Goal: Task Accomplishment & Management: Complete application form

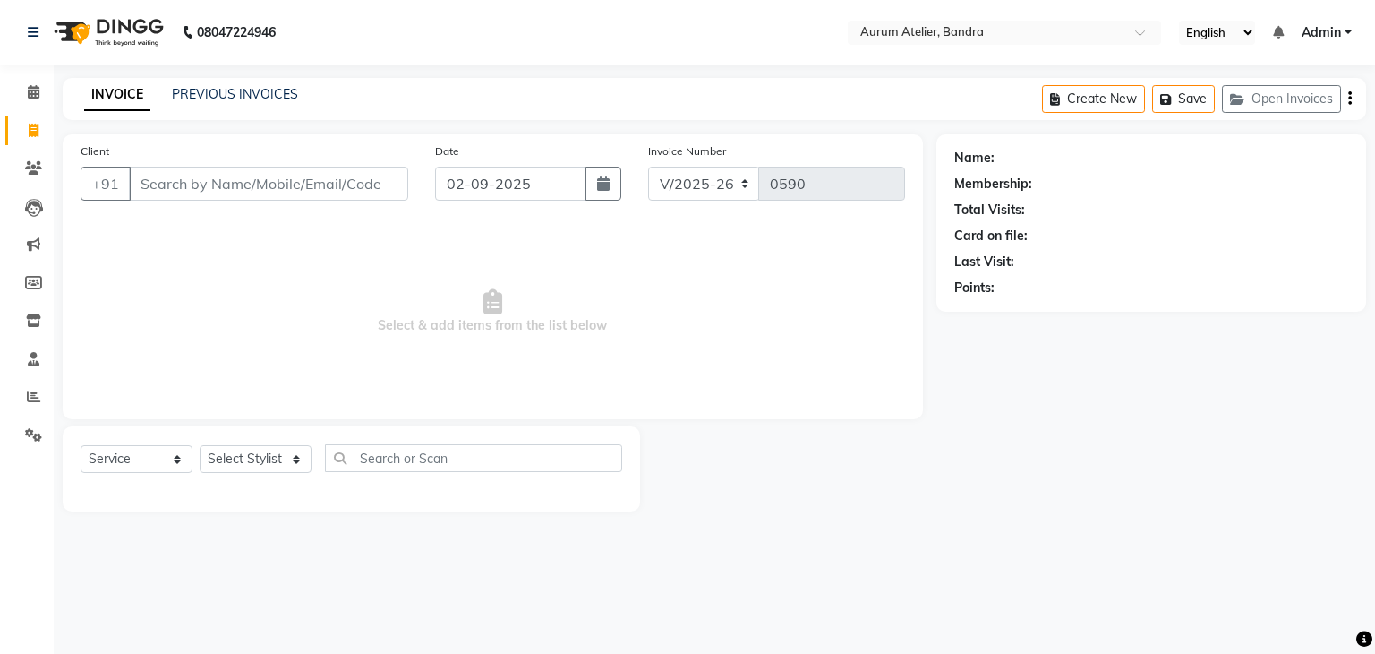
select select "7410"
select select "service"
click at [209, 185] on input "Client" at bounding box center [268, 184] width 279 height 34
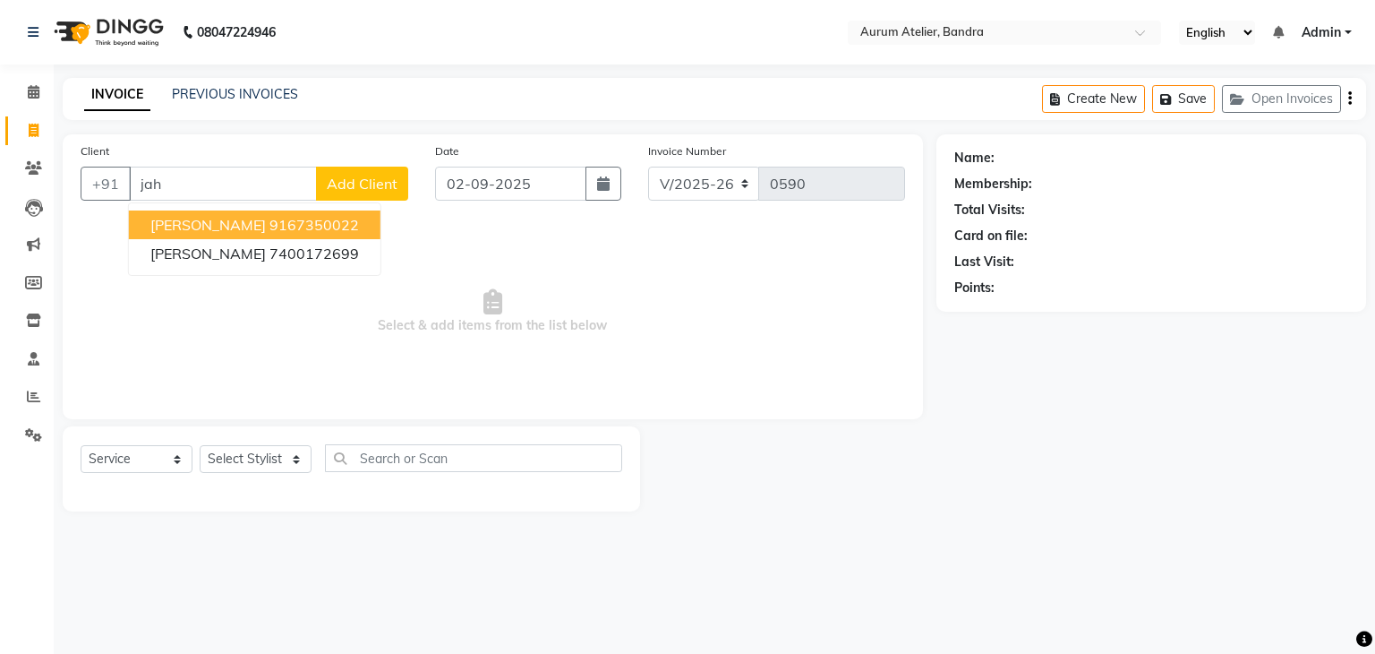
click at [221, 219] on span "[PERSON_NAME]" at bounding box center [207, 225] width 115 height 18
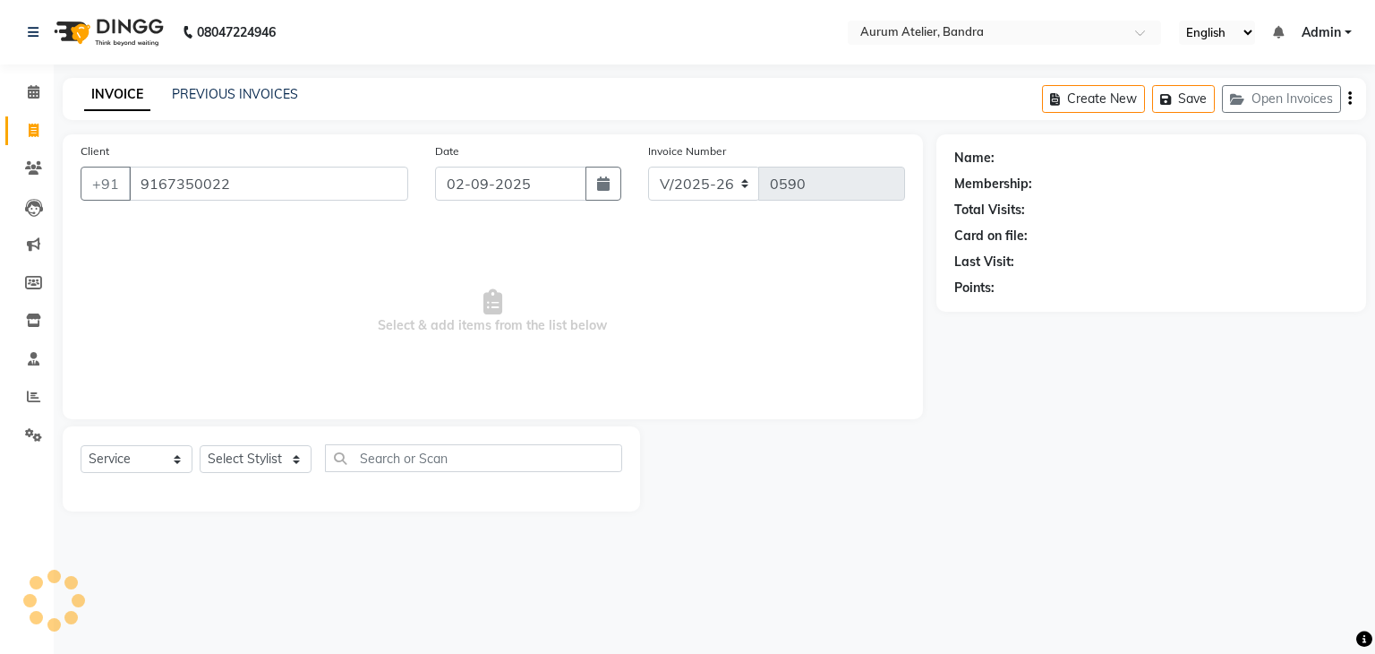
type input "9167350022"
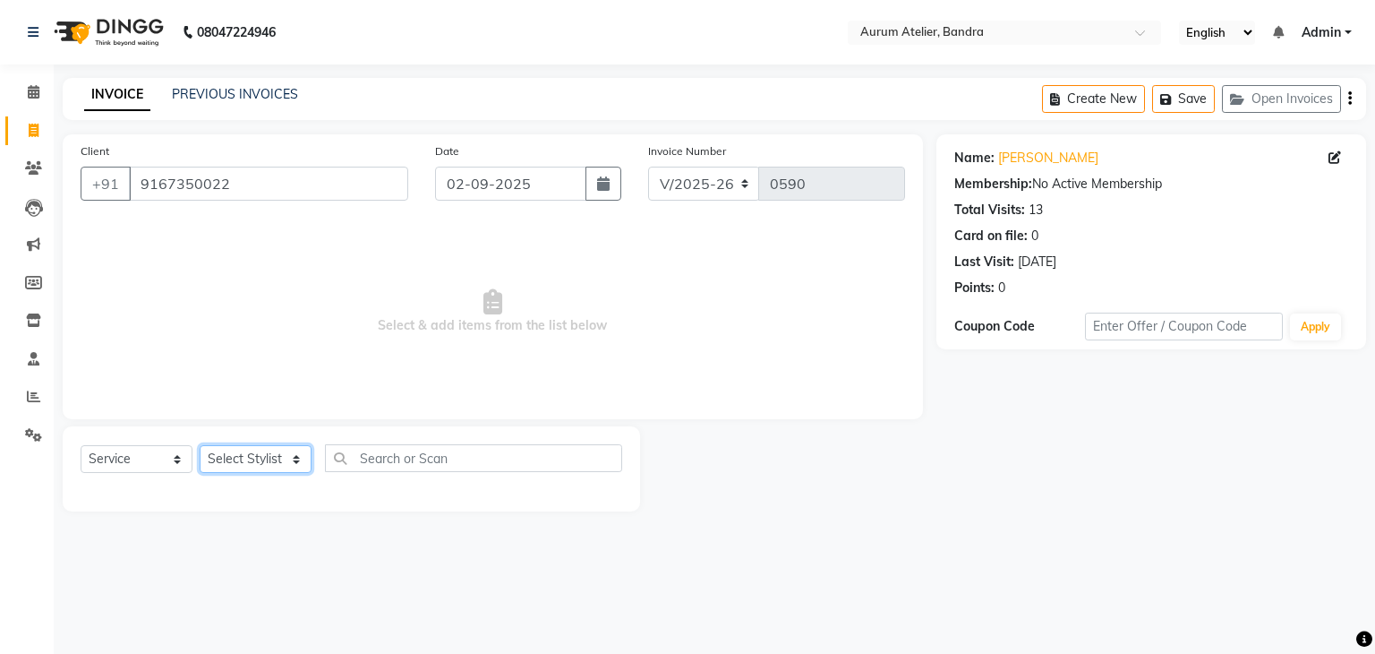
click at [265, 458] on select "Select Stylist [PERSON_NAME] chariya [PERSON_NAME] [PERSON_NAME] [PERSON_NAME] …" at bounding box center [256, 459] width 112 height 28
select select "66081"
click at [200, 446] on select "Select Stylist [PERSON_NAME] chariya [PERSON_NAME] [PERSON_NAME] [PERSON_NAME] …" at bounding box center [256, 459] width 112 height 28
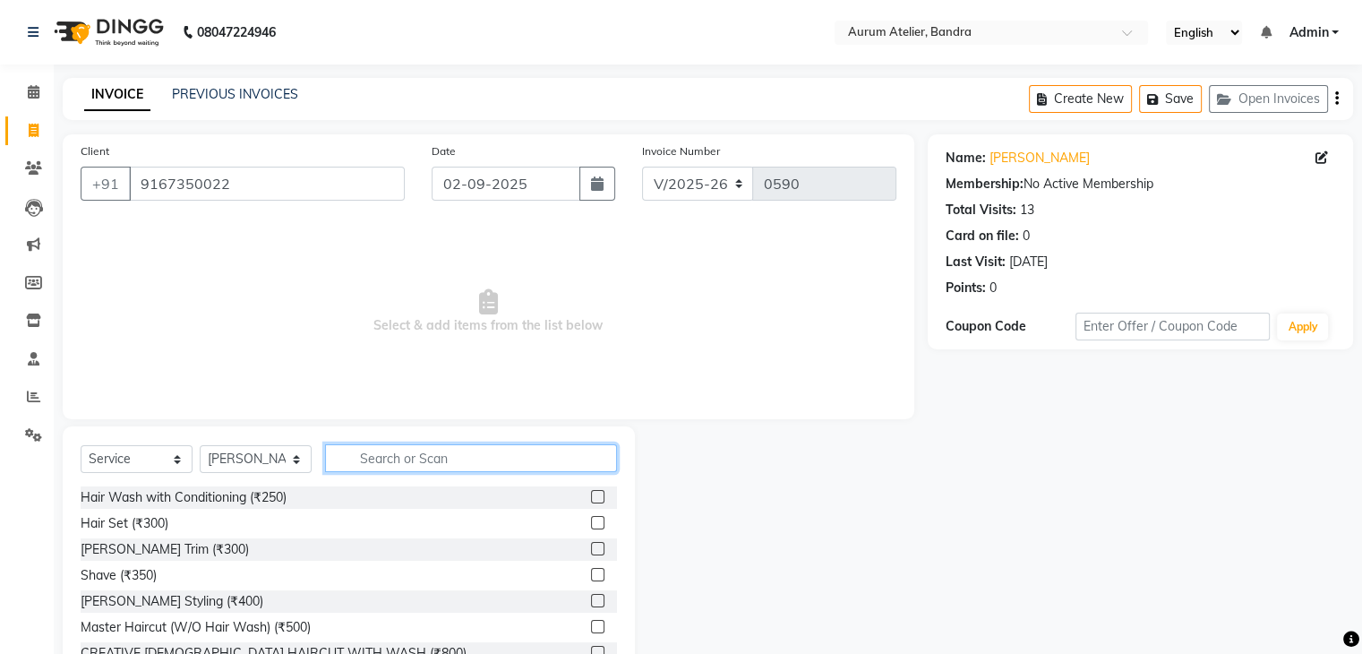
click at [383, 461] on input "text" at bounding box center [471, 458] width 292 height 28
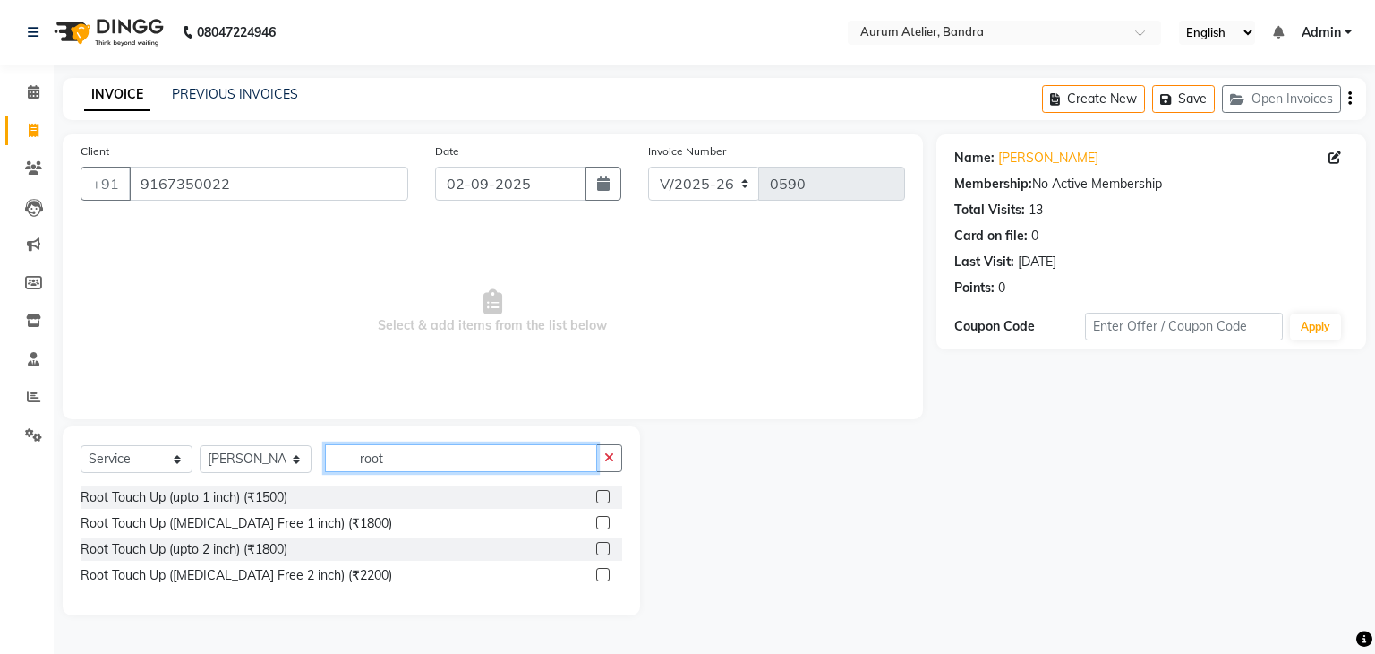
type input "root"
click at [603, 524] on label at bounding box center [602, 522] width 13 height 13
click at [603, 524] on input "checkbox" at bounding box center [602, 523] width 12 height 12
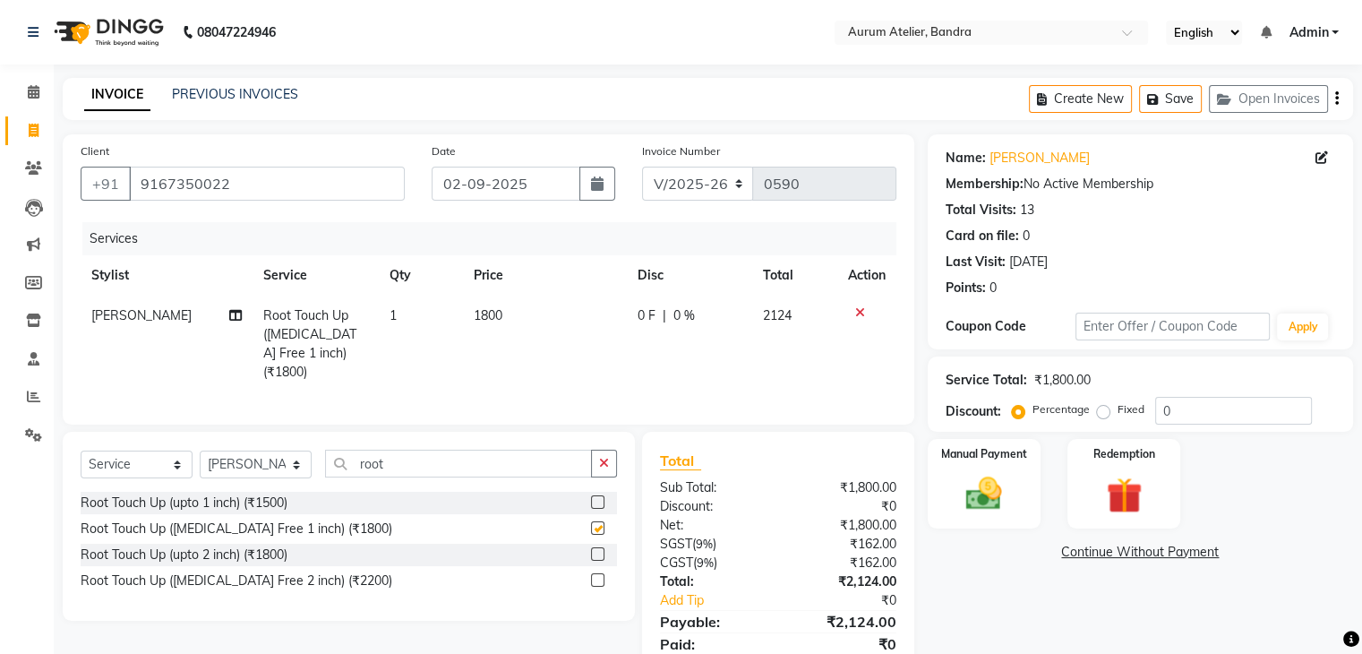
checkbox input "false"
click at [435, 449] on input "root" at bounding box center [458, 463] width 267 height 28
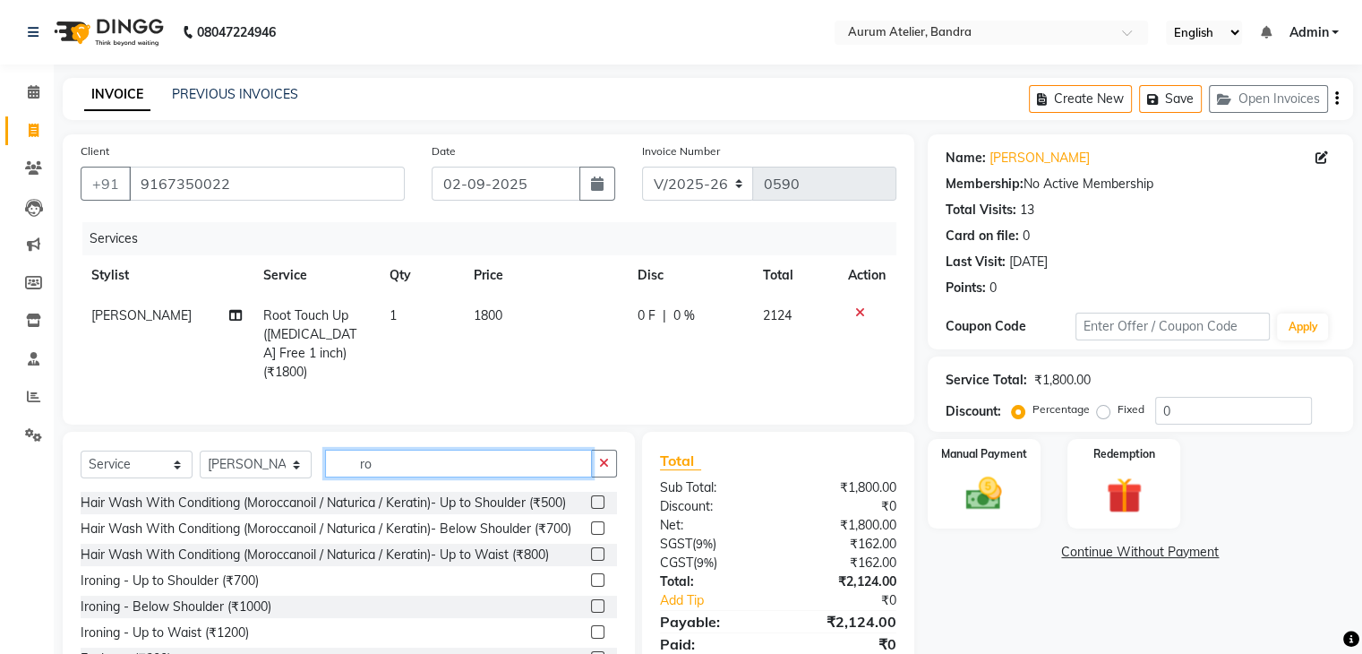
type input "r"
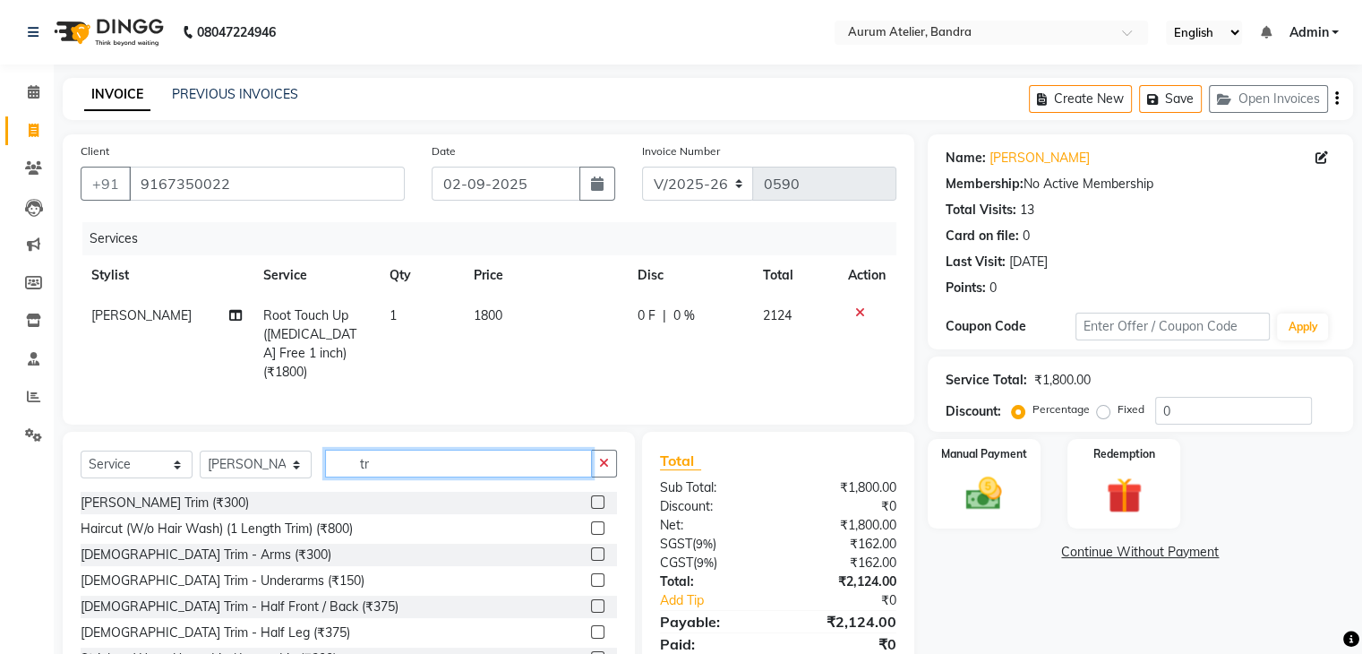
type input "t"
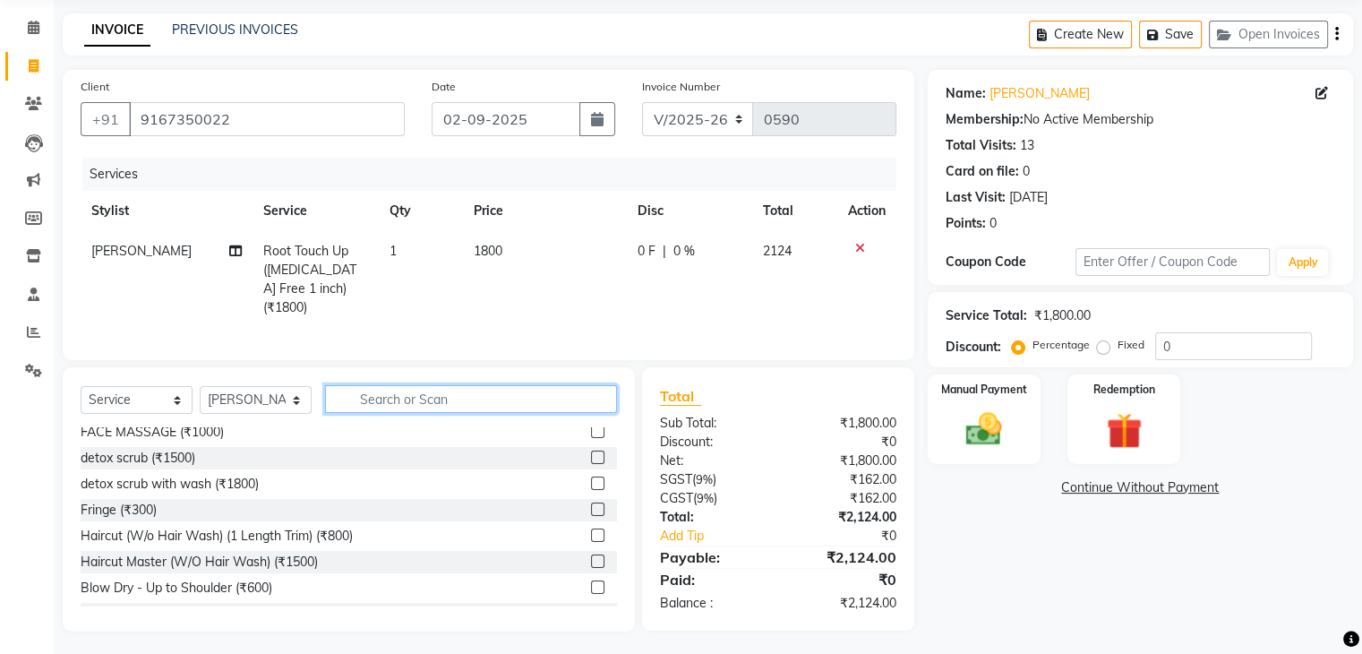
scroll to position [537, 0]
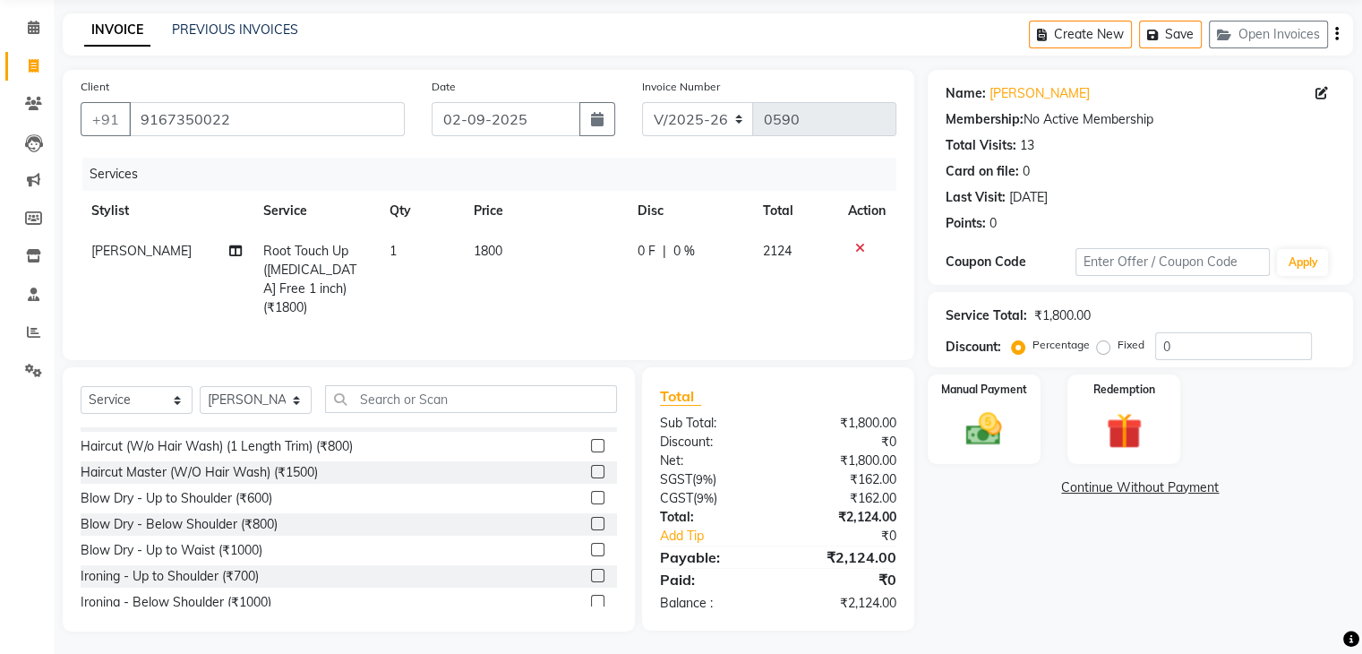
click at [591, 478] on label at bounding box center [597, 471] width 13 height 13
click at [591, 478] on input "checkbox" at bounding box center [597, 472] width 12 height 12
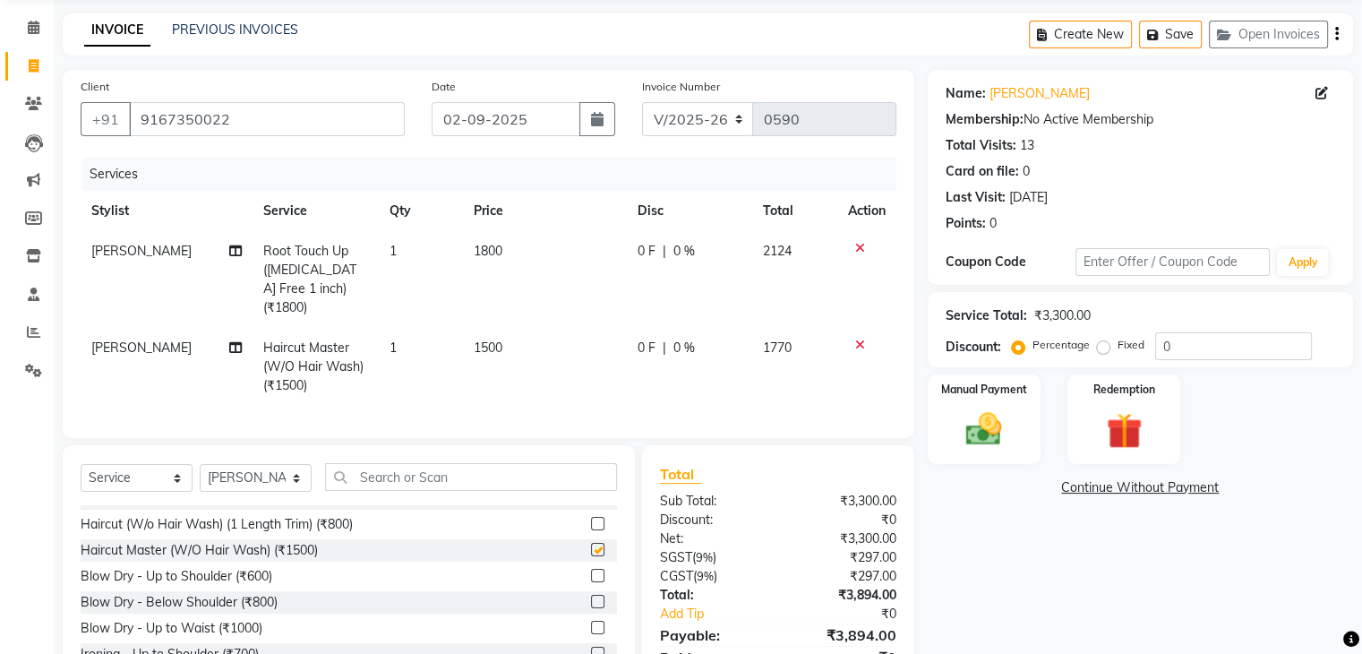
checkbox input "false"
click at [498, 339] on span "1500" at bounding box center [488, 347] width 29 height 16
select select "66081"
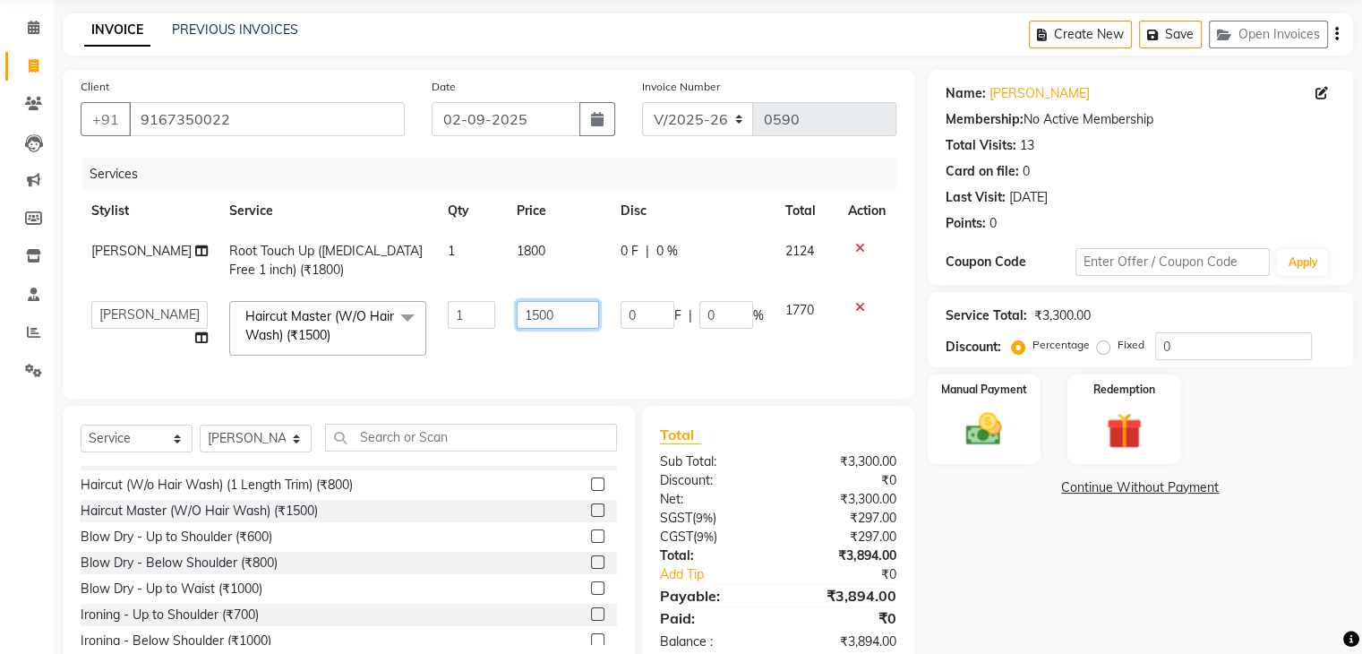
drag, startPoint x: 544, startPoint y: 314, endPoint x: 539, endPoint y: 323, distance: 10.4
click at [543, 321] on input "1500" at bounding box center [558, 315] width 82 height 28
type input "1000"
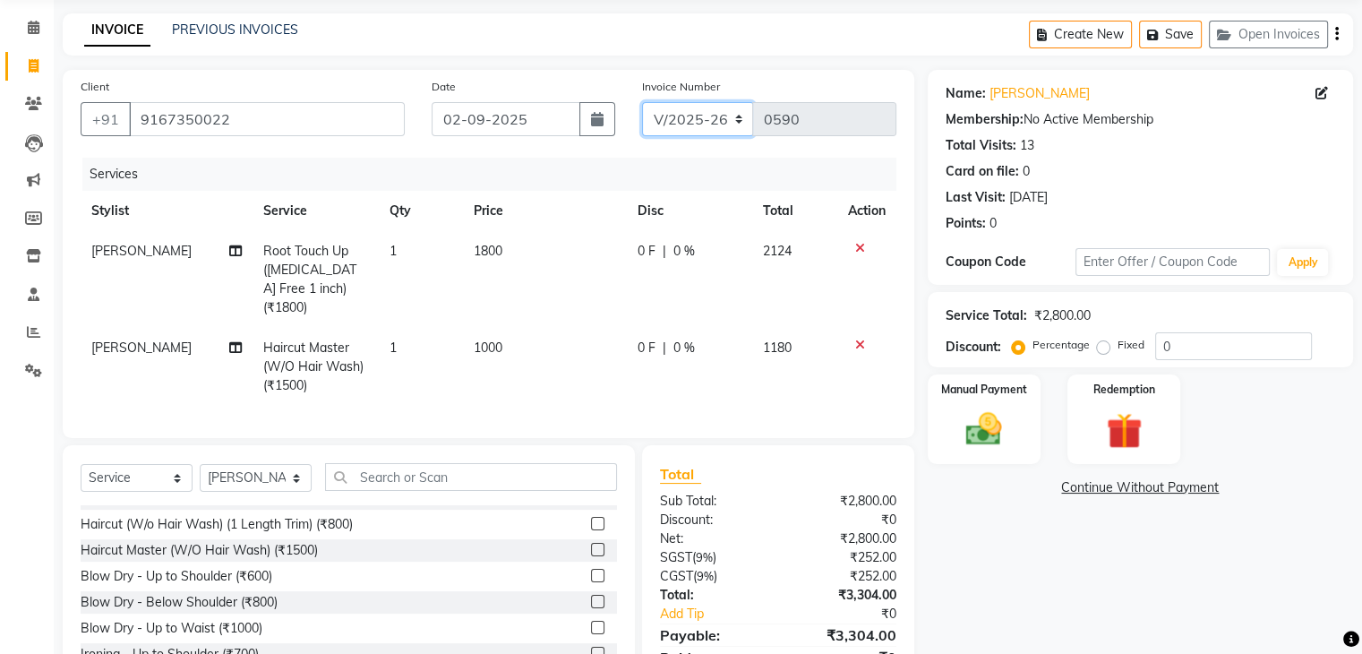
click at [739, 124] on select "C/2025-26 V/2025 V/2025-26" at bounding box center [698, 119] width 112 height 34
select select "7590"
click at [642, 102] on select "C/2025-26 V/2025 V/2025-26" at bounding box center [698, 119] width 112 height 34
type input "1281"
click at [1338, 33] on div "Create New Save Open Invoices" at bounding box center [1191, 34] width 324 height 42
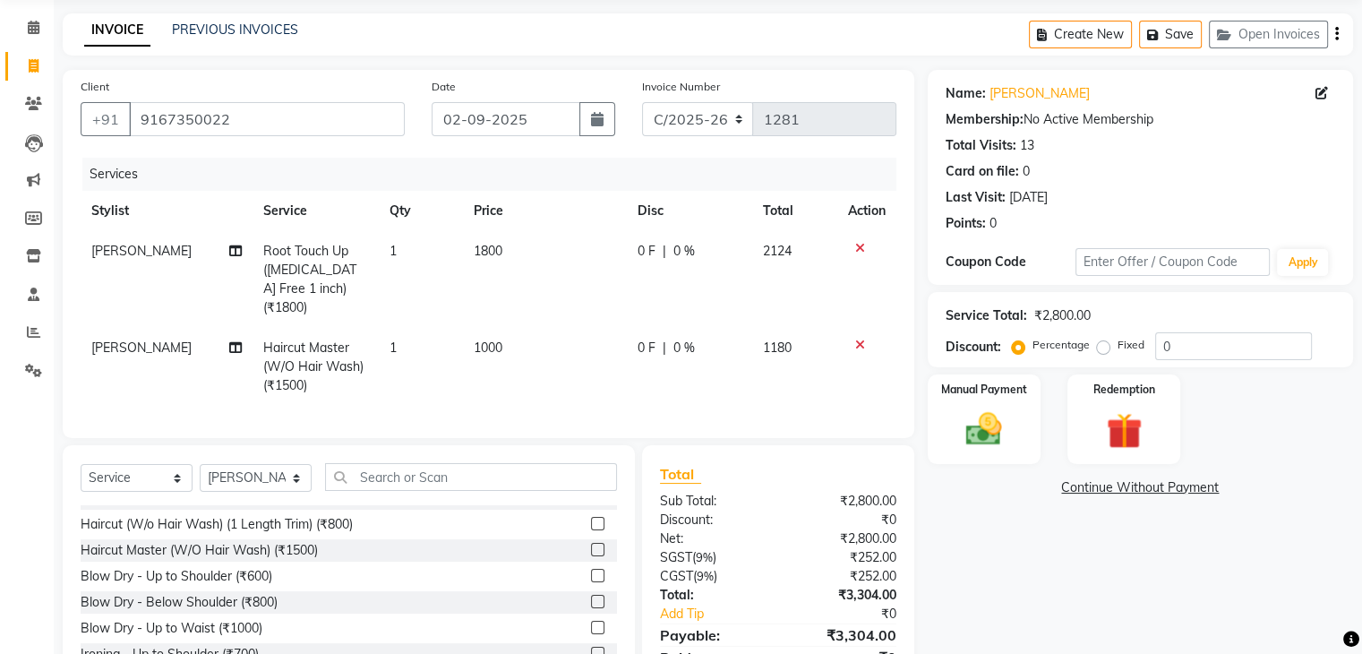
click at [1337, 34] on icon "button" at bounding box center [1337, 34] width 4 height 1
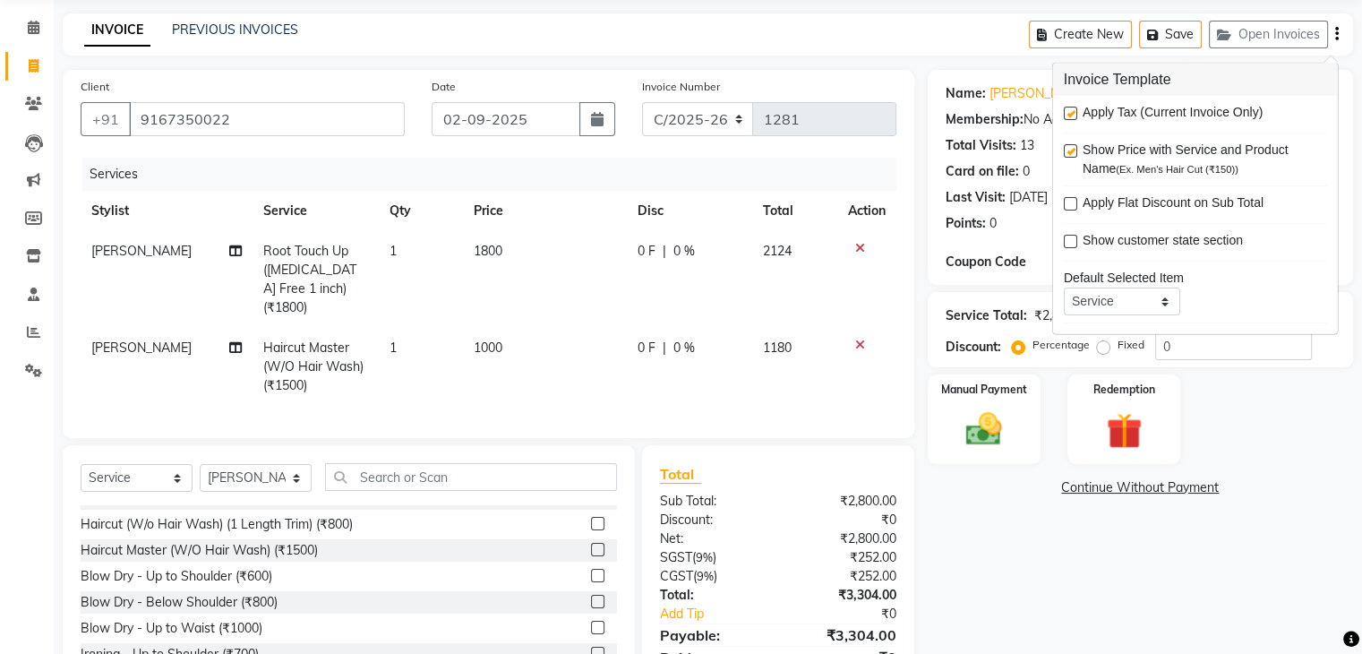
click at [1069, 114] on label at bounding box center [1070, 113] width 13 height 13
click at [1069, 114] on input "checkbox" at bounding box center [1070, 114] width 12 height 12
checkbox input "false"
click at [990, 402] on div "Manual Payment" at bounding box center [983, 418] width 117 height 92
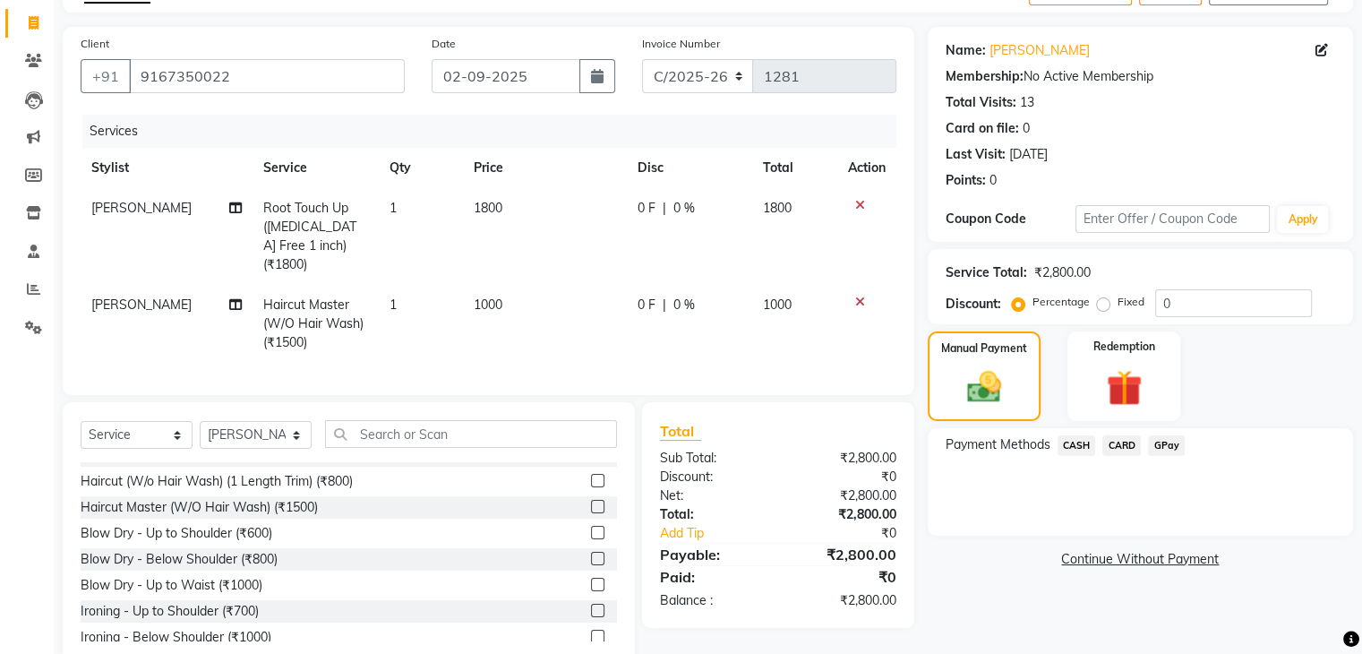
scroll to position [142, 0]
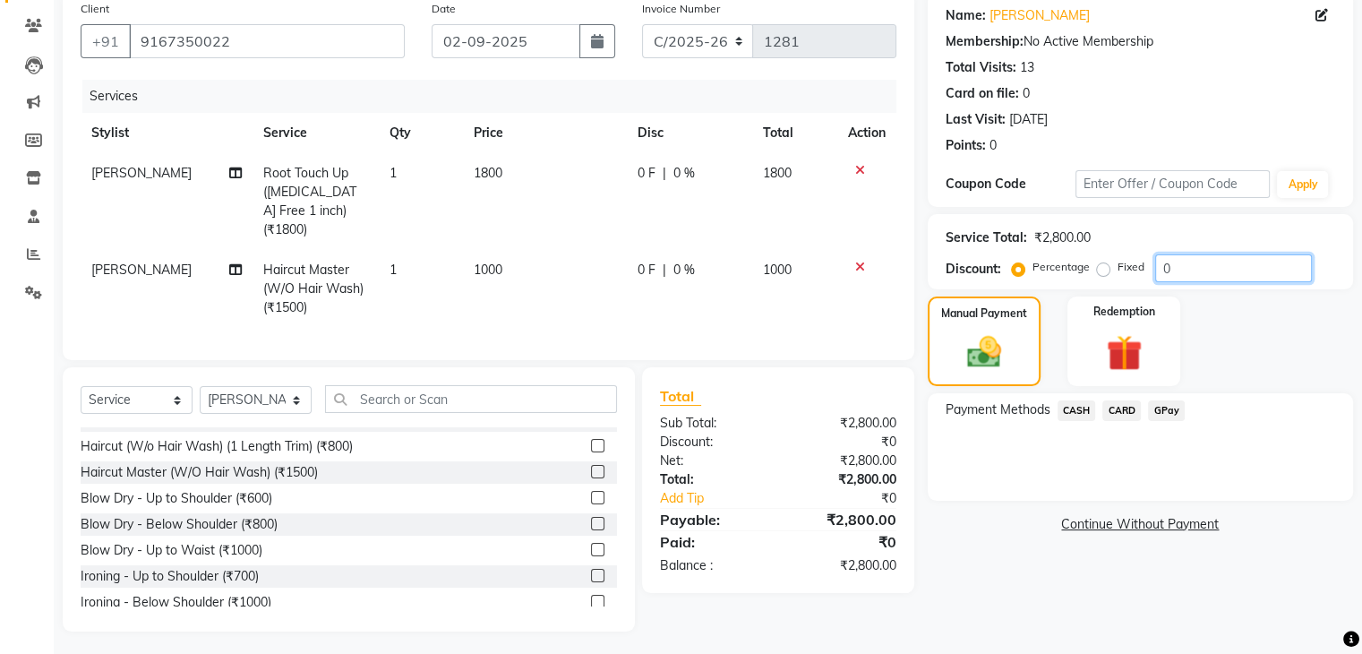
click at [1216, 261] on input "0" at bounding box center [1233, 268] width 157 height 28
type input "20"
click at [1084, 410] on span "CASH" at bounding box center [1076, 410] width 38 height 21
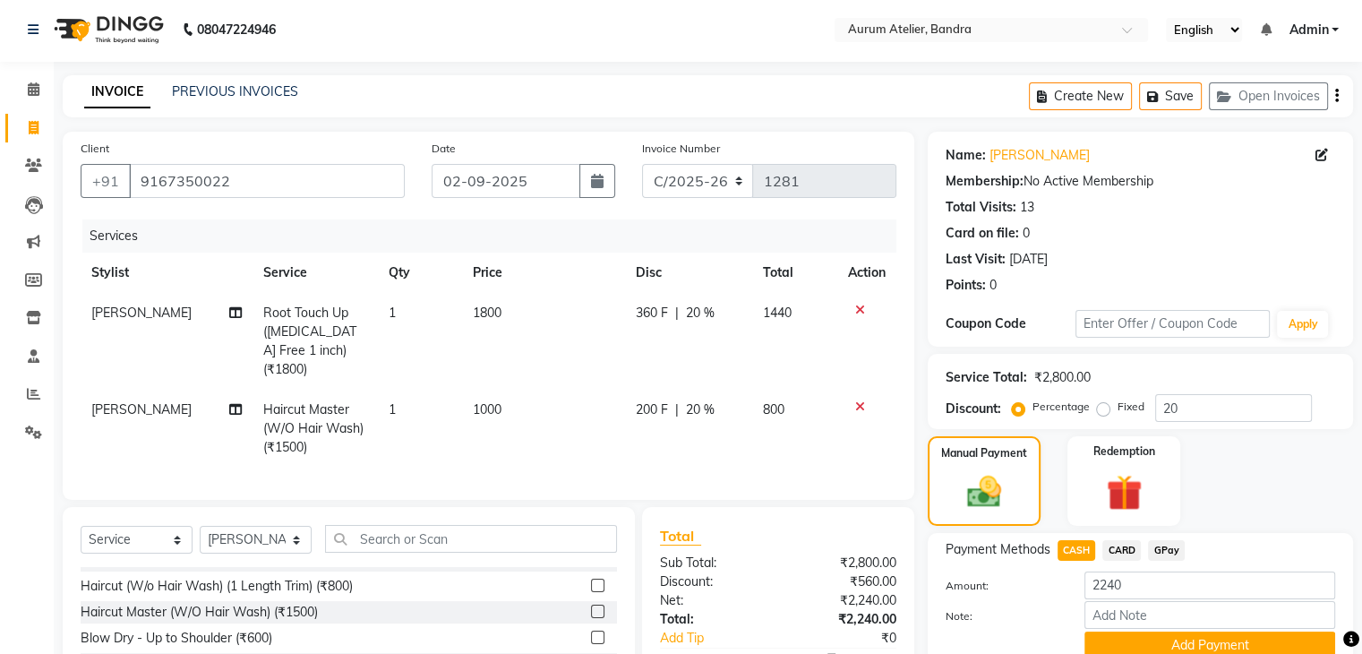
scroll to position [0, 0]
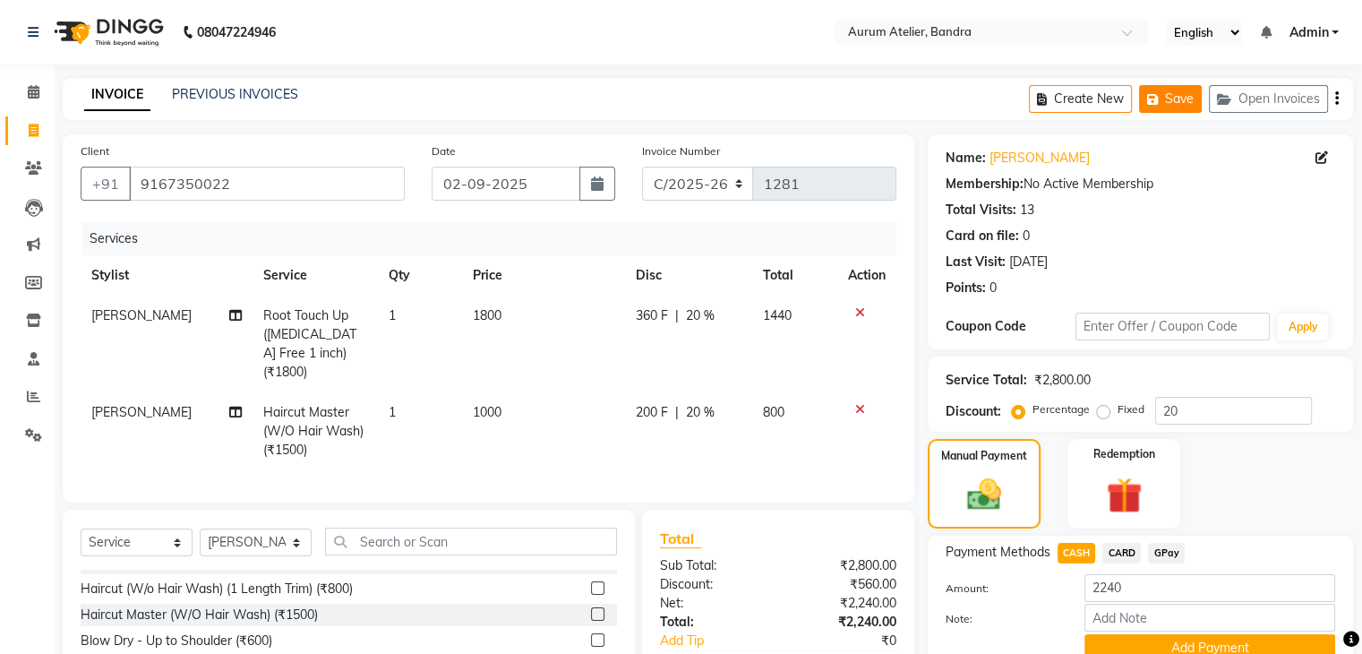
click at [1153, 93] on icon "button" at bounding box center [1156, 99] width 18 height 13
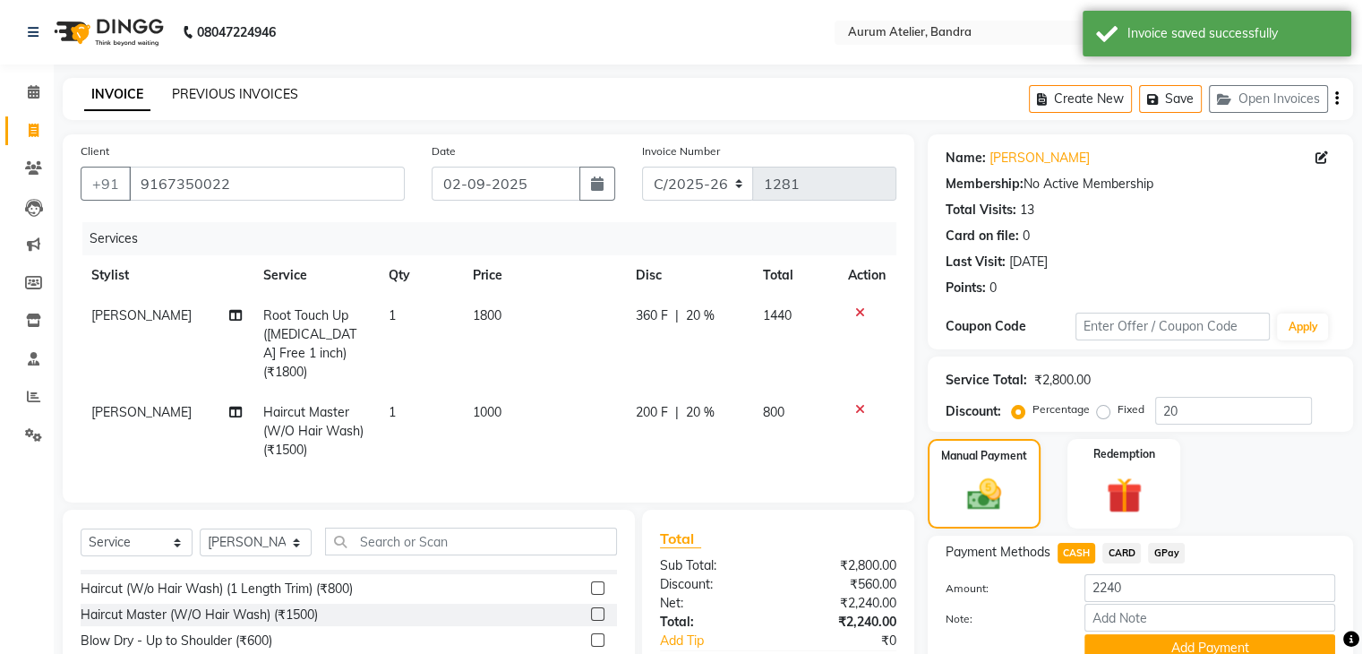
click at [204, 87] on link "PREVIOUS INVOICES" at bounding box center [235, 94] width 126 height 16
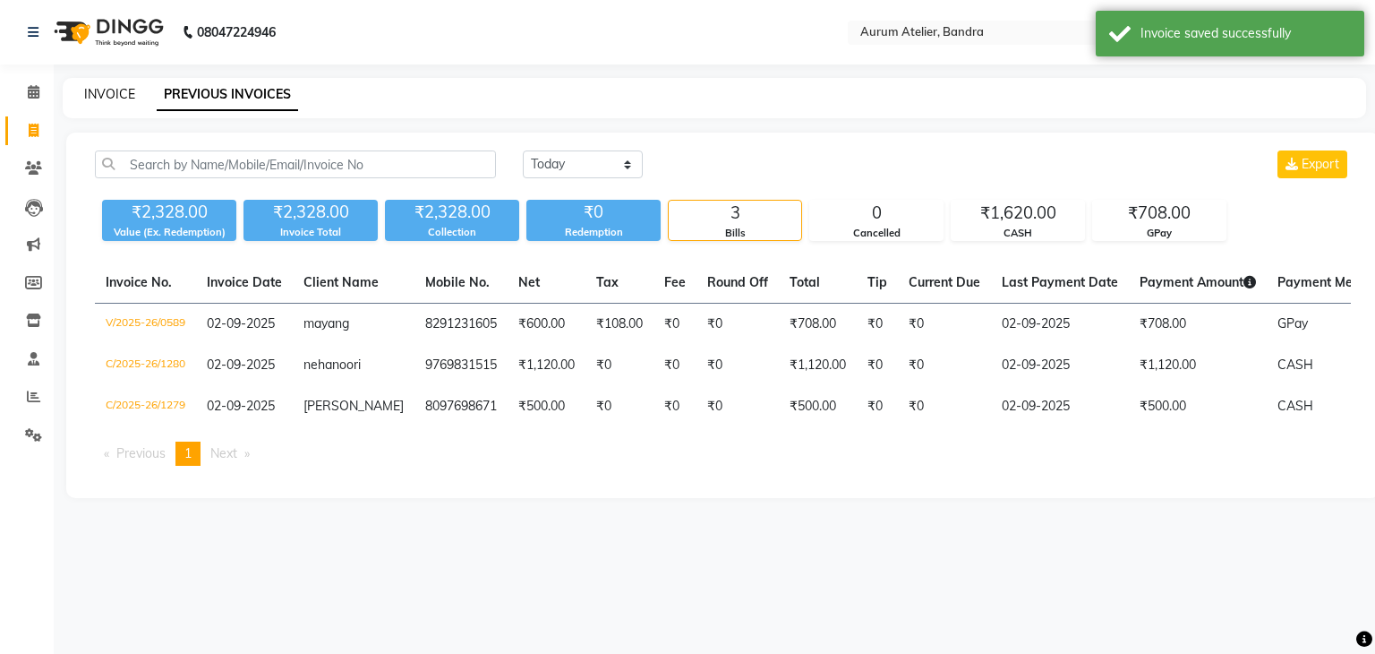
click at [101, 89] on link "INVOICE" at bounding box center [109, 94] width 51 height 16
select select "7410"
select select "service"
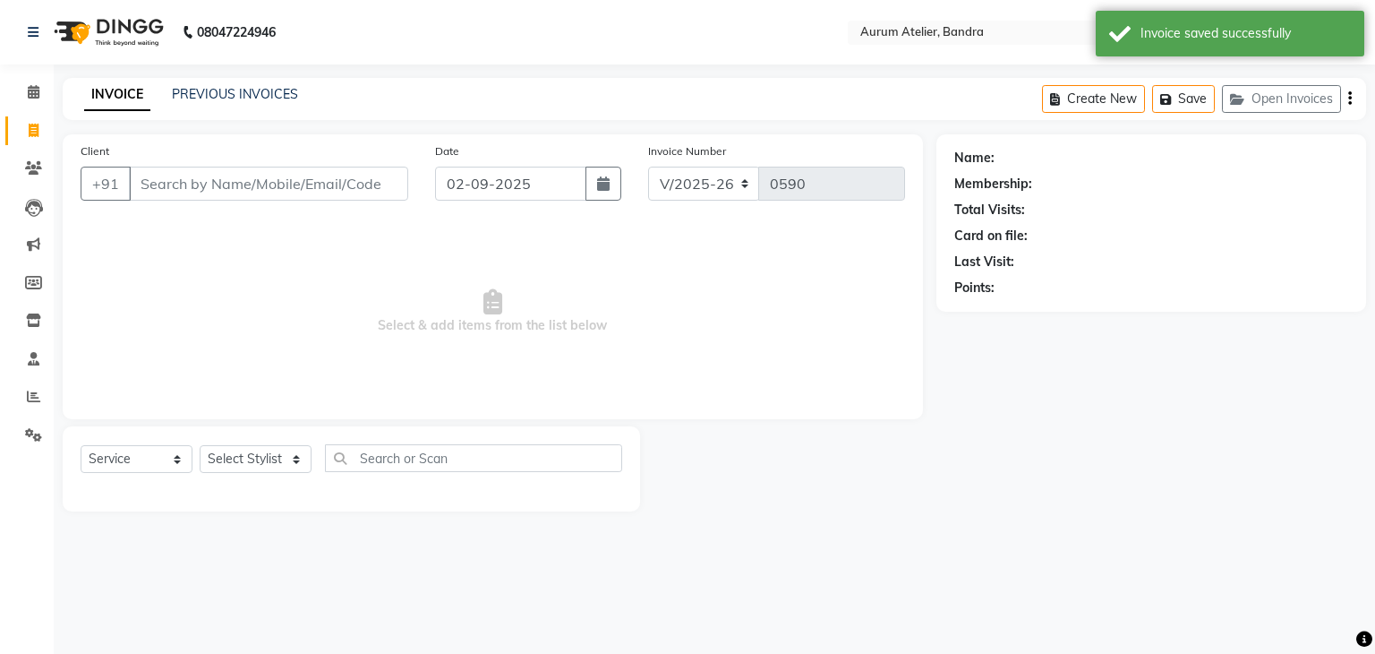
click at [287, 157] on div "Client +91" at bounding box center [244, 177] width 355 height 73
click at [287, 193] on input "Client" at bounding box center [268, 184] width 279 height 34
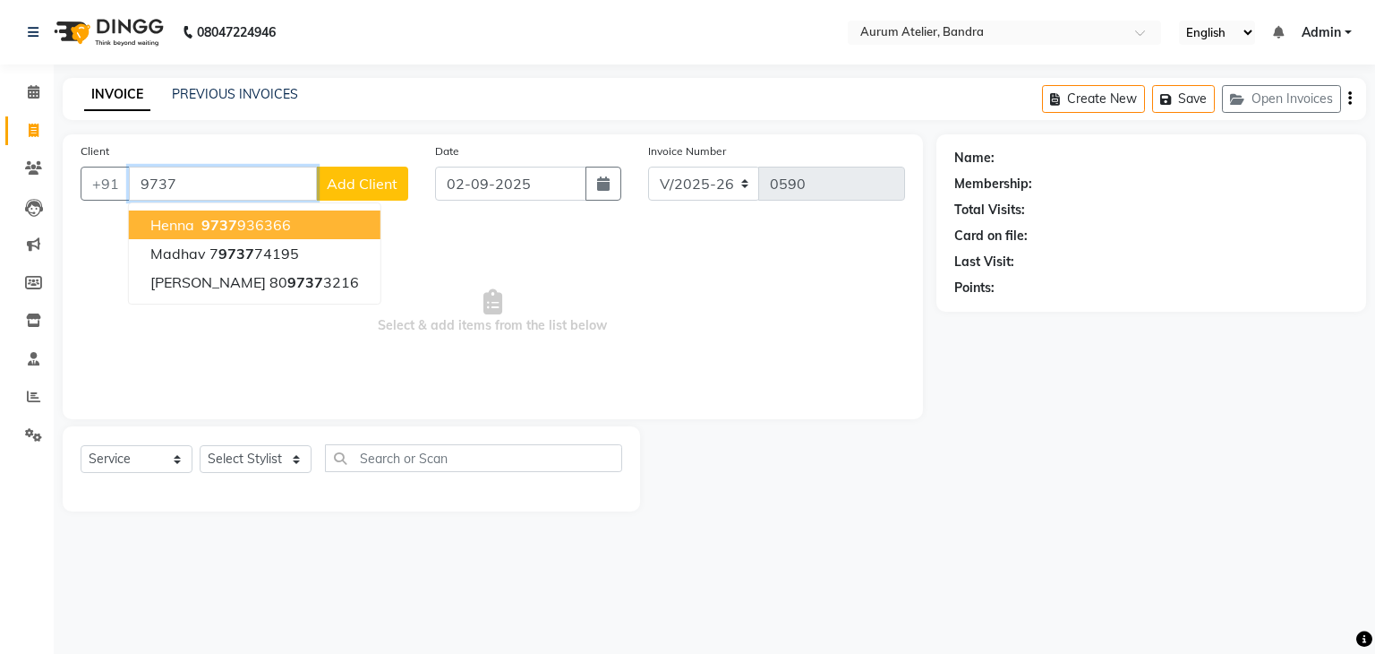
click at [278, 233] on ngb-highlight "9737 936366" at bounding box center [244, 225] width 93 height 18
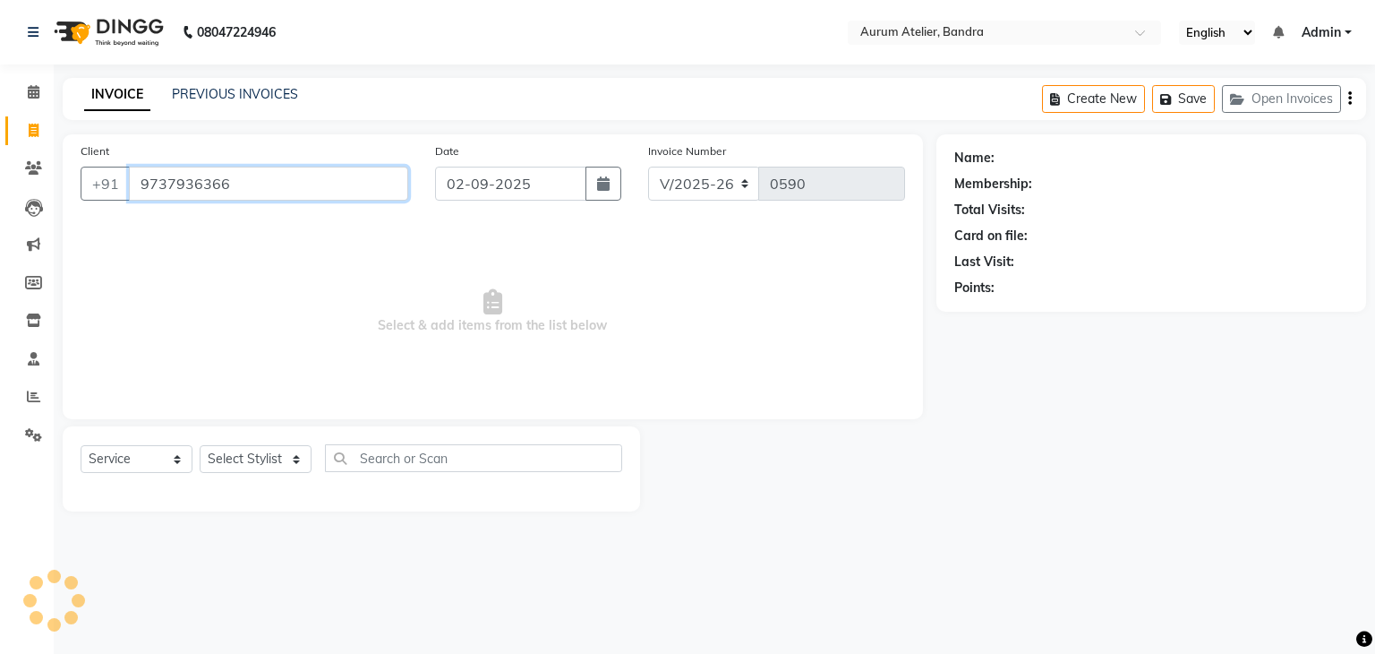
type input "9737936366"
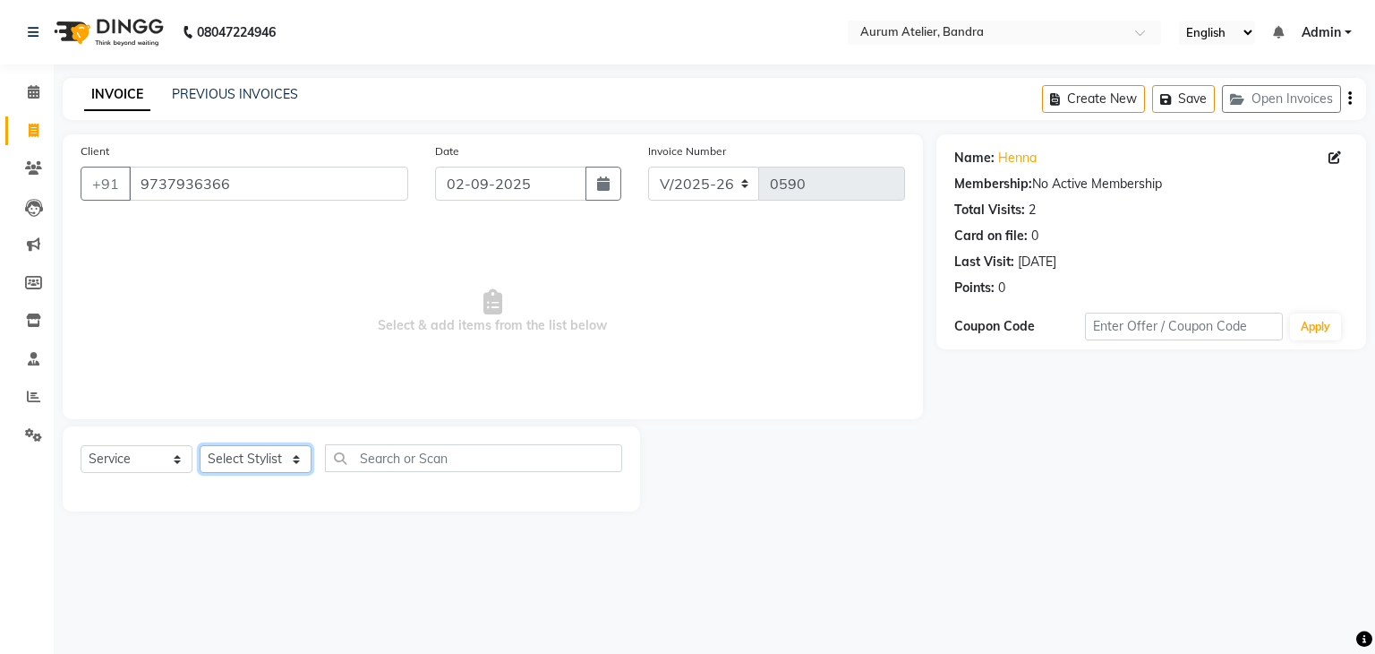
click at [231, 457] on select "Select Stylist [PERSON_NAME] chariya [PERSON_NAME] [PERSON_NAME] [PERSON_NAME] …" at bounding box center [256, 459] width 112 height 28
select select "66082"
click at [200, 446] on select "Select Stylist [PERSON_NAME] chariya [PERSON_NAME] [PERSON_NAME] [PERSON_NAME] …" at bounding box center [256, 459] width 112 height 28
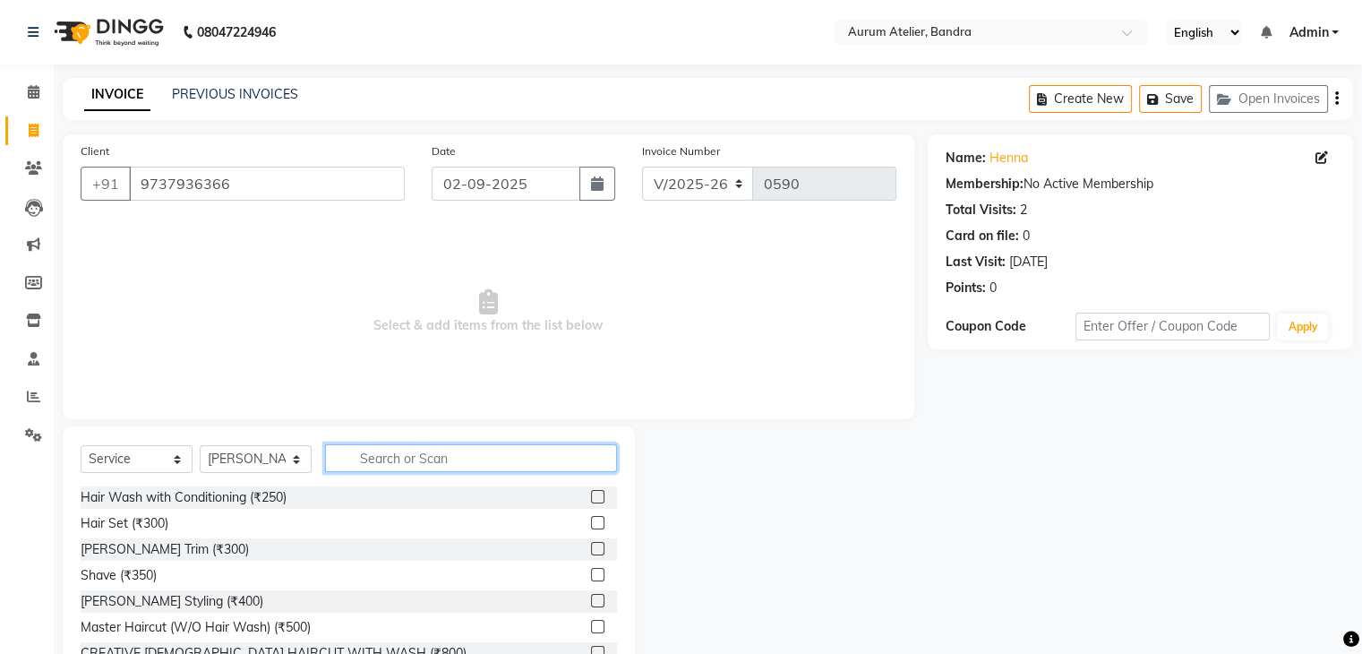
click at [380, 457] on input "text" at bounding box center [471, 458] width 292 height 28
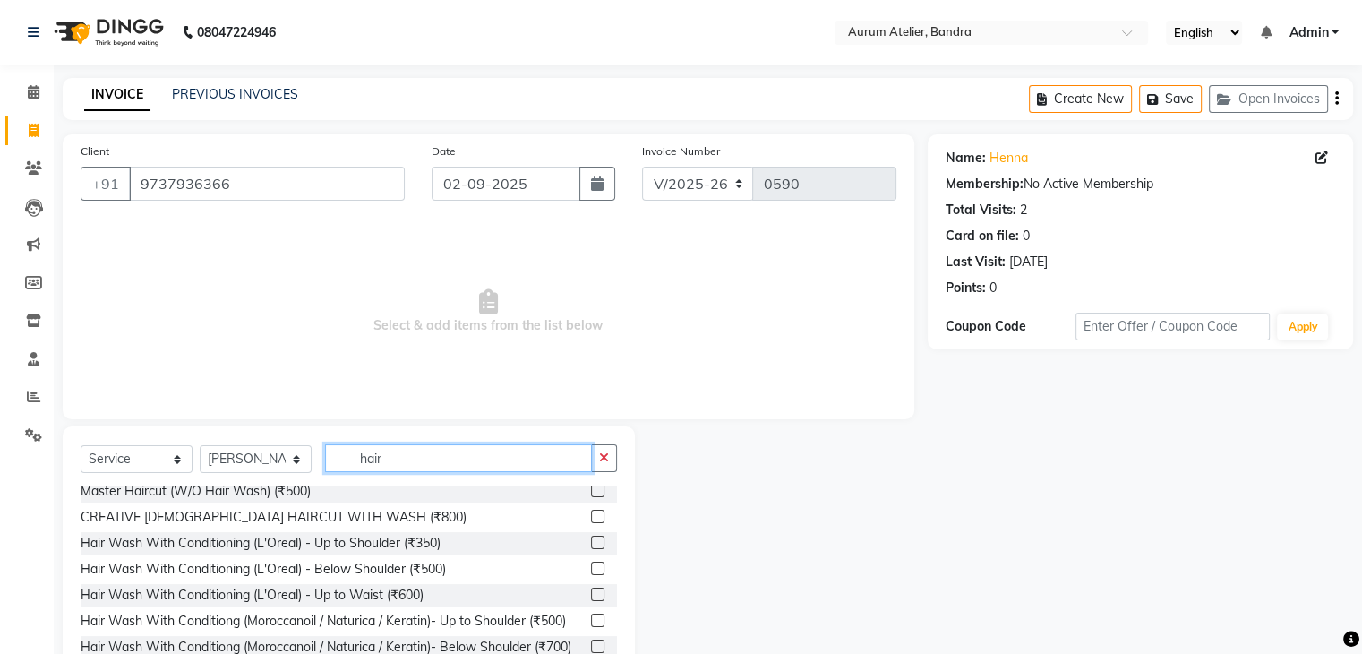
scroll to position [90, 0]
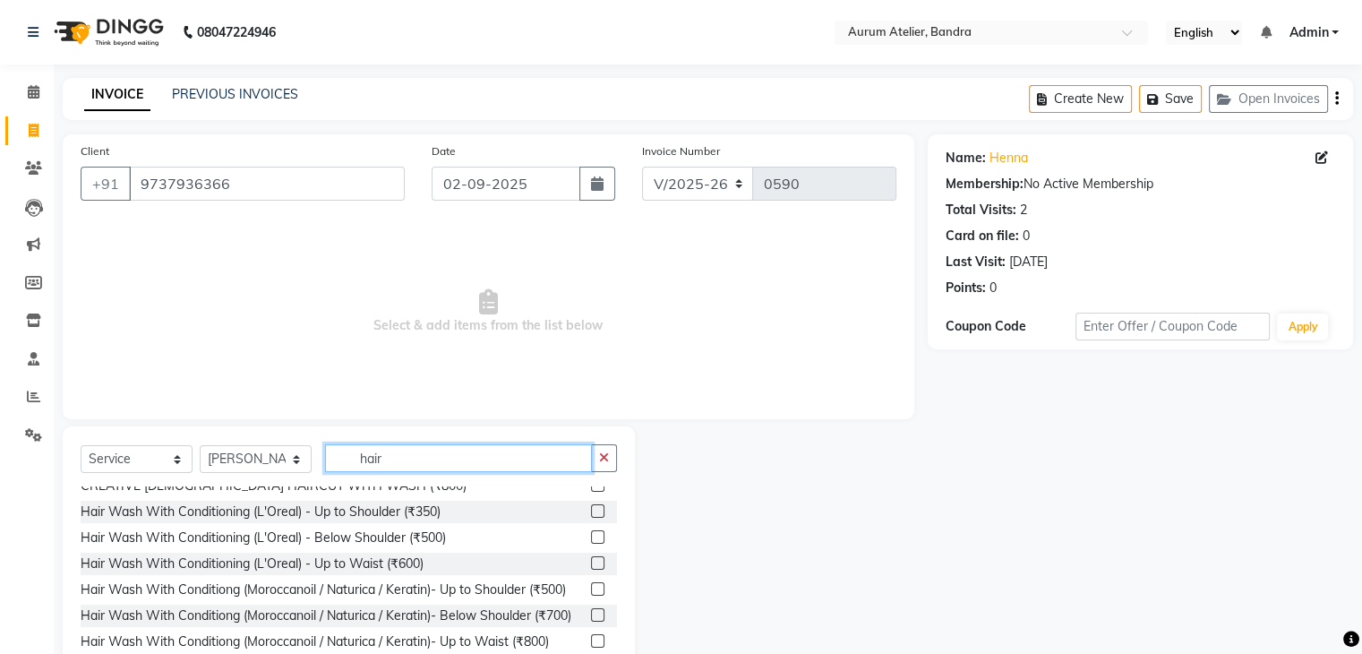
type input "hair"
click at [591, 534] on label at bounding box center [597, 536] width 13 height 13
click at [591, 534] on input "checkbox" at bounding box center [597, 538] width 12 height 12
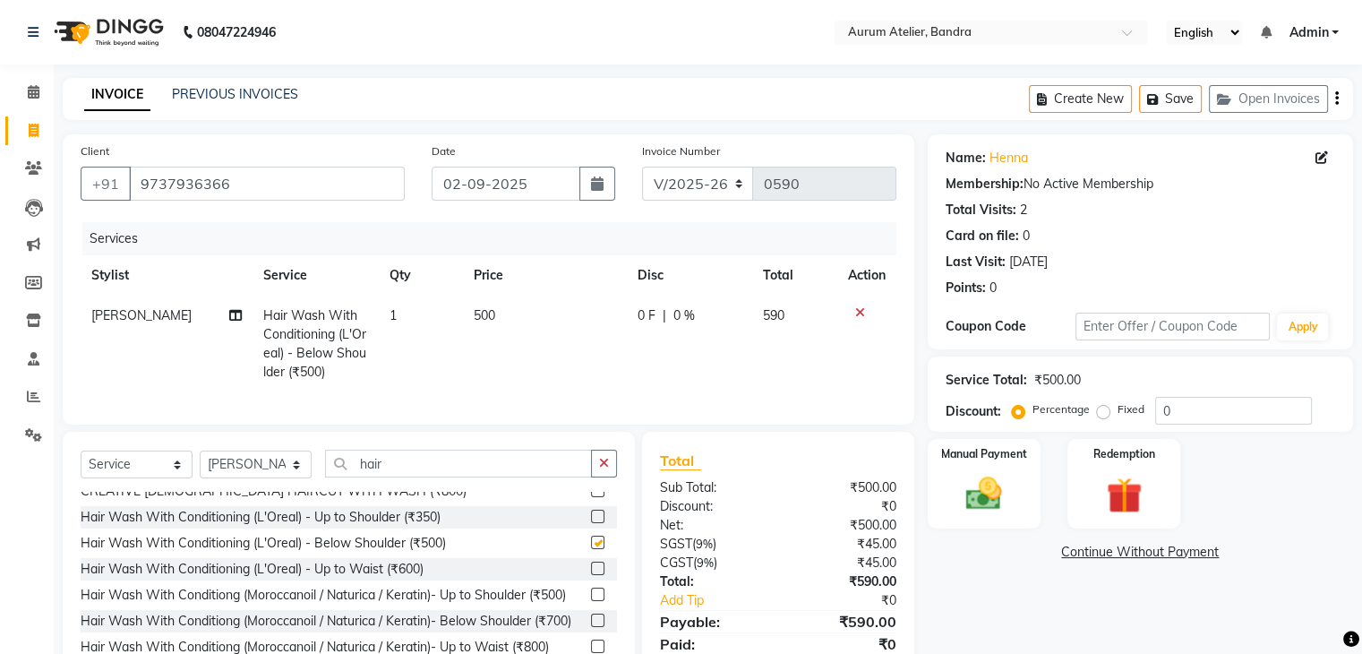
checkbox input "false"
click at [501, 311] on td "500" at bounding box center [545, 343] width 164 height 97
select select "66082"
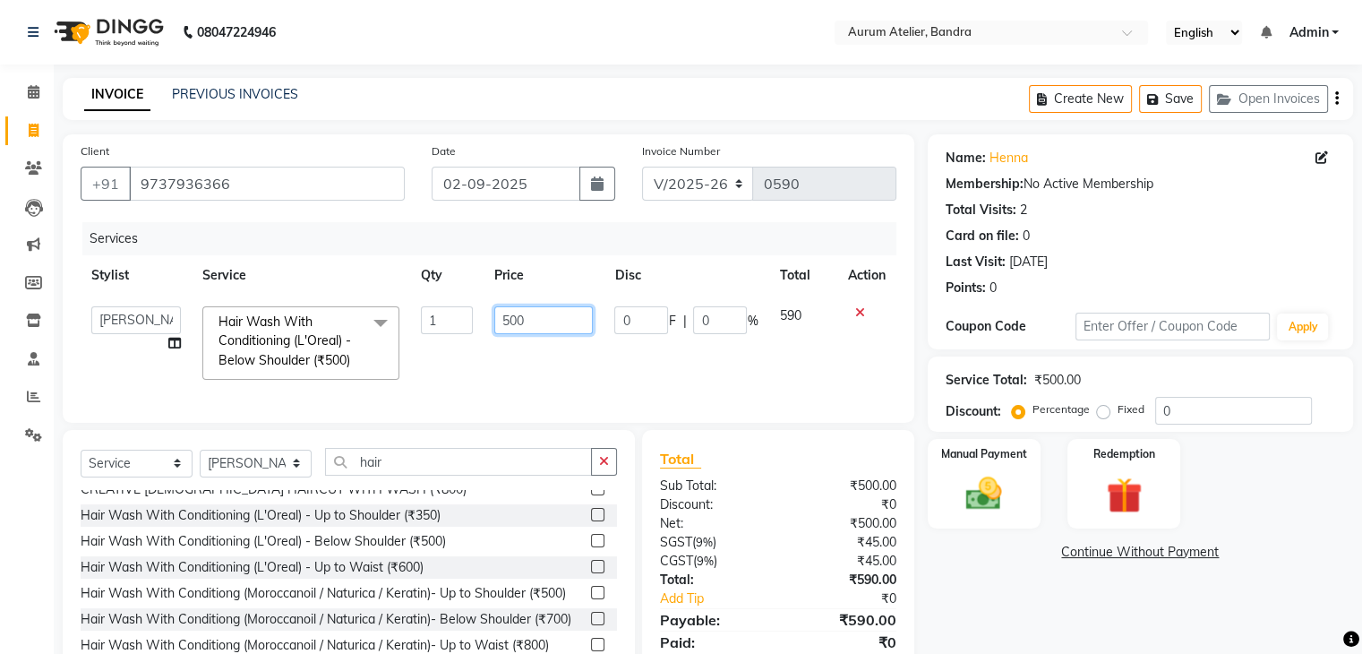
click at [527, 316] on input "500" at bounding box center [543, 320] width 98 height 28
type input "510"
click at [526, 380] on td "510" at bounding box center [543, 342] width 120 height 95
select select "66082"
click at [534, 321] on input "510" at bounding box center [543, 320] width 98 height 28
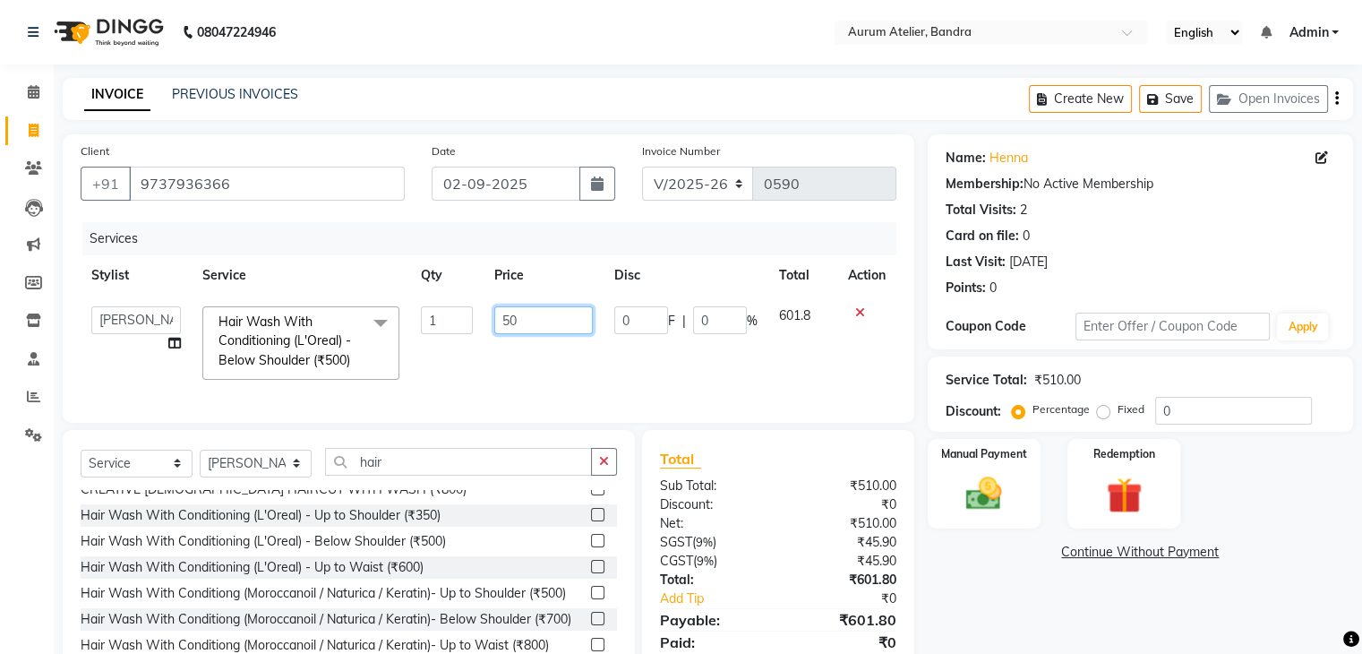
type input "509"
click at [538, 352] on td "509" at bounding box center [543, 342] width 120 height 95
select select "66082"
click at [978, 493] on img at bounding box center [983, 494] width 60 height 43
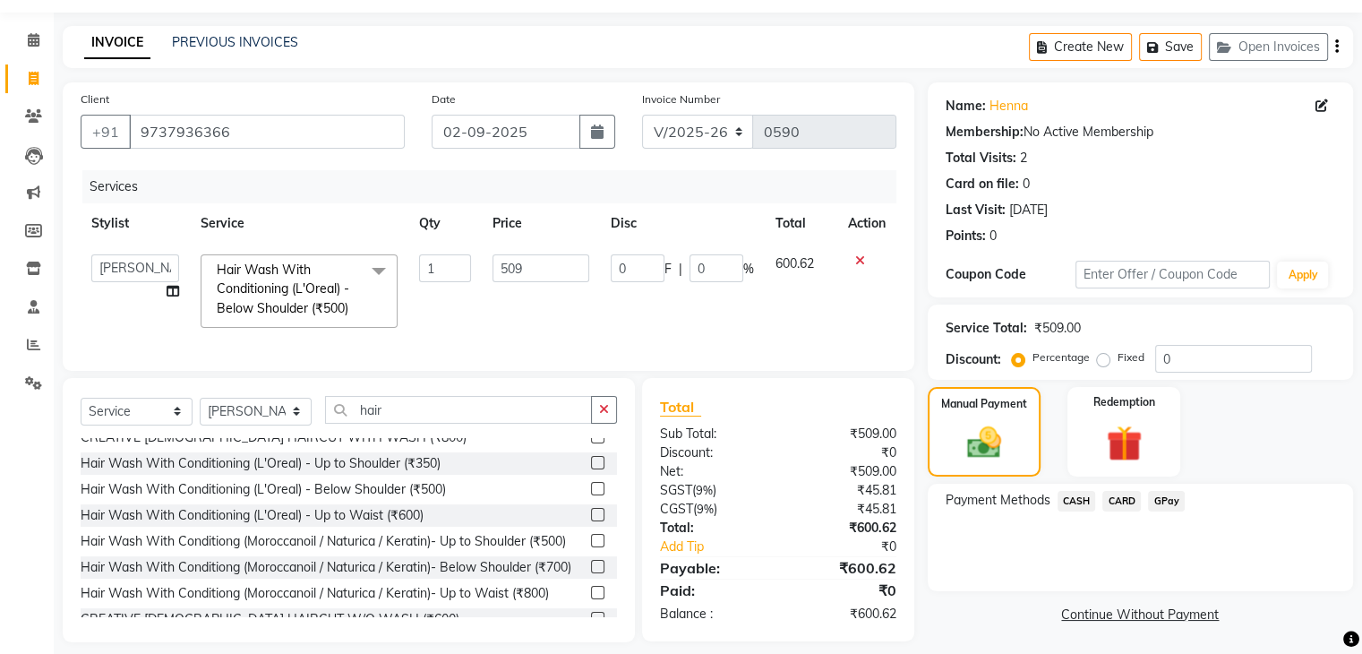
scroll to position [81, 0]
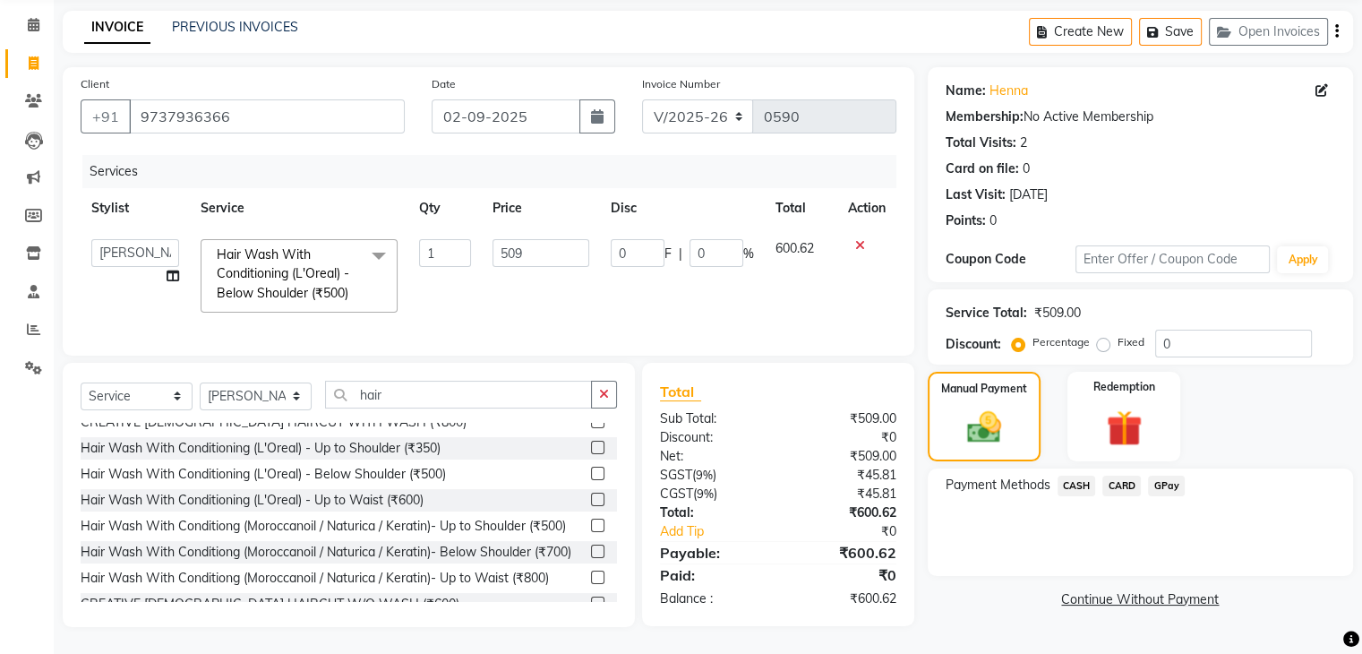
click at [1172, 475] on span "GPay" at bounding box center [1166, 485] width 37 height 21
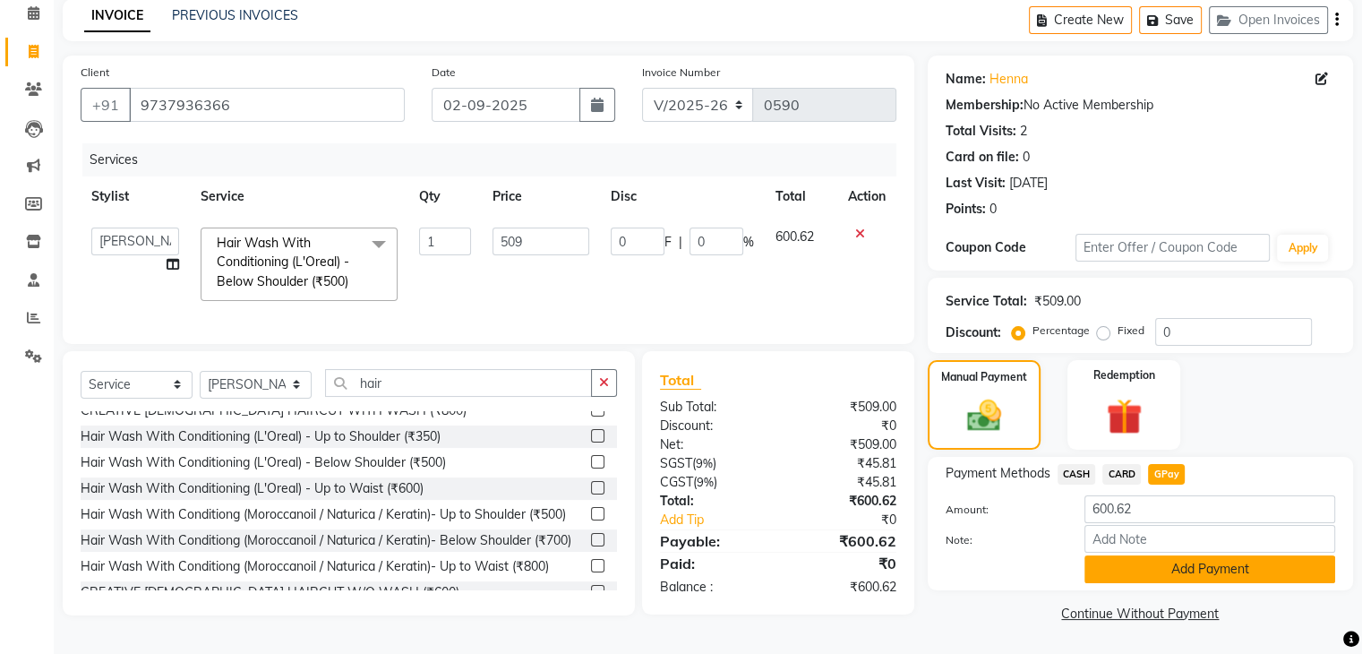
click at [1175, 563] on button "Add Payment" at bounding box center [1209, 569] width 251 height 28
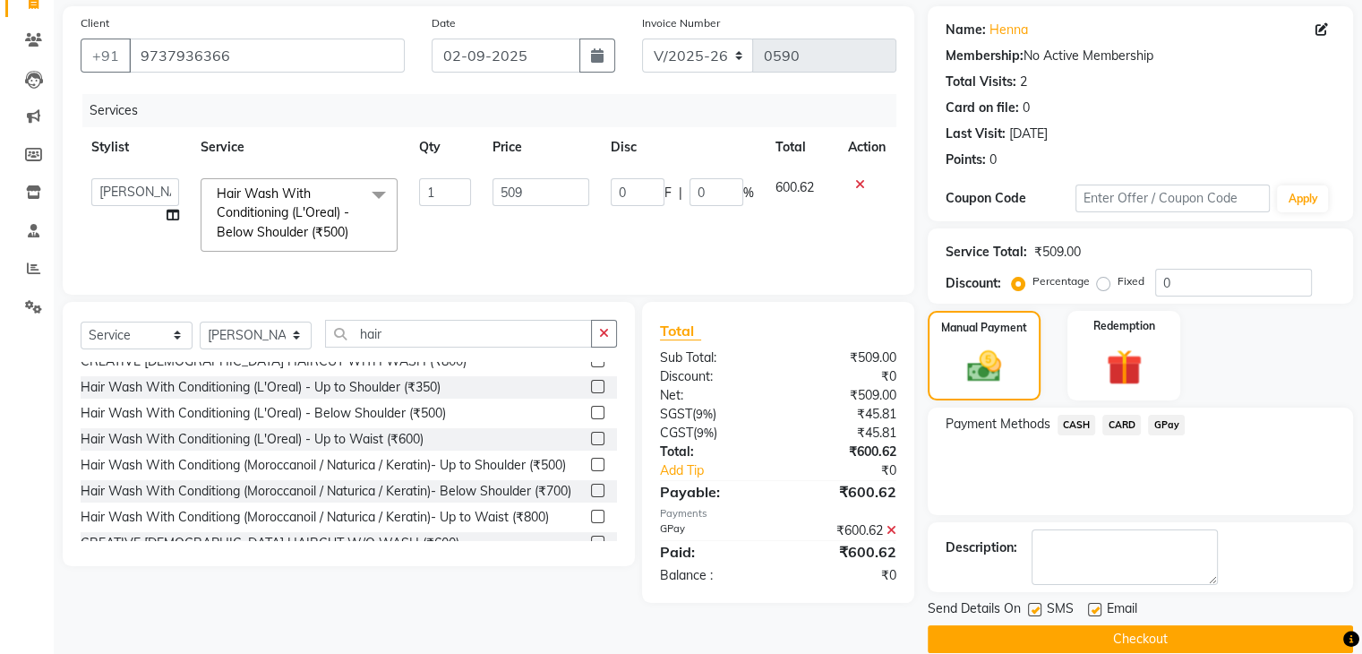
scroll to position [153, 0]
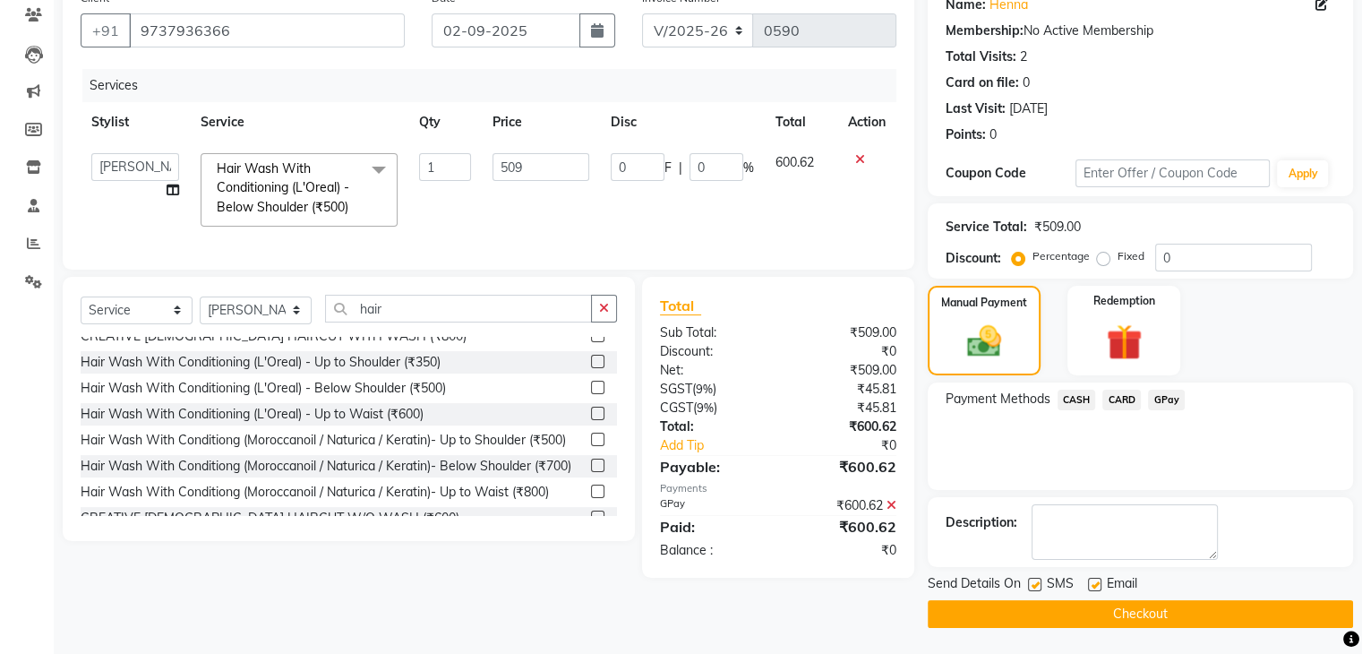
click at [1123, 611] on button "Checkout" at bounding box center [1139, 614] width 425 height 28
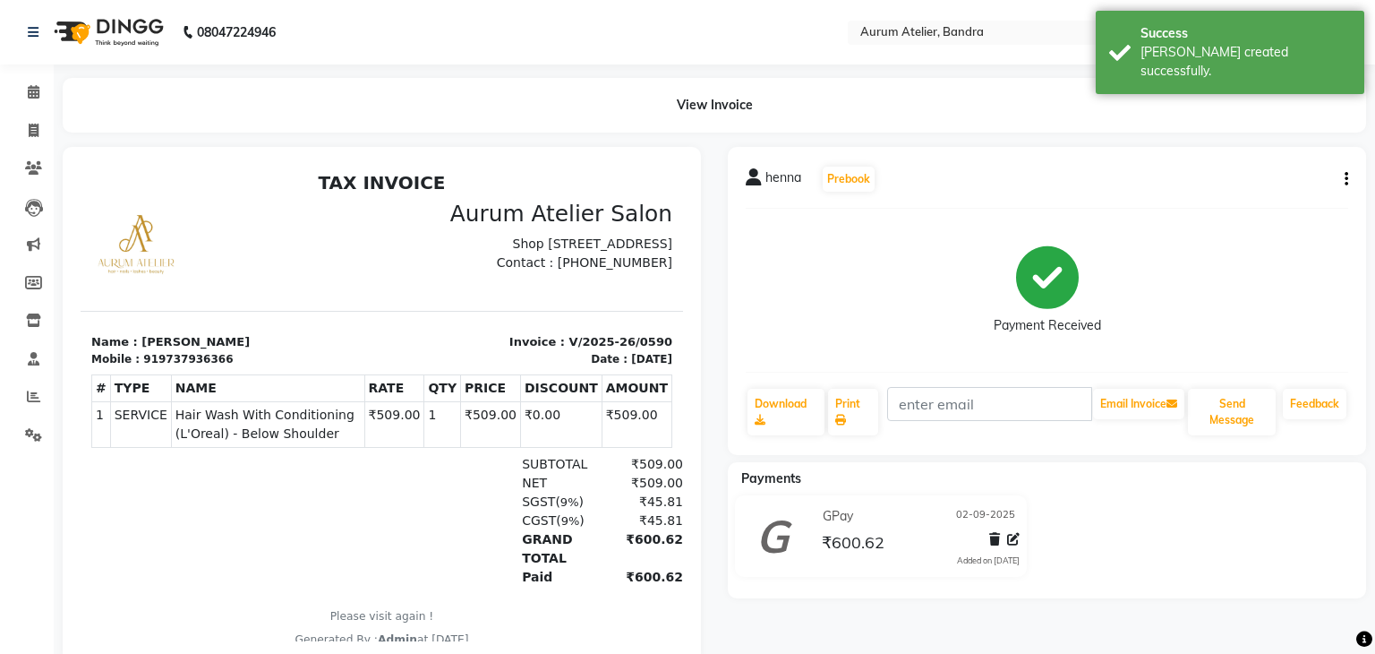
select select "7410"
select select "service"
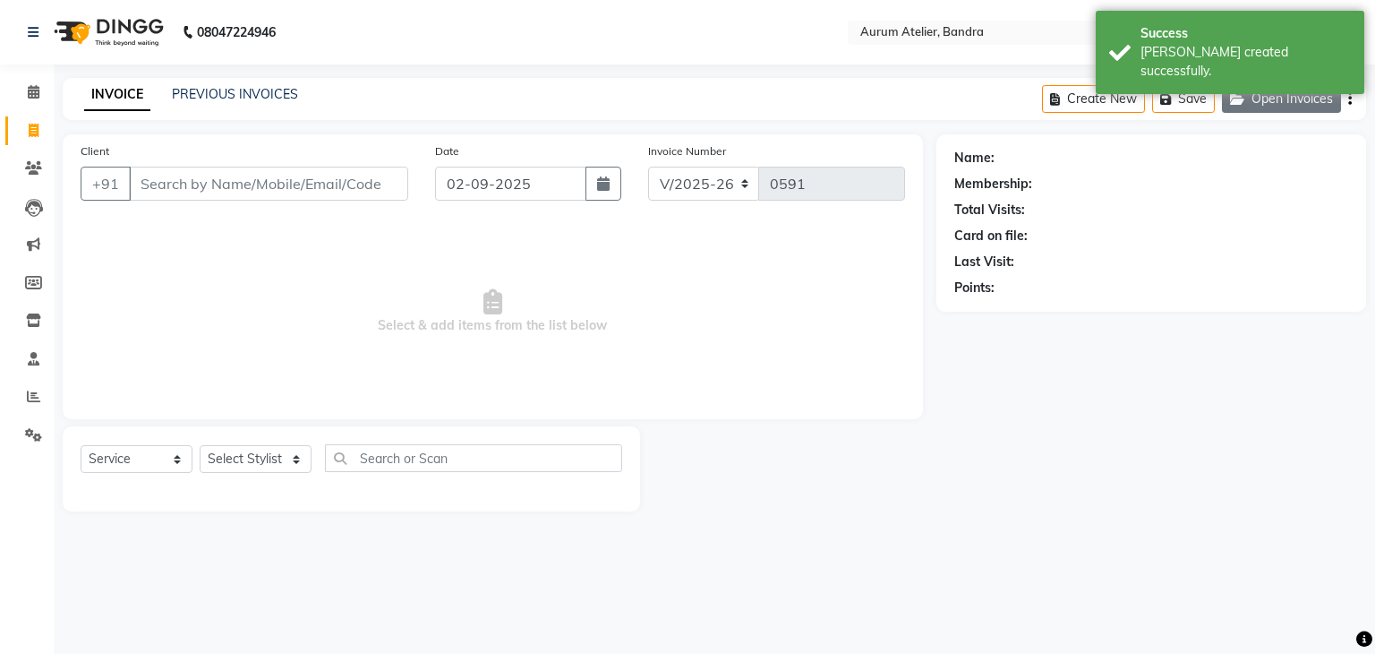
click at [1271, 98] on button "Open Invoices" at bounding box center [1281, 99] width 119 height 28
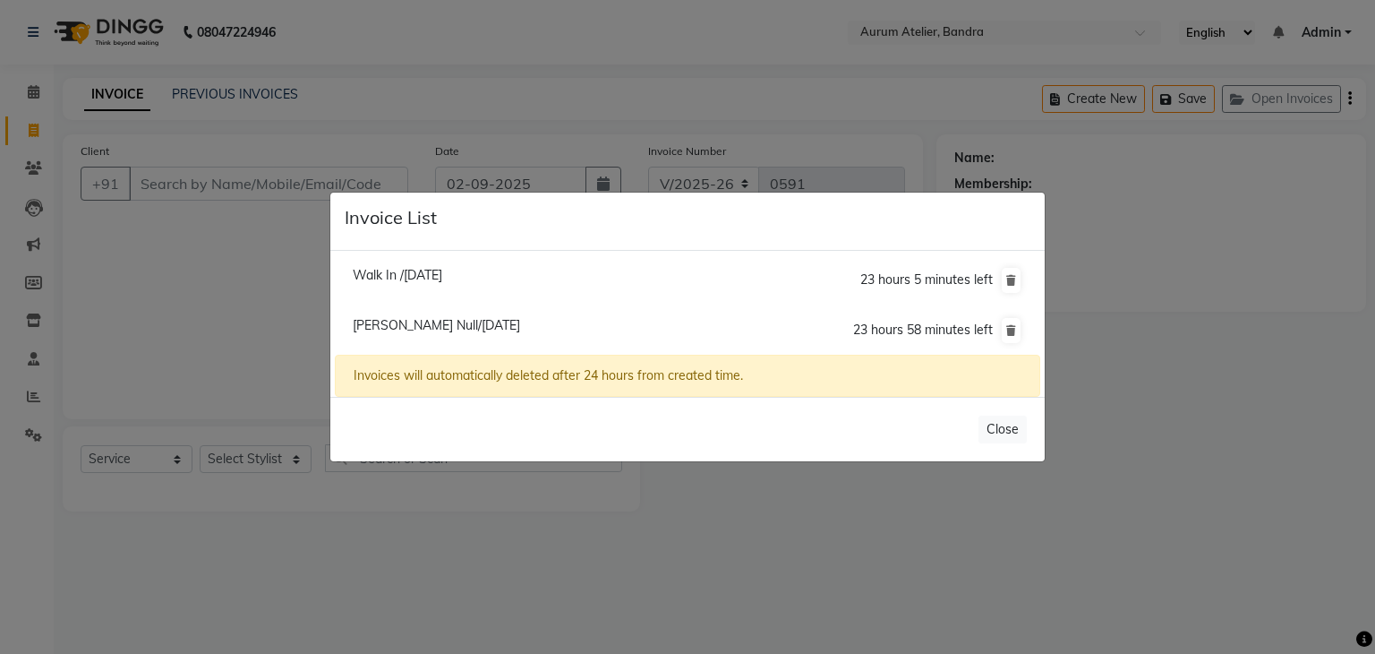
click at [406, 272] on span "Walk In /[DATE]" at bounding box center [398, 275] width 90 height 16
type input "7021438716"
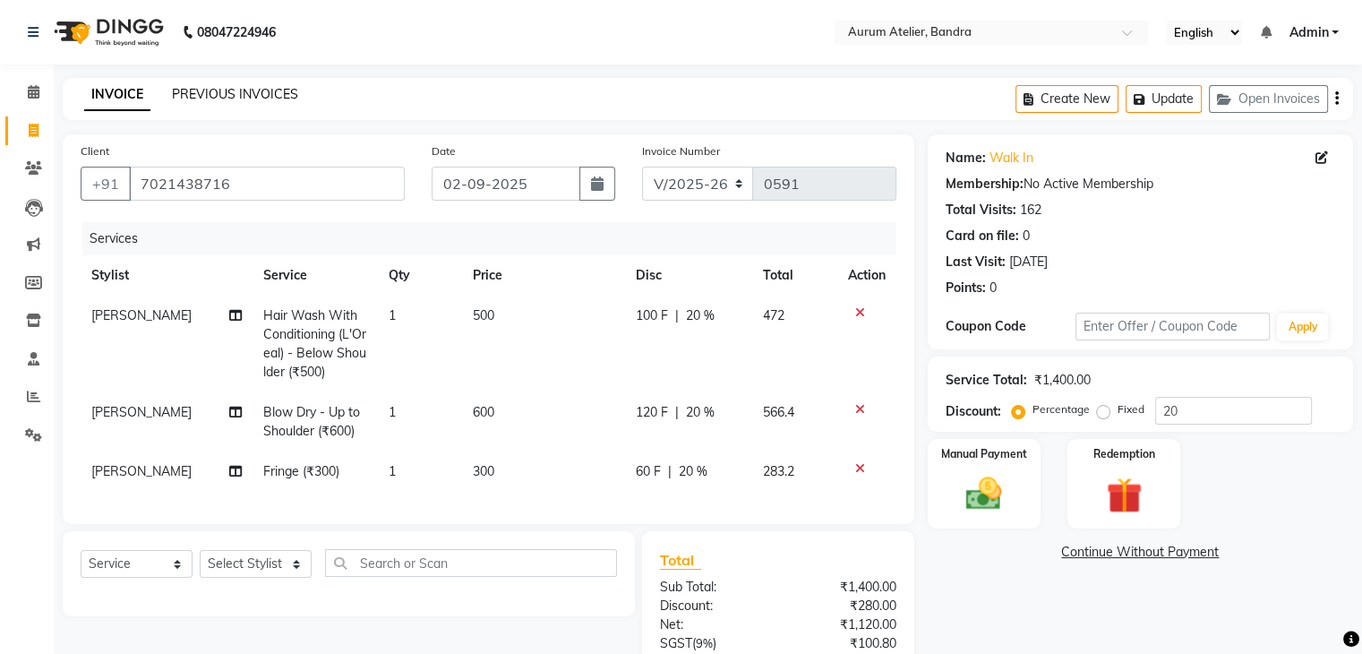
click at [232, 87] on div "PREVIOUS INVOICES" at bounding box center [235, 94] width 126 height 19
click at [240, 94] on link "PREVIOUS INVOICES" at bounding box center [235, 94] width 126 height 16
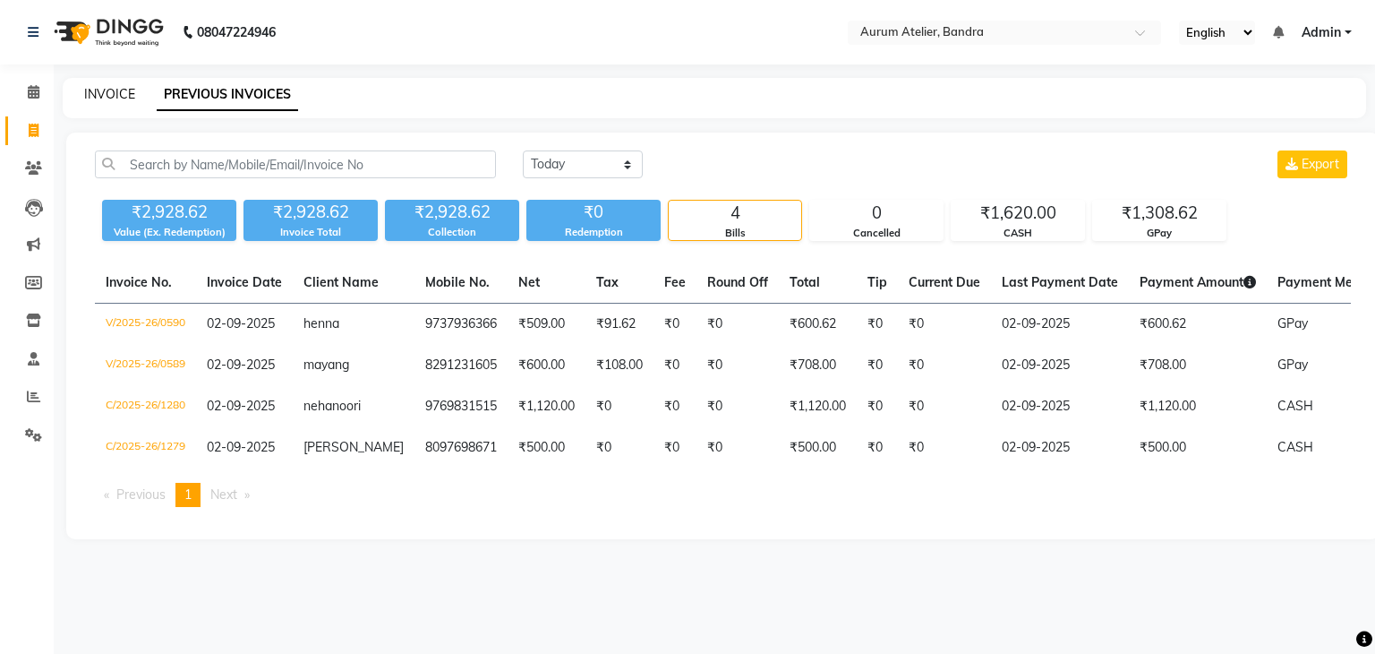
click at [106, 90] on link "INVOICE" at bounding box center [109, 94] width 51 height 16
select select "7410"
select select "service"
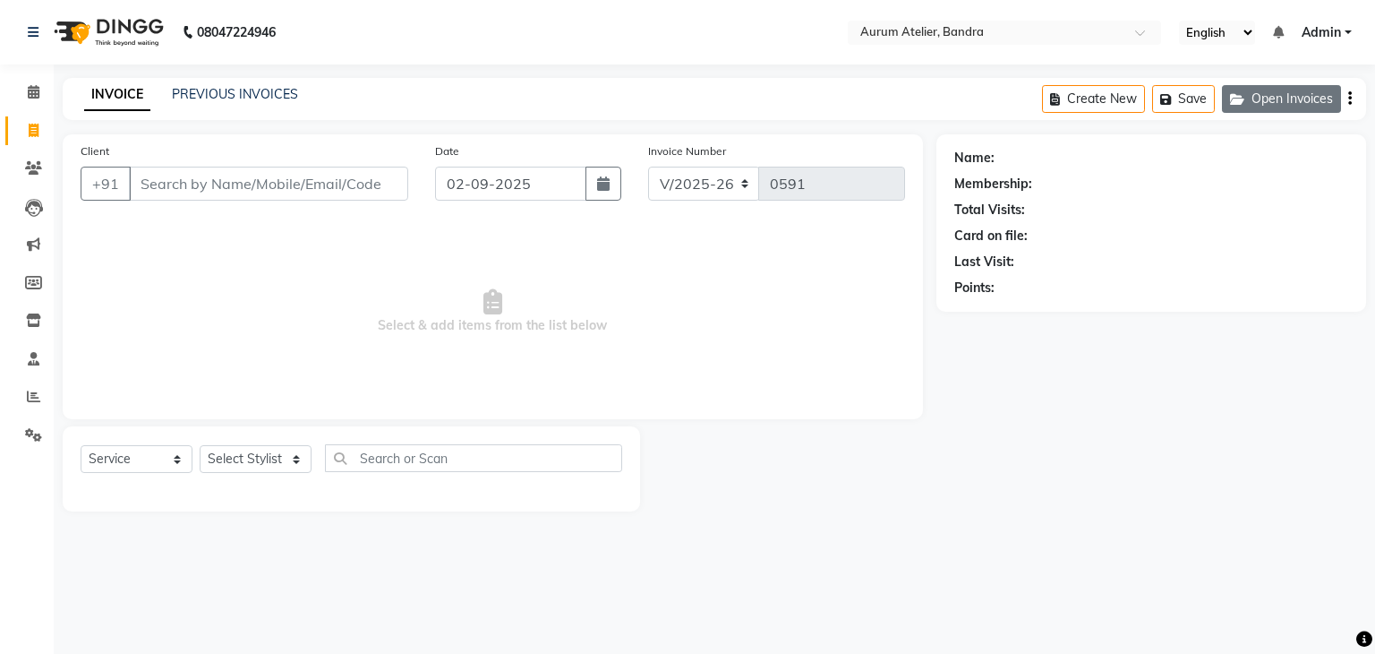
click at [1269, 99] on button "Open Invoices" at bounding box center [1281, 99] width 119 height 28
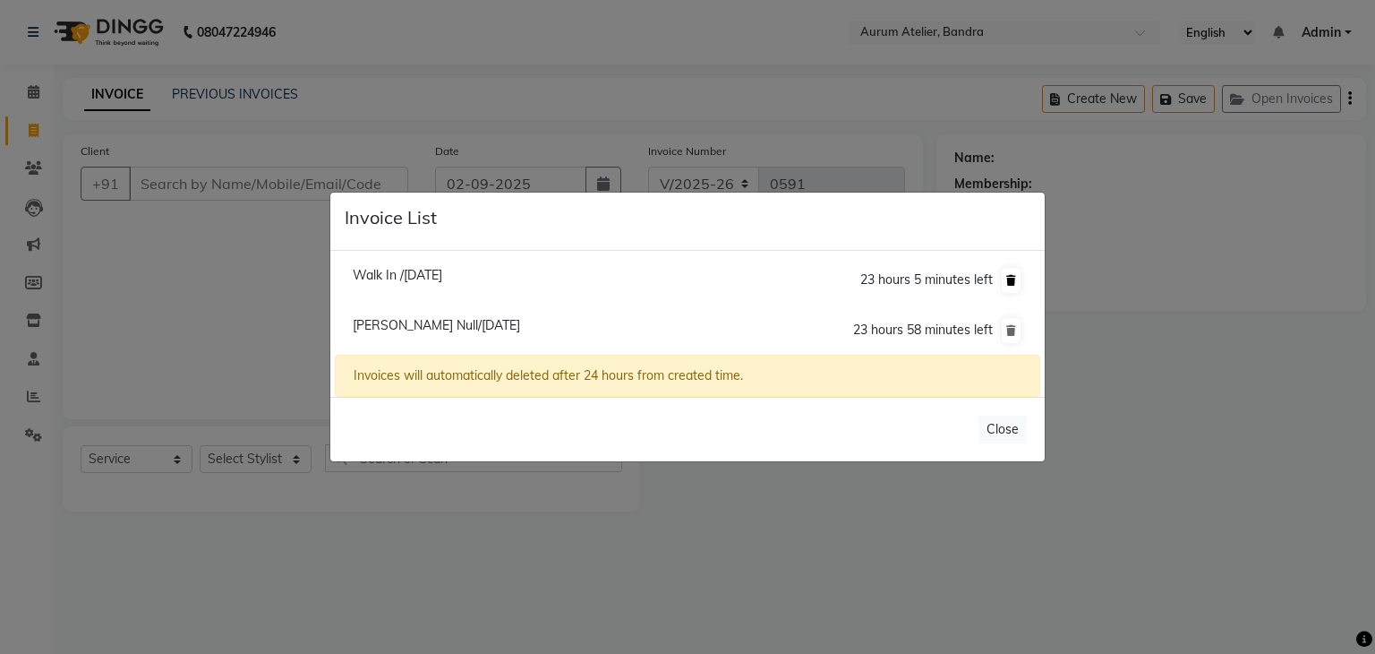
click at [1013, 281] on icon at bounding box center [1011, 280] width 10 height 11
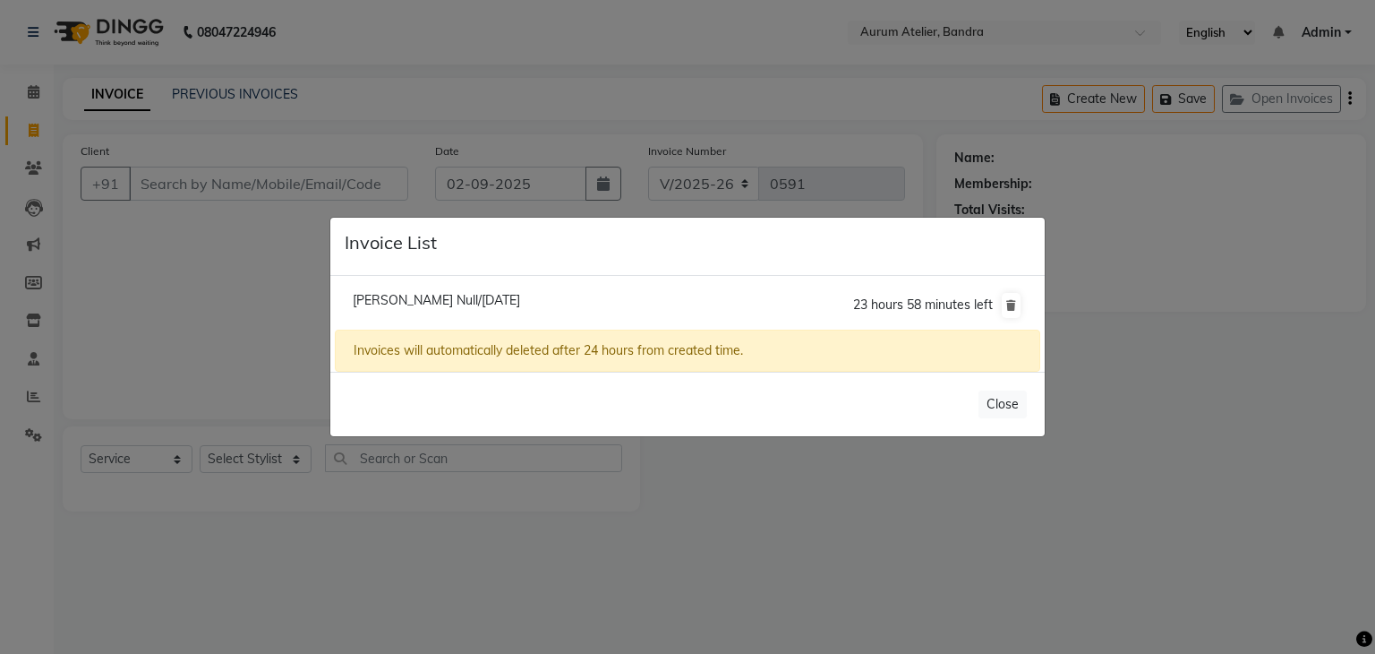
click at [985, 520] on ngb-modal-window "Invoice List [PERSON_NAME] Null/[DATE] 23 hours 58 minutes left Invoices will a…" at bounding box center [687, 327] width 1375 height 654
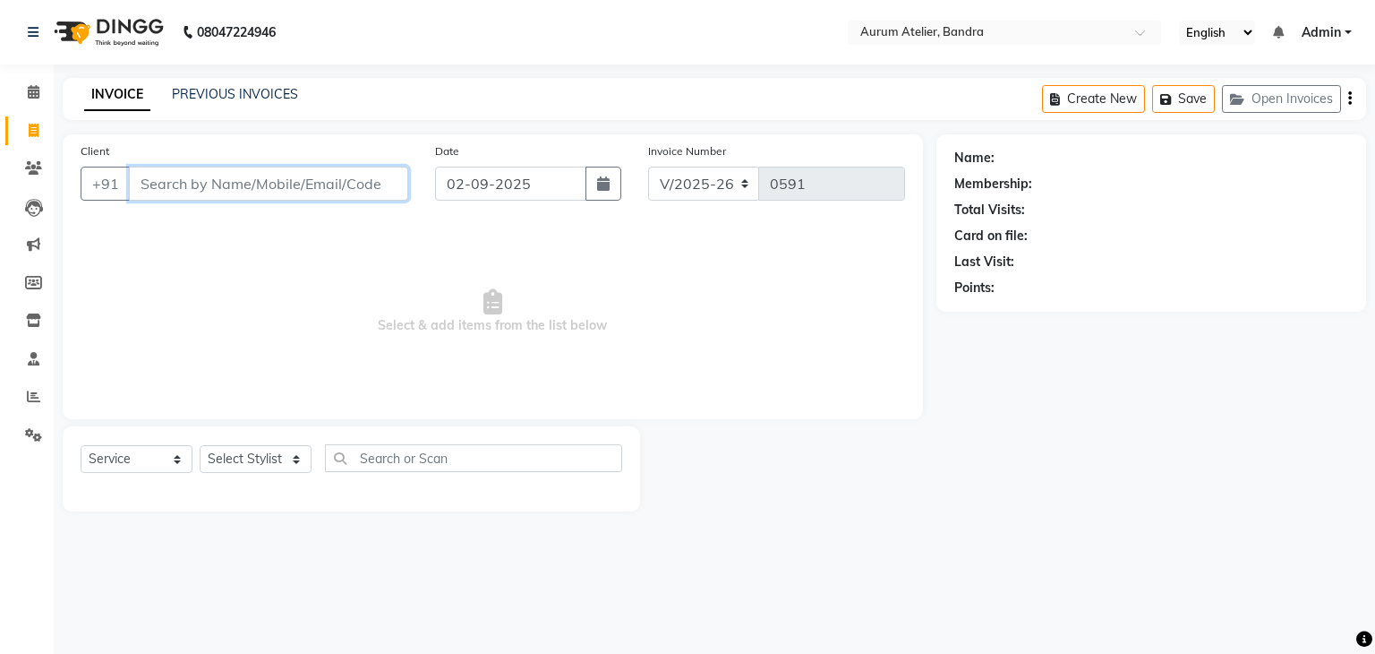
click at [269, 184] on input "Client" at bounding box center [268, 184] width 279 height 34
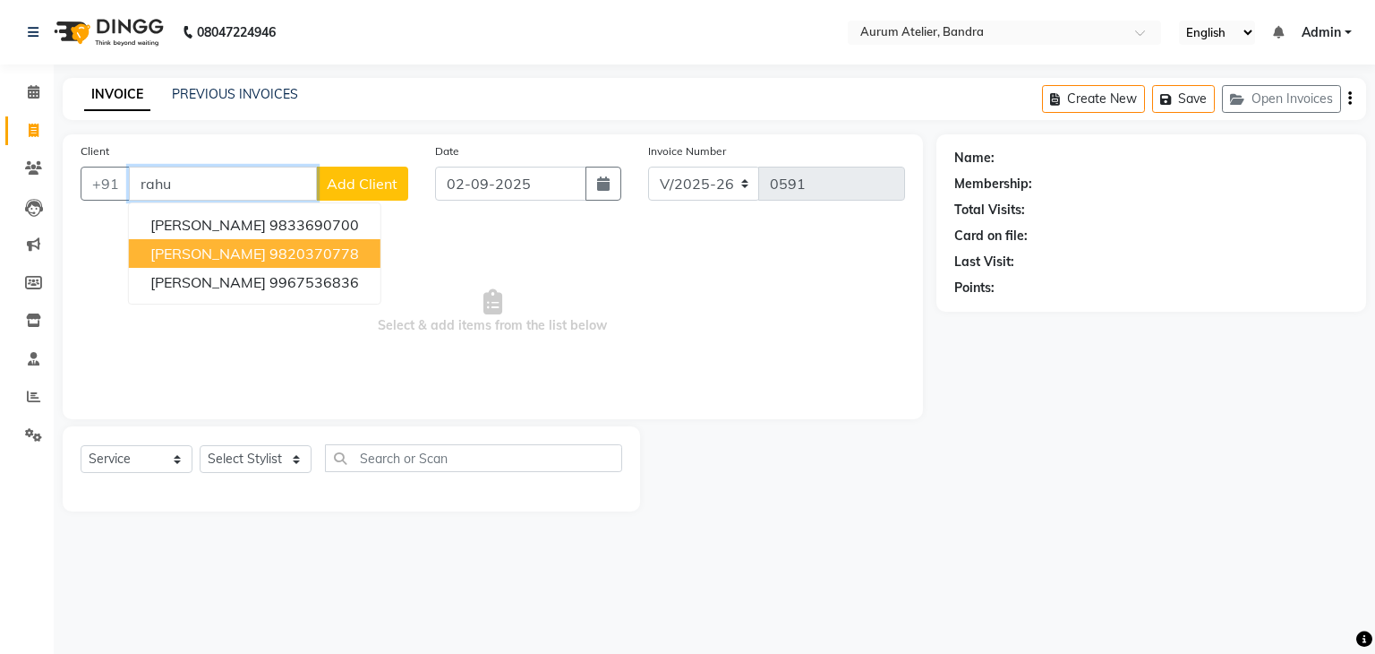
click at [298, 252] on button "rahul m 9820370778" at bounding box center [255, 253] width 252 height 29
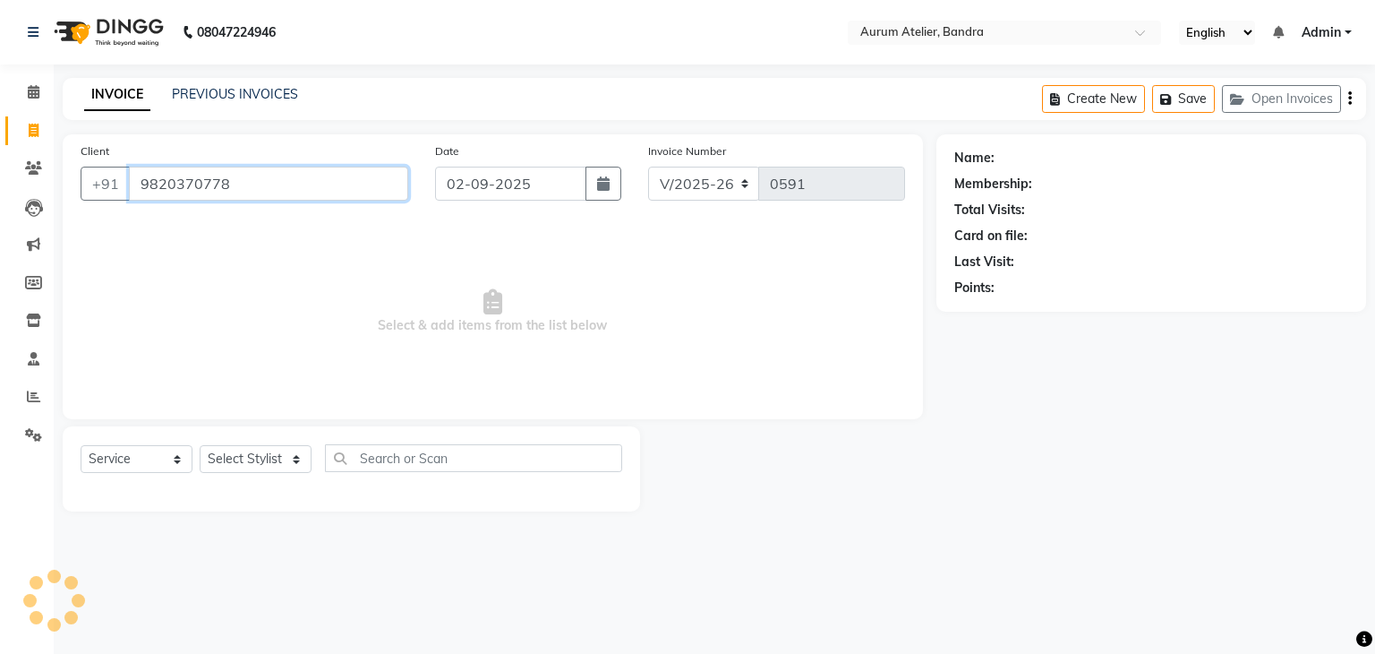
type input "9820370778"
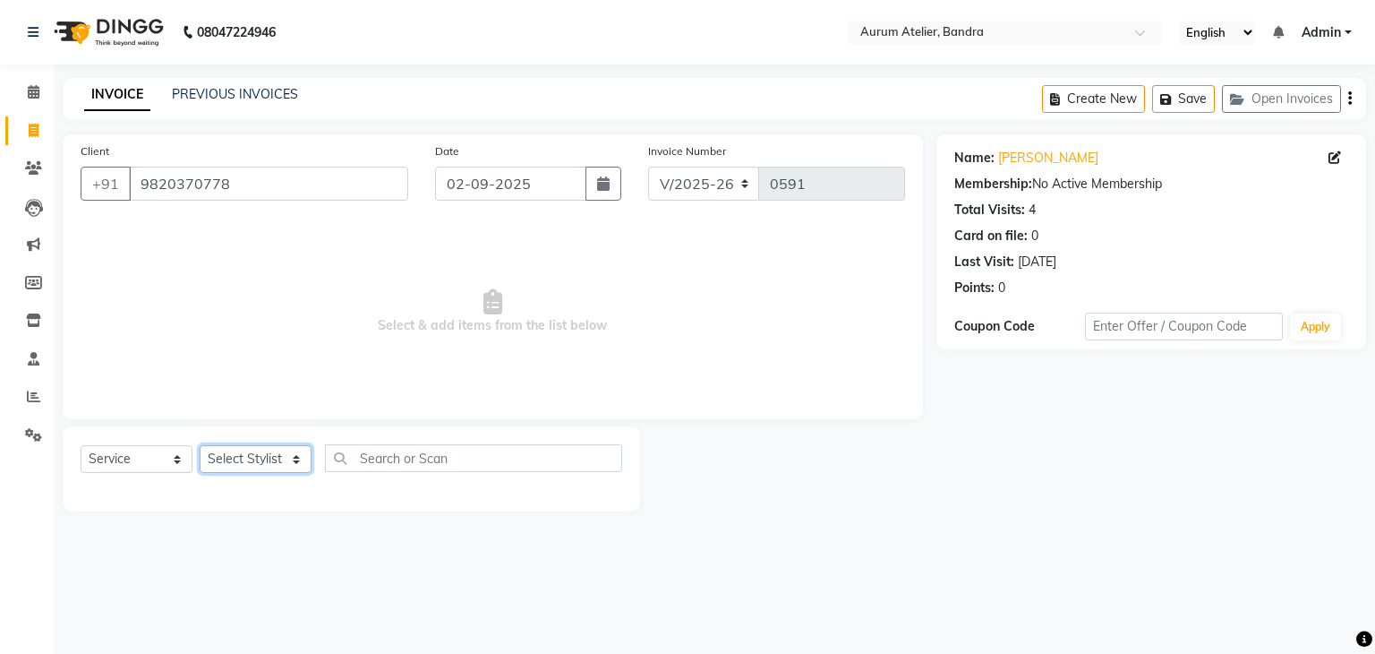
click at [234, 460] on select "Select Stylist [PERSON_NAME] chariya [PERSON_NAME] [PERSON_NAME] [PERSON_NAME] …" at bounding box center [256, 459] width 112 height 28
select select "66081"
click at [200, 446] on select "Select Stylist [PERSON_NAME] chariya [PERSON_NAME] [PERSON_NAME] [PERSON_NAME] …" at bounding box center [256, 459] width 112 height 28
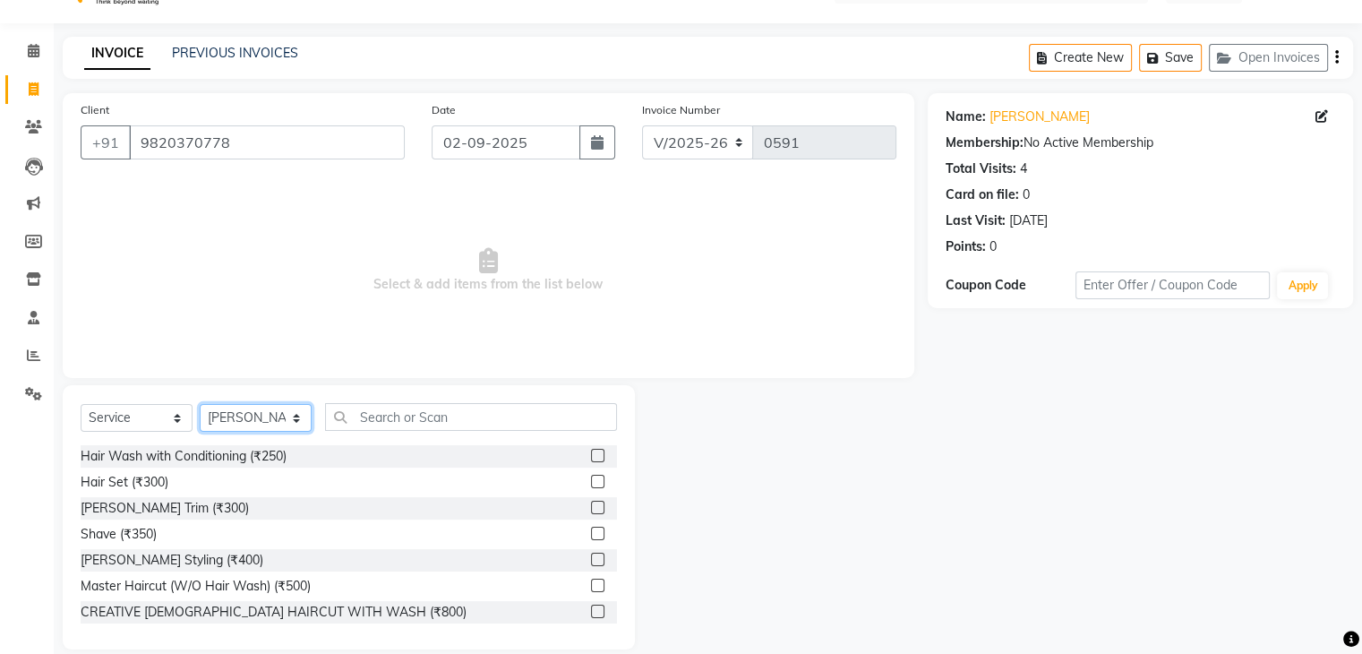
scroll to position [64, 0]
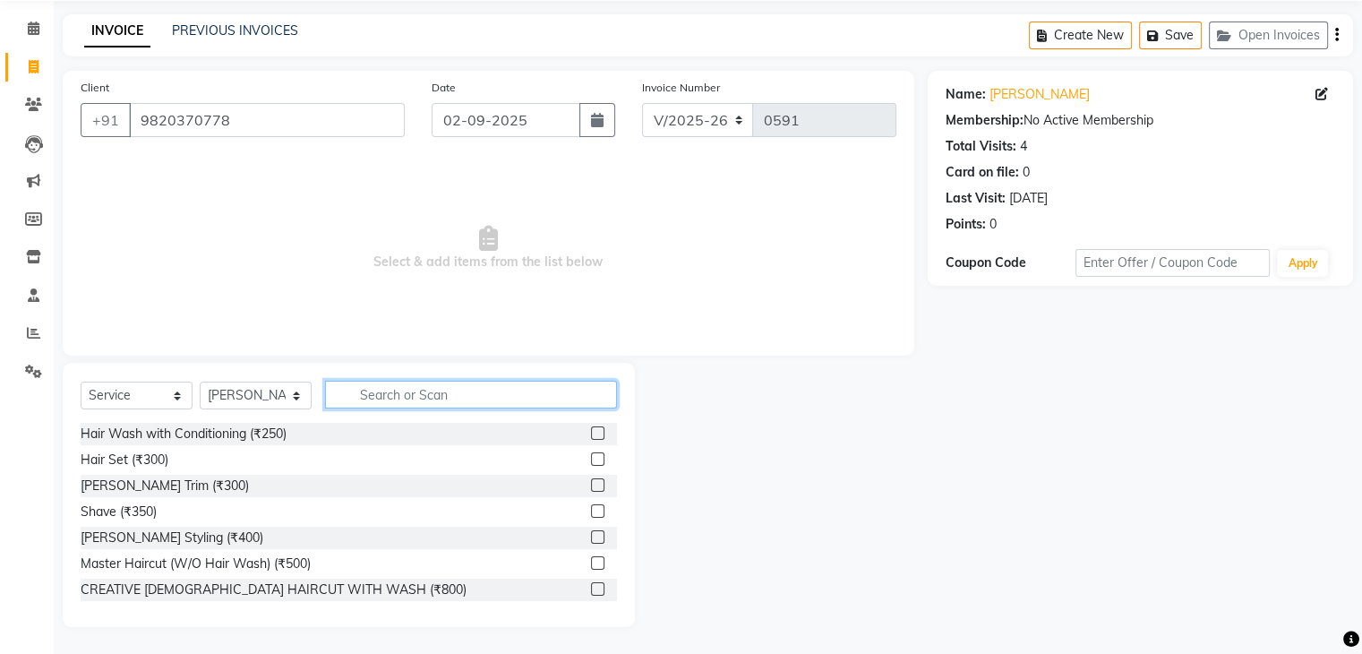
click at [383, 395] on input "text" at bounding box center [471, 394] width 292 height 28
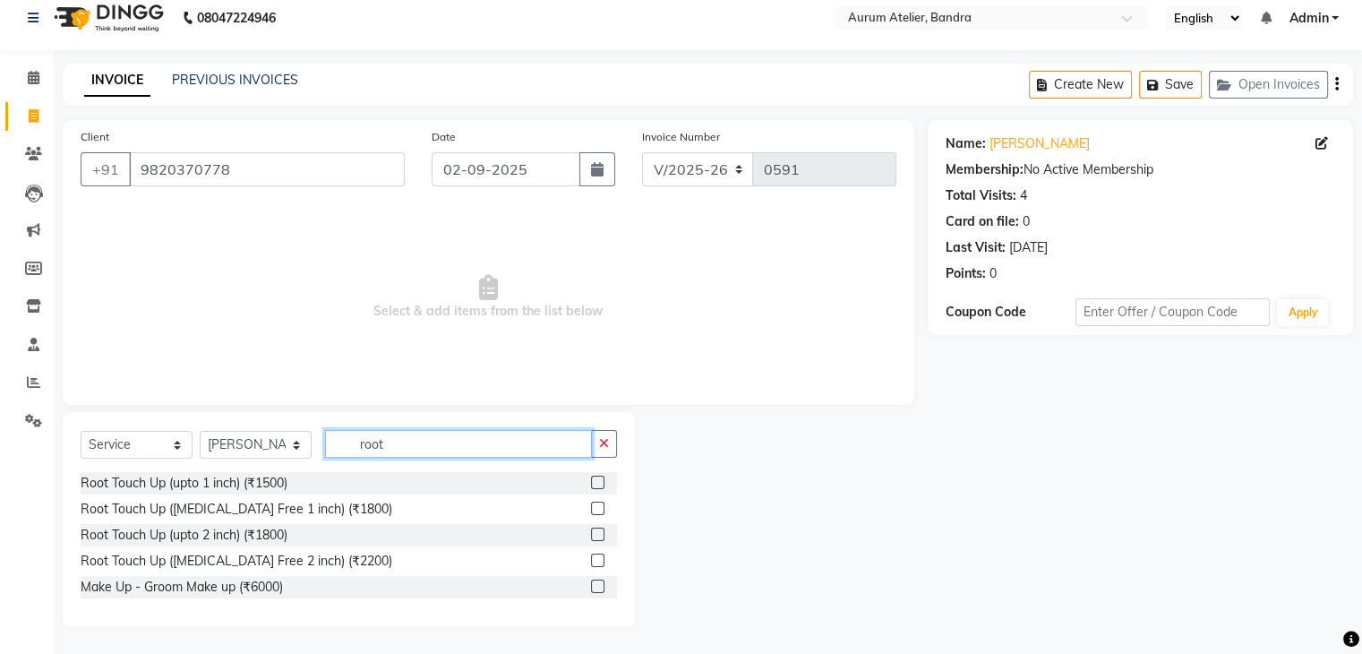
scroll to position [0, 0]
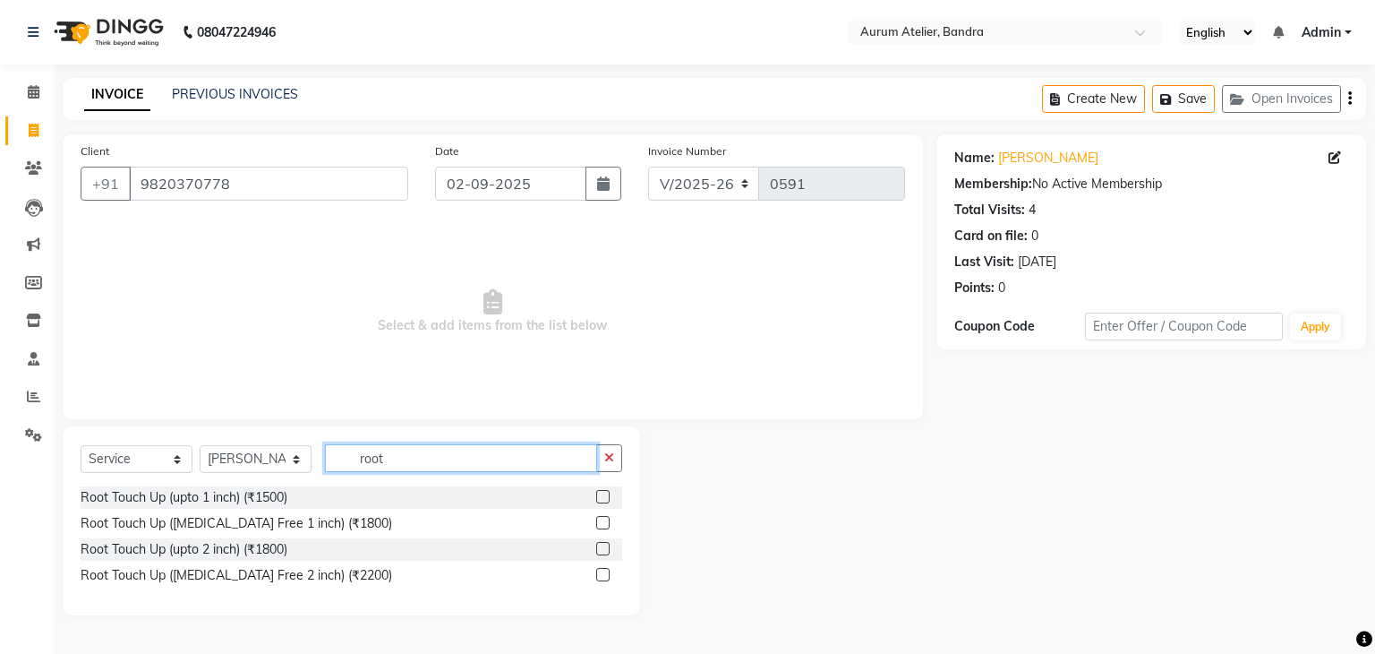
type input "root"
click at [601, 525] on label at bounding box center [602, 522] width 13 height 13
click at [601, 525] on input "checkbox" at bounding box center [602, 523] width 12 height 12
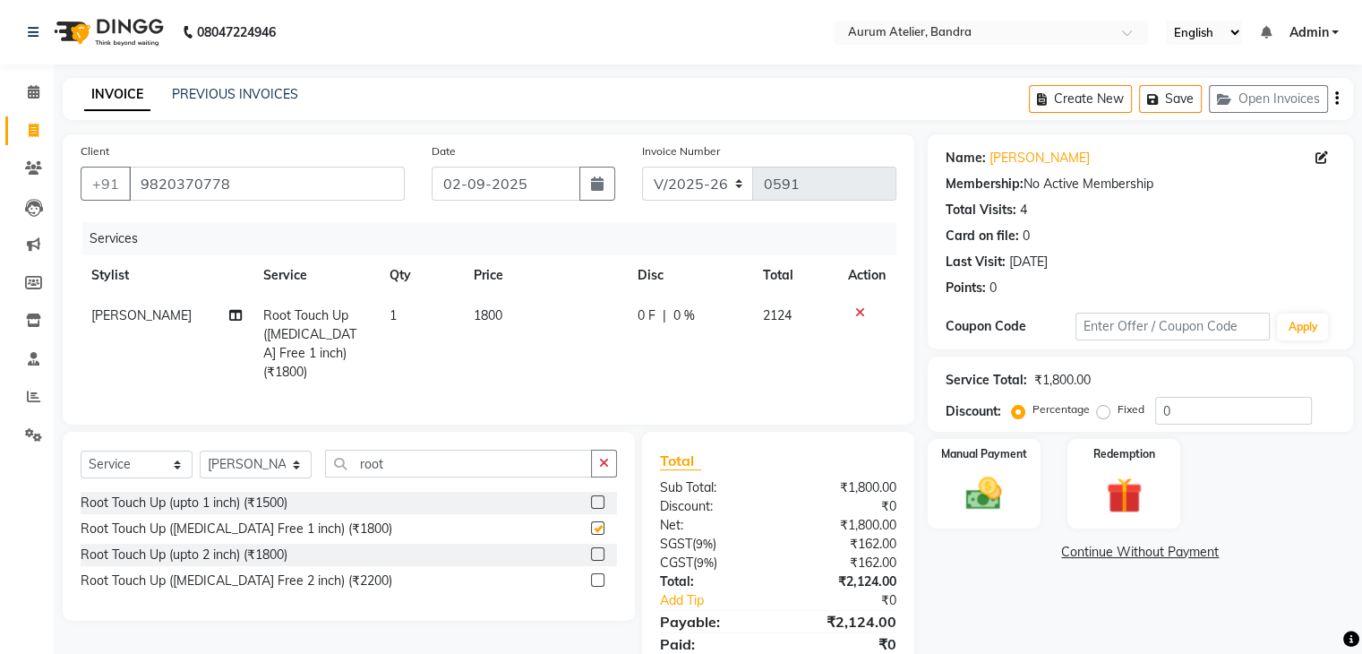
checkbox input "false"
click at [515, 323] on td "1800" at bounding box center [545, 343] width 164 height 97
select select "66081"
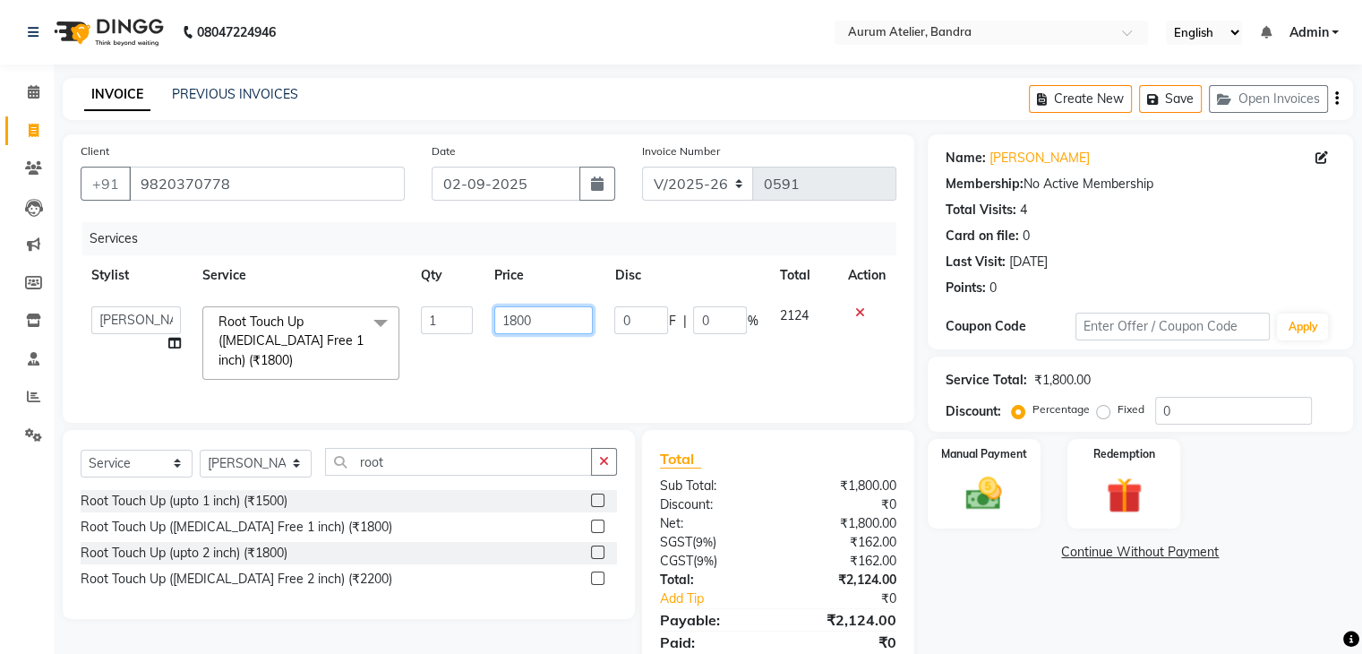
click at [541, 310] on input "1800" at bounding box center [543, 320] width 98 height 28
type input "1"
type input "6"
type input "1600"
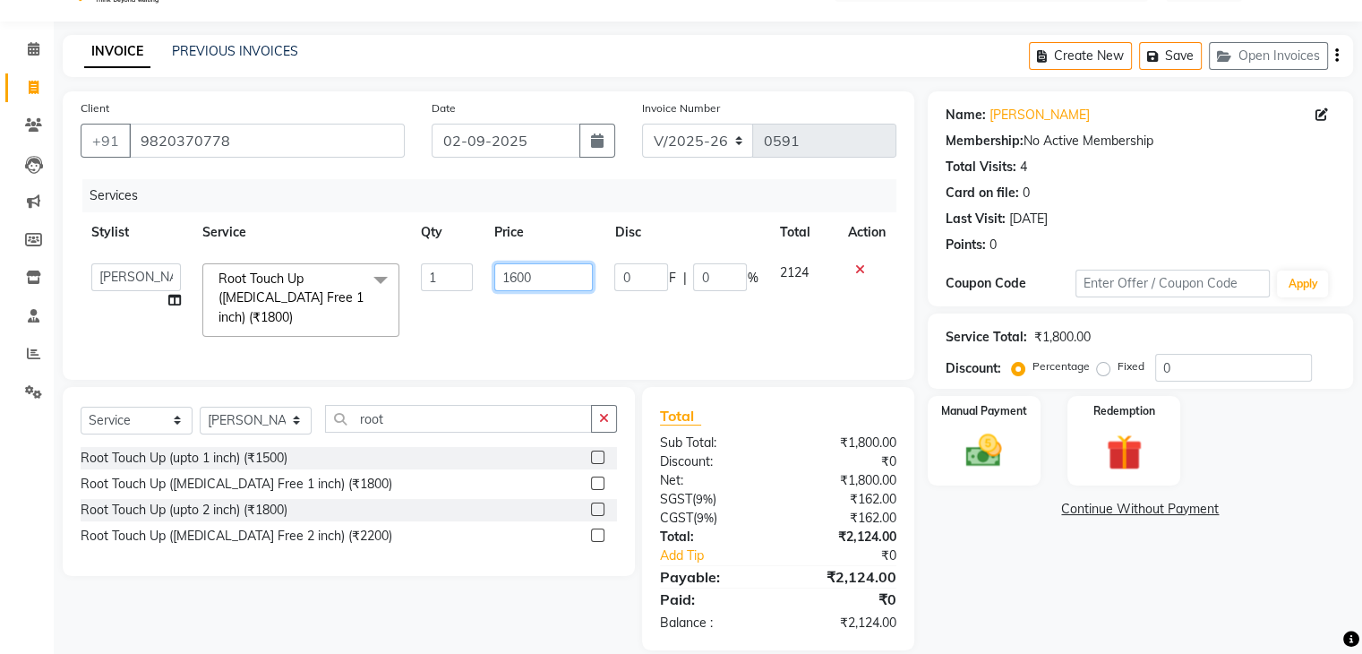
scroll to position [64, 0]
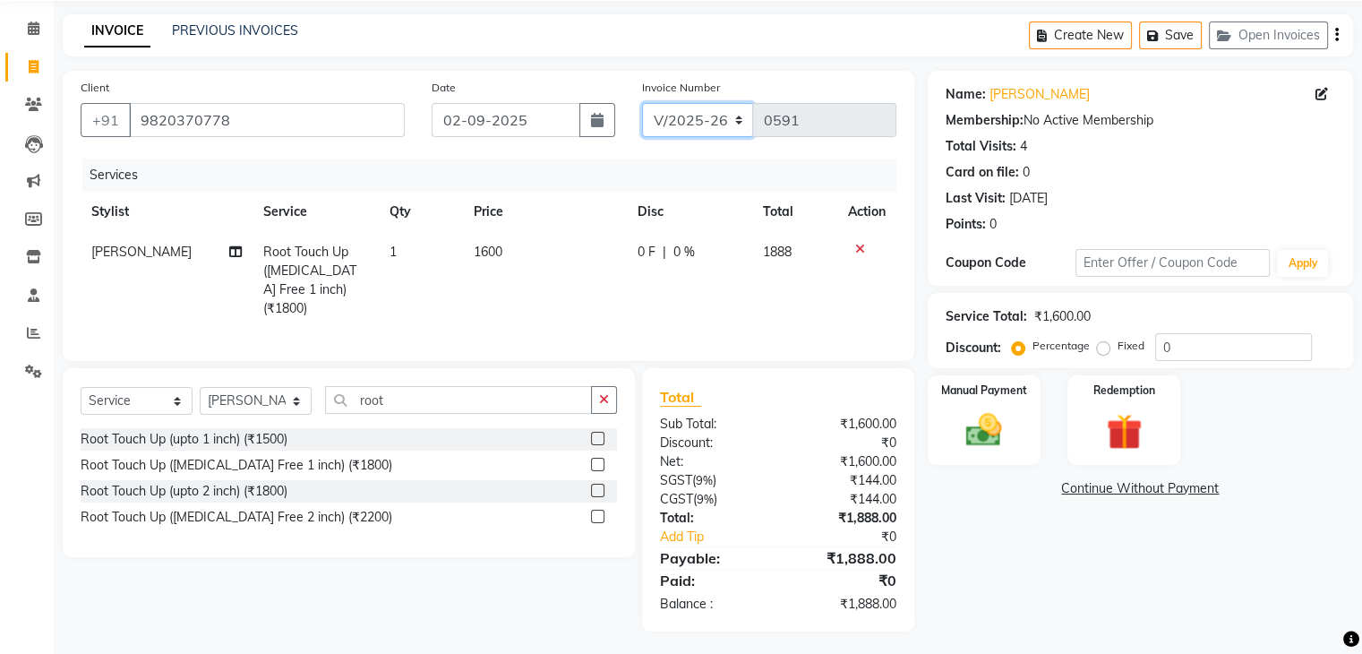
click at [738, 123] on select "C/2025-26 V/2025 V/2025-26" at bounding box center [698, 120] width 112 height 34
select select "7590"
click at [642, 103] on select "C/2025-26 V/2025 V/2025-26" at bounding box center [698, 120] width 112 height 34
type input "1281"
click at [1335, 36] on icon "button" at bounding box center [1337, 35] width 4 height 1
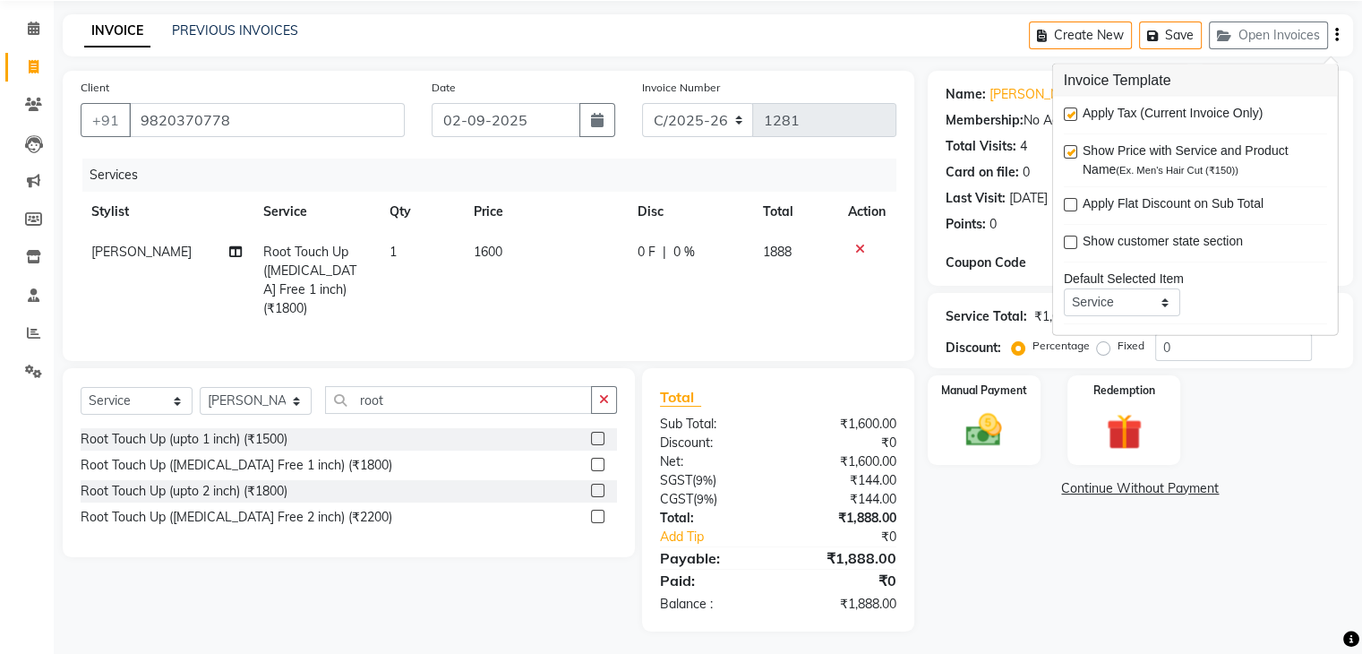
click at [1064, 114] on label at bounding box center [1070, 113] width 13 height 13
click at [1064, 114] on input "checkbox" at bounding box center [1070, 115] width 12 height 12
checkbox input "false"
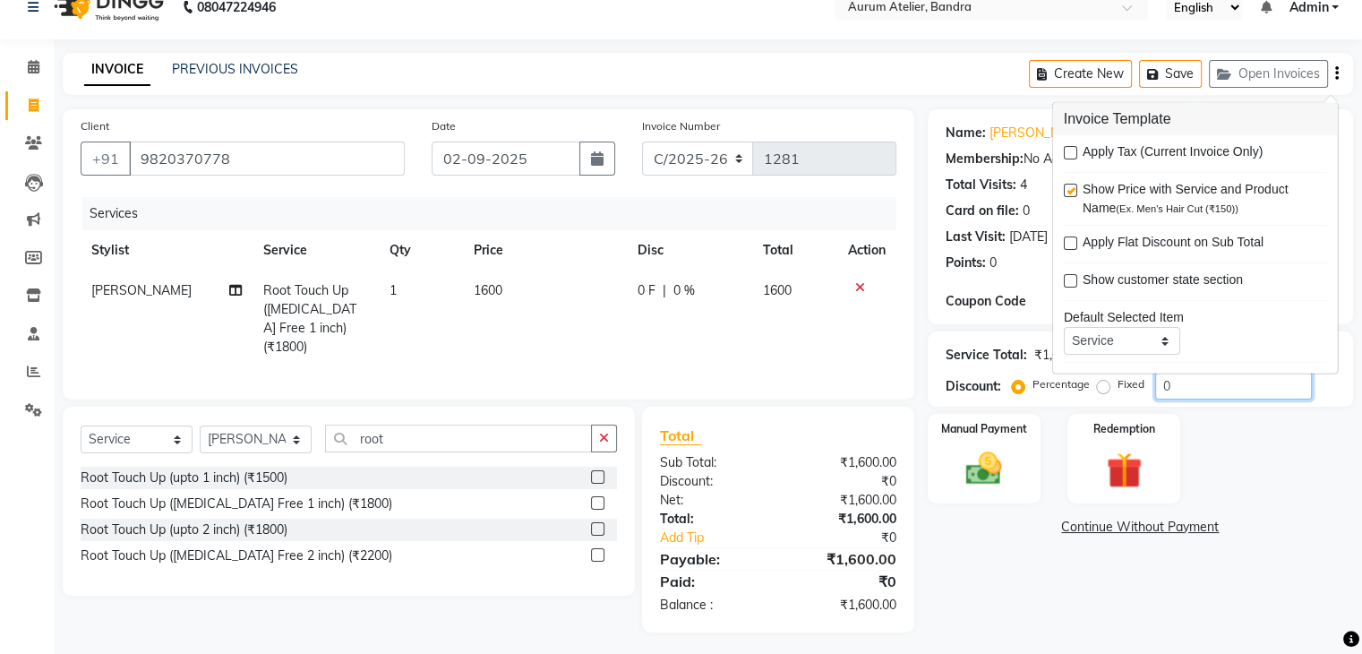
click at [1239, 377] on input "0" at bounding box center [1233, 386] width 157 height 28
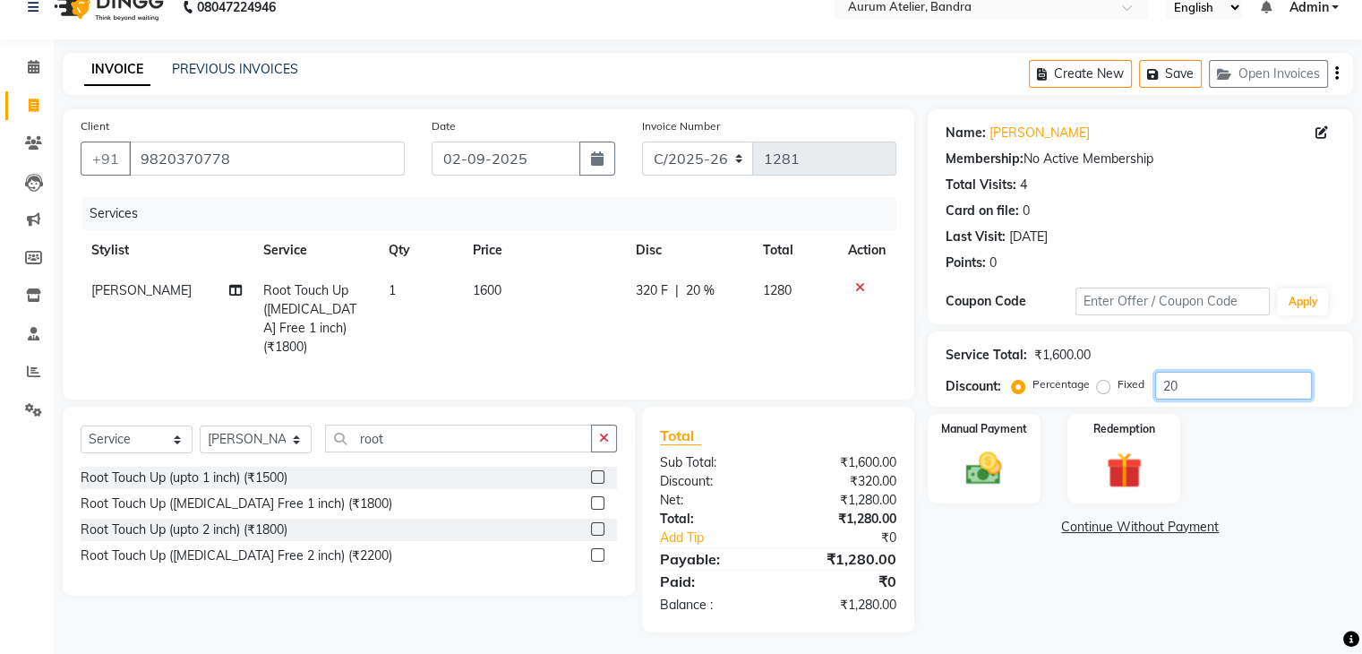
type input "2"
click at [1073, 620] on div "Name: [PERSON_NAME] Membership: No Active Membership Total Visits: 4 Card on fi…" at bounding box center [1146, 370] width 439 height 523
click at [718, 298] on div "0 F | 0 %" at bounding box center [689, 290] width 104 height 19
select select "66081"
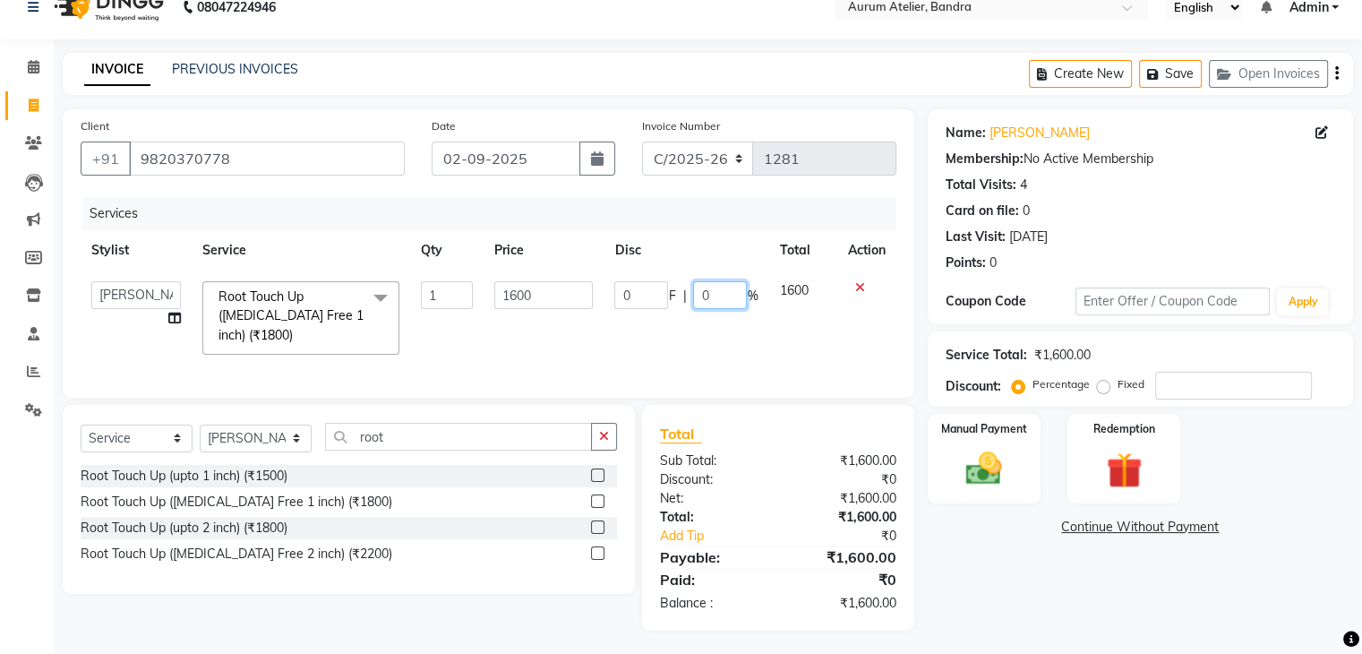
click at [719, 289] on input "0" at bounding box center [720, 295] width 54 height 28
type input "20"
click at [670, 333] on td "0 F | 20 %" at bounding box center [685, 317] width 165 height 95
select select "66081"
click at [433, 436] on input "root" at bounding box center [458, 437] width 267 height 28
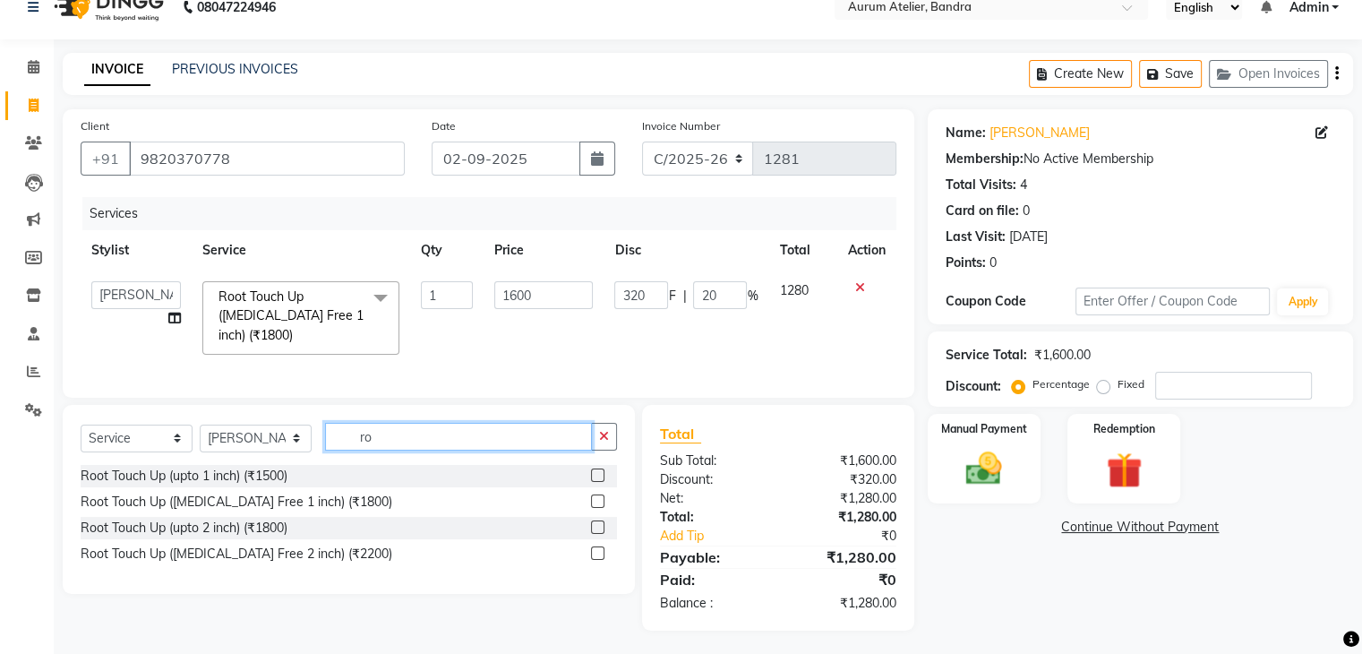
type input "r"
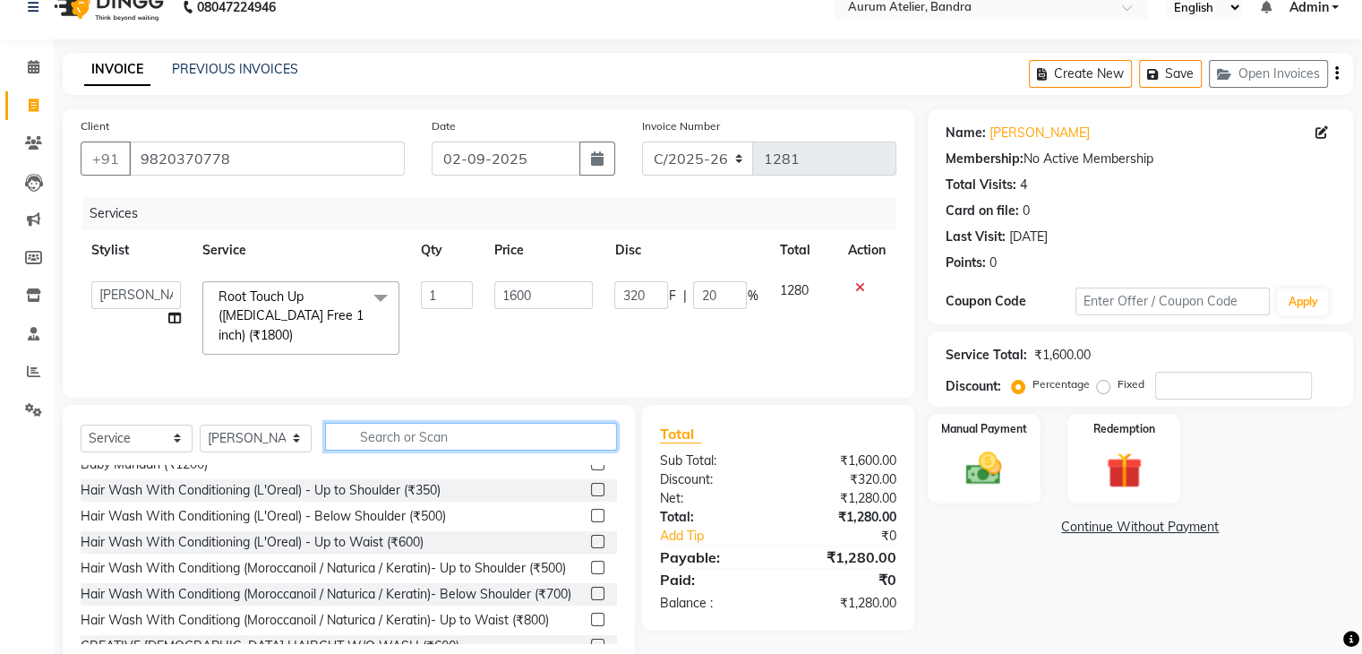
scroll to position [90, 0]
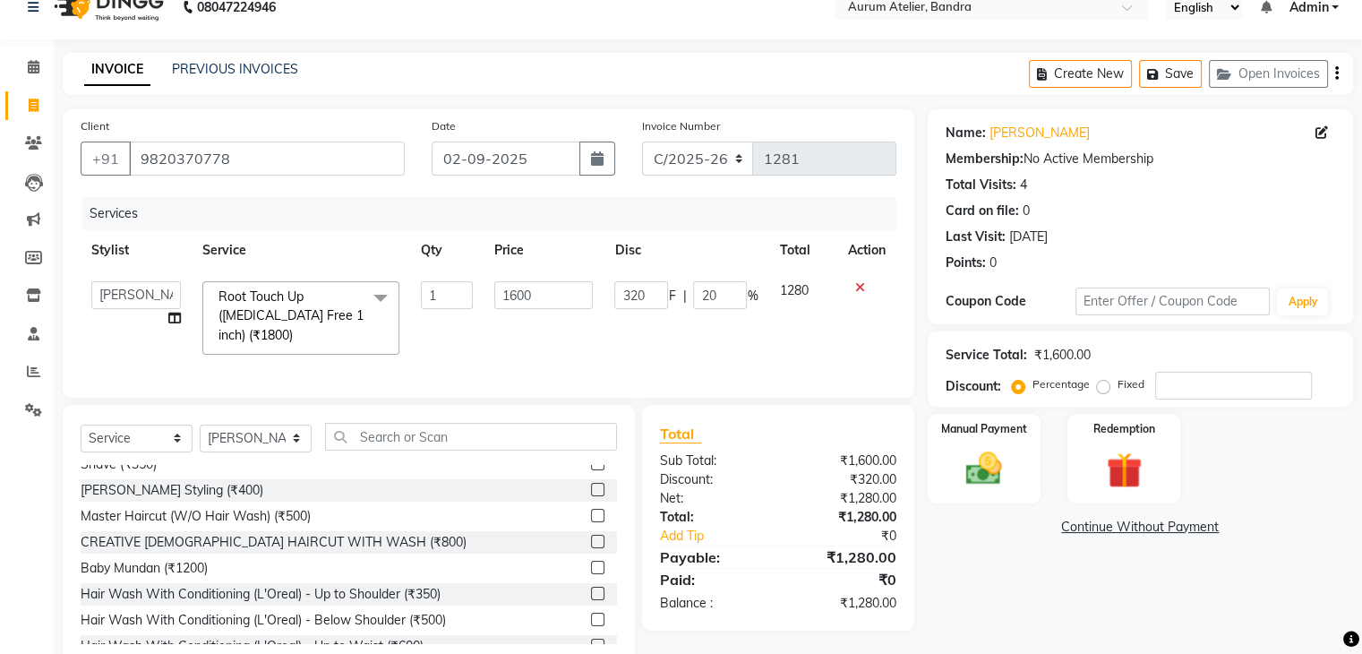
click at [591, 538] on label at bounding box center [597, 540] width 13 height 13
click at [591, 538] on input "checkbox" at bounding box center [597, 542] width 12 height 12
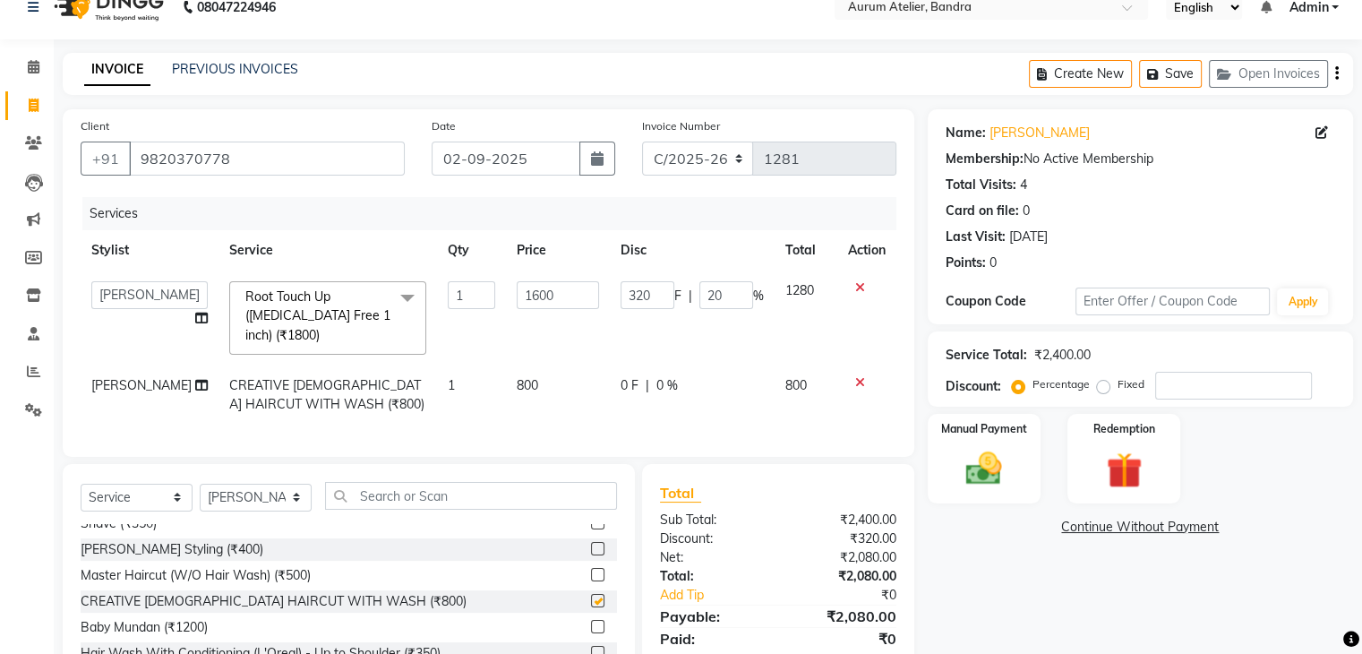
checkbox input "false"
click at [544, 365] on td "800" at bounding box center [558, 394] width 104 height 59
select select "66081"
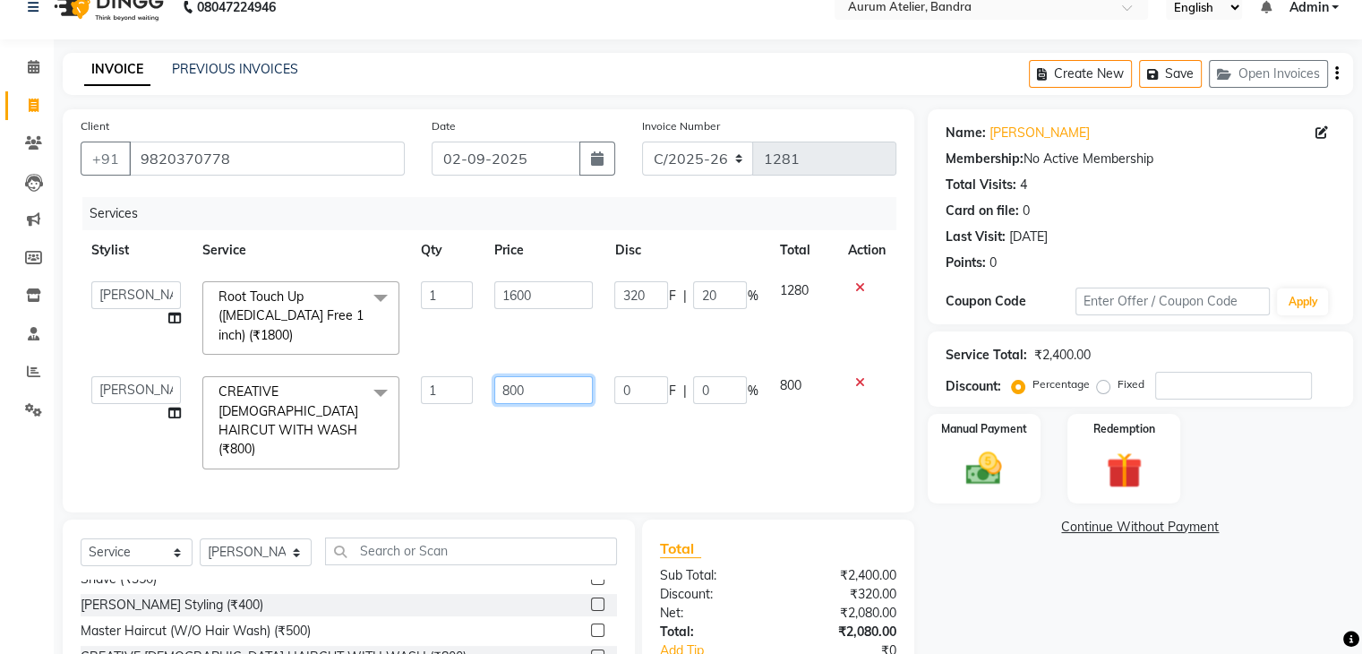
click at [570, 376] on input "800" at bounding box center [543, 390] width 98 height 28
type input "8"
type input "600"
click at [645, 441] on div "Client [PHONE_NUMBER] Date [DATE] Invoice Number C/2025-26 V/2025 V/[PHONE_NUMB…" at bounding box center [488, 310] width 851 height 403
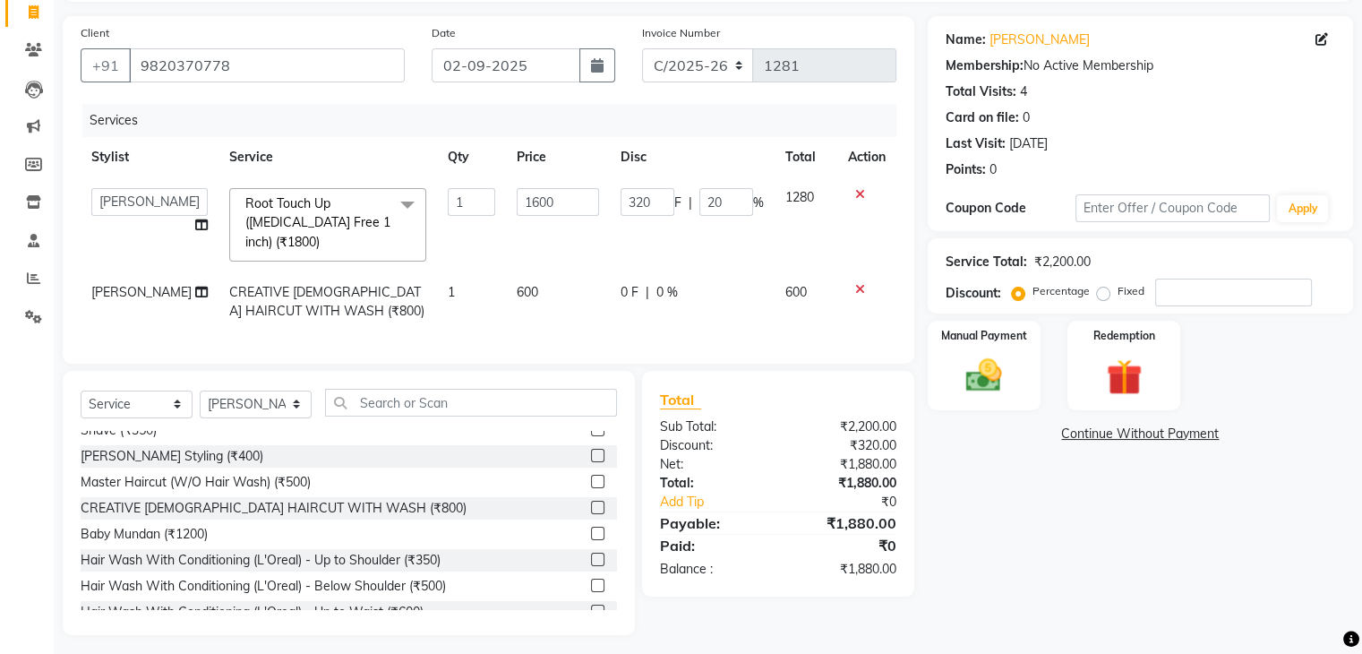
scroll to position [122, 0]
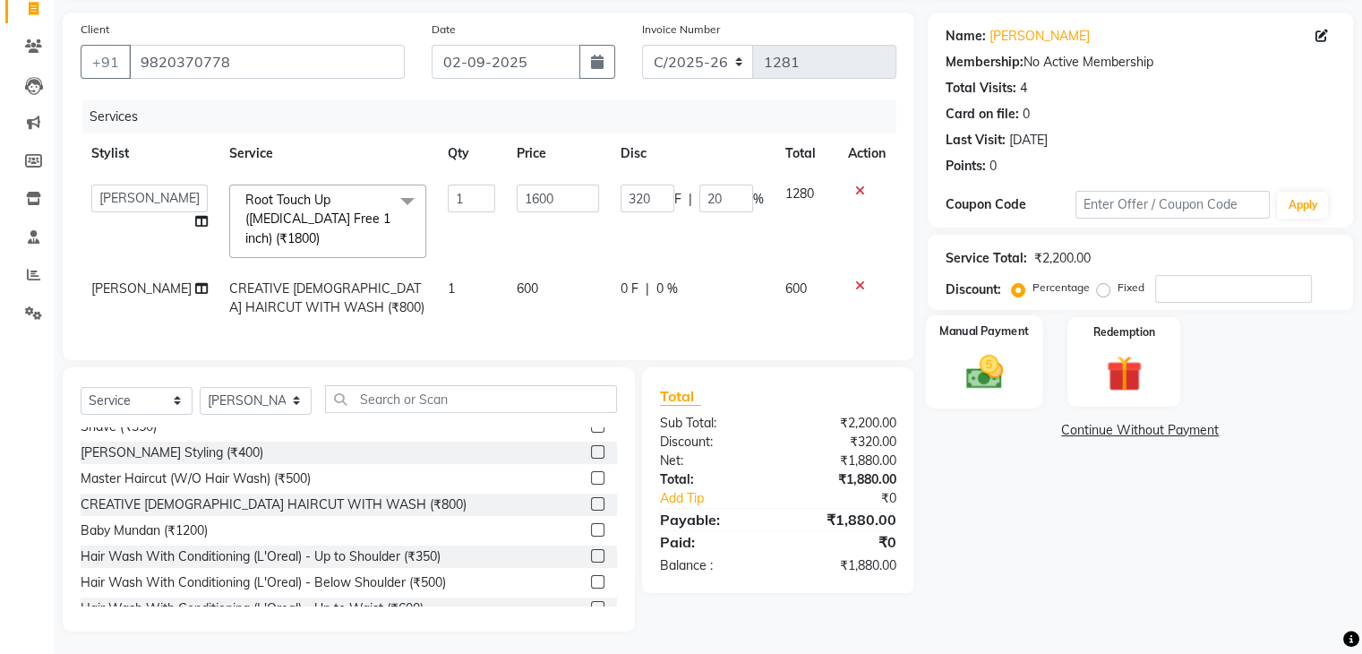
click at [1028, 363] on div "Manual Payment" at bounding box center [983, 361] width 117 height 92
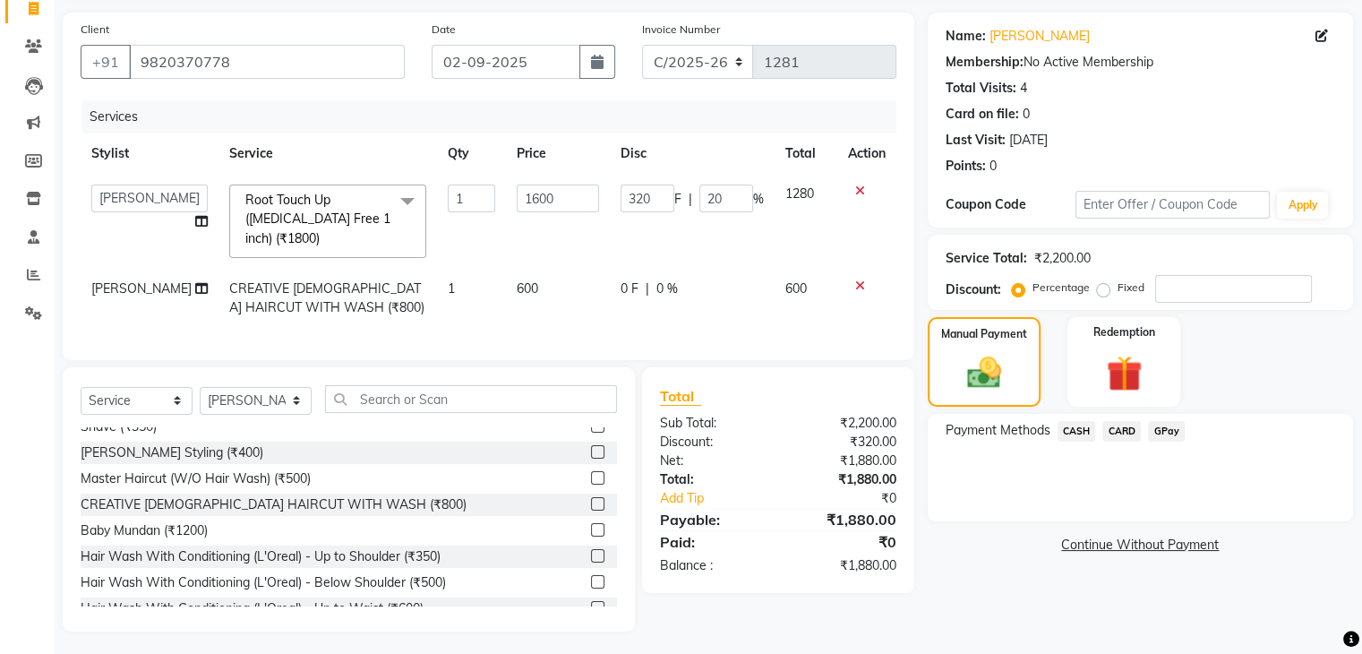
click at [1069, 431] on span "CASH" at bounding box center [1076, 431] width 38 height 21
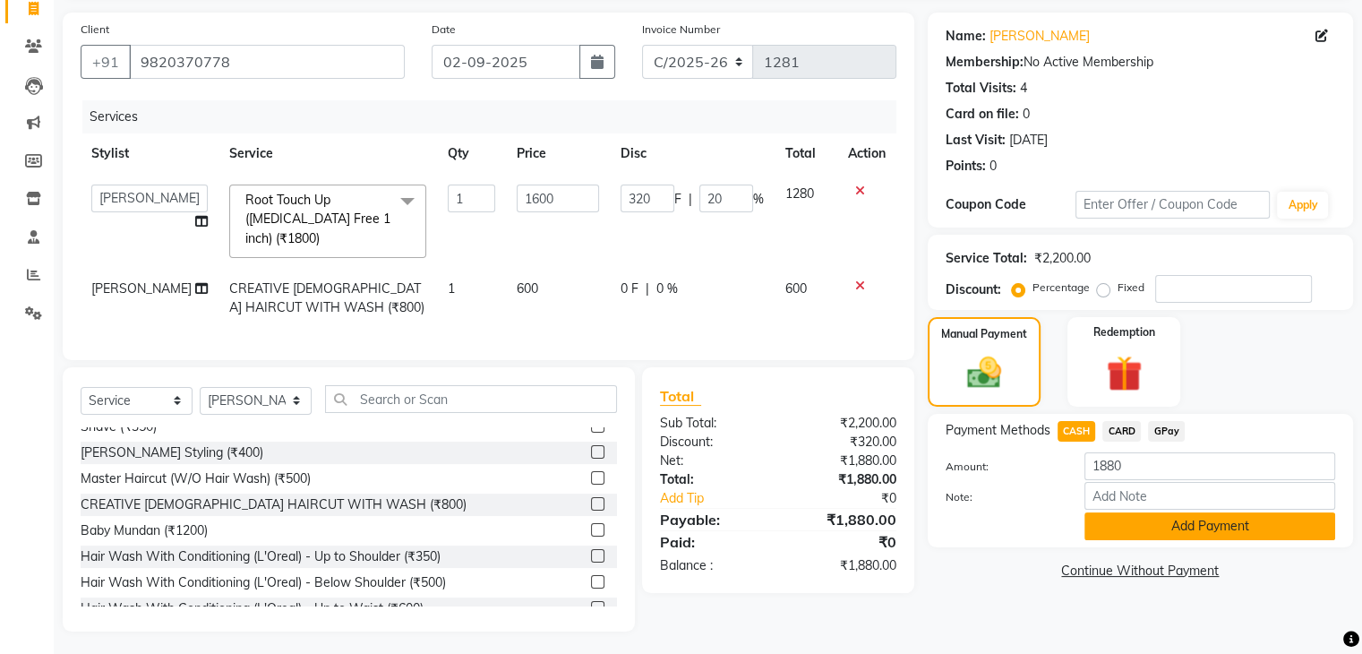
click at [1136, 524] on button "Add Payment" at bounding box center [1209, 526] width 251 height 28
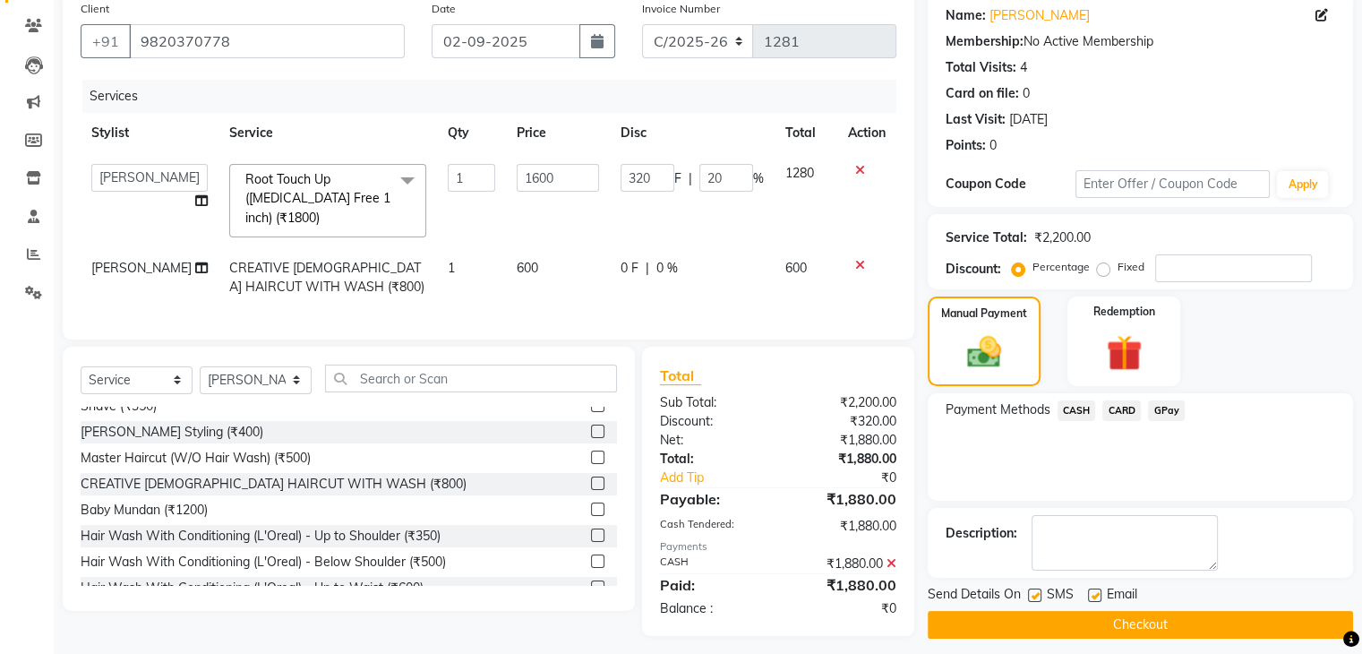
scroll to position [153, 0]
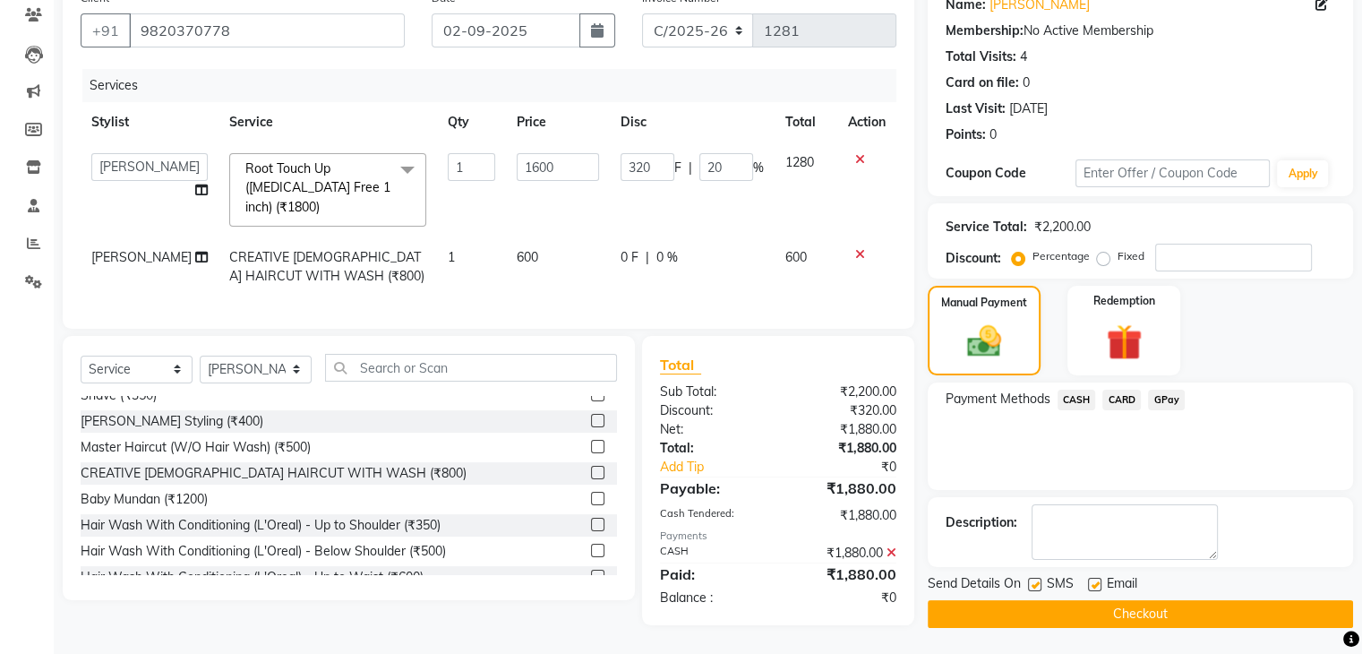
click at [1118, 620] on button "Checkout" at bounding box center [1139, 614] width 425 height 28
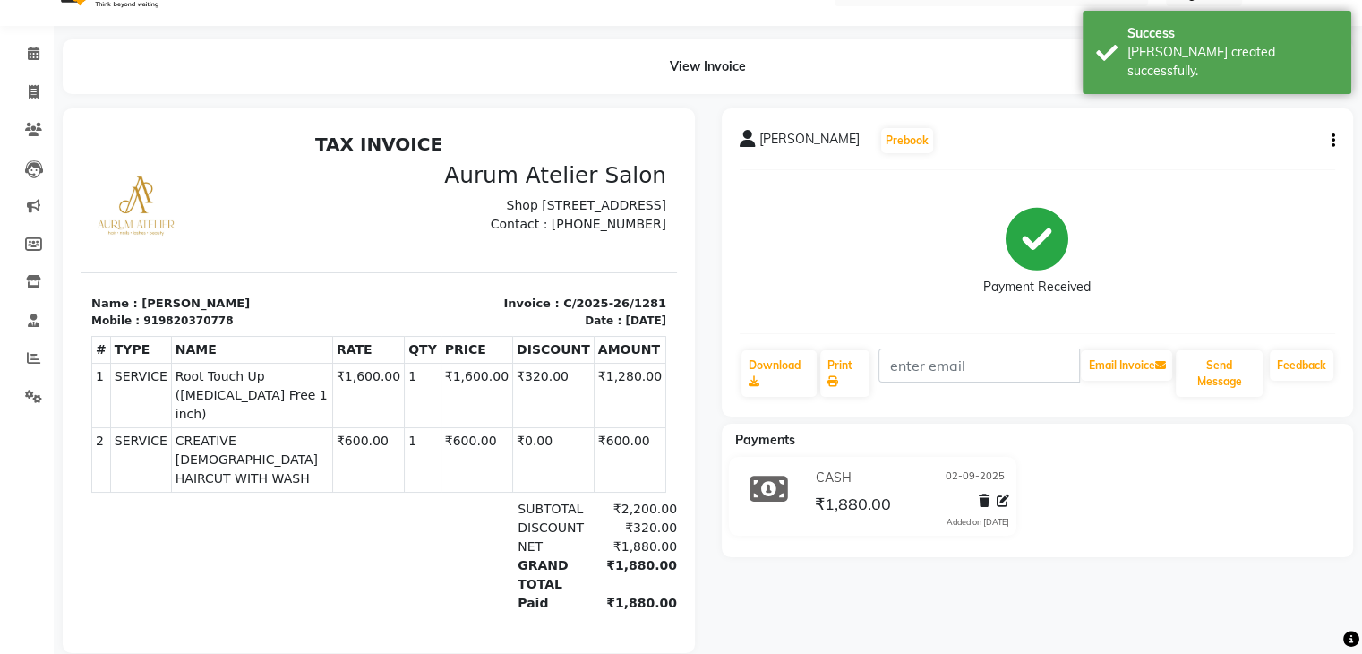
scroll to position [77, 0]
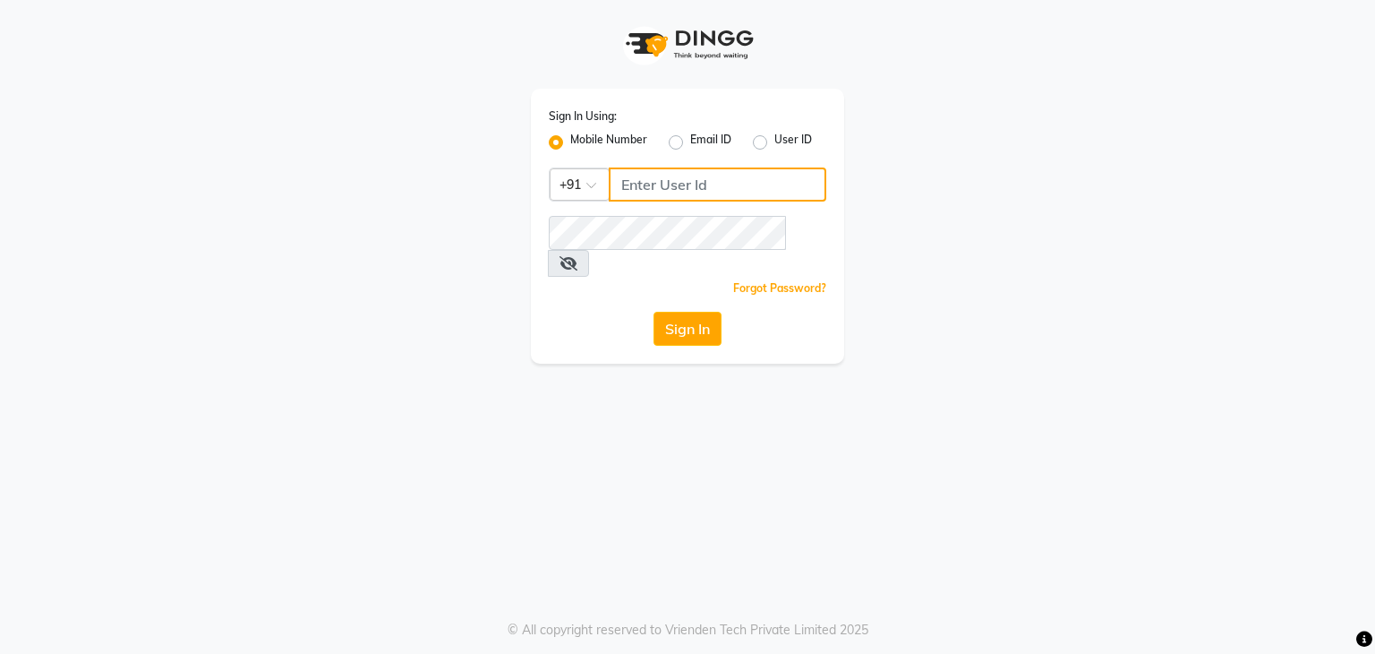
click at [705, 180] on input "Username" at bounding box center [718, 184] width 218 height 34
type input "7977244035"
click at [654, 251] on div "Sign In Using: Mobile Number Email ID User ID Country Code × [PHONE_NUMBER] Rem…" at bounding box center [687, 226] width 313 height 275
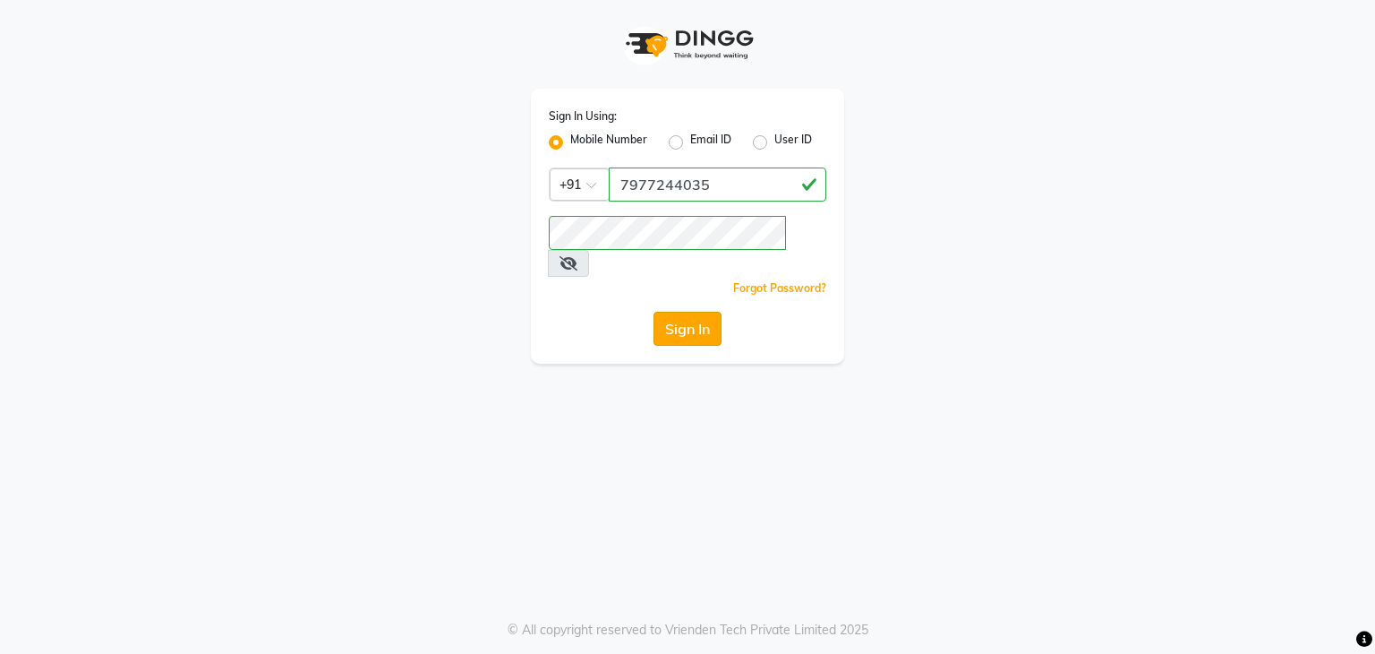
click at [705, 312] on button "Sign In" at bounding box center [688, 329] width 68 height 34
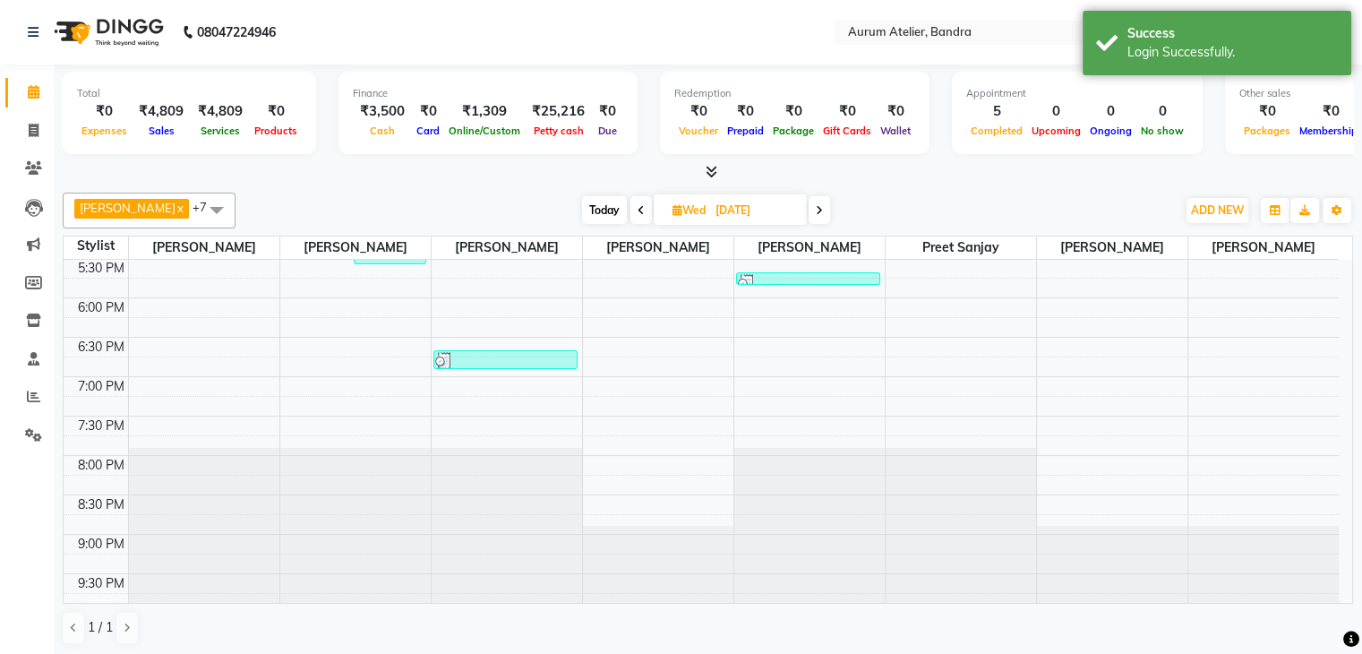
scroll to position [581, 0]
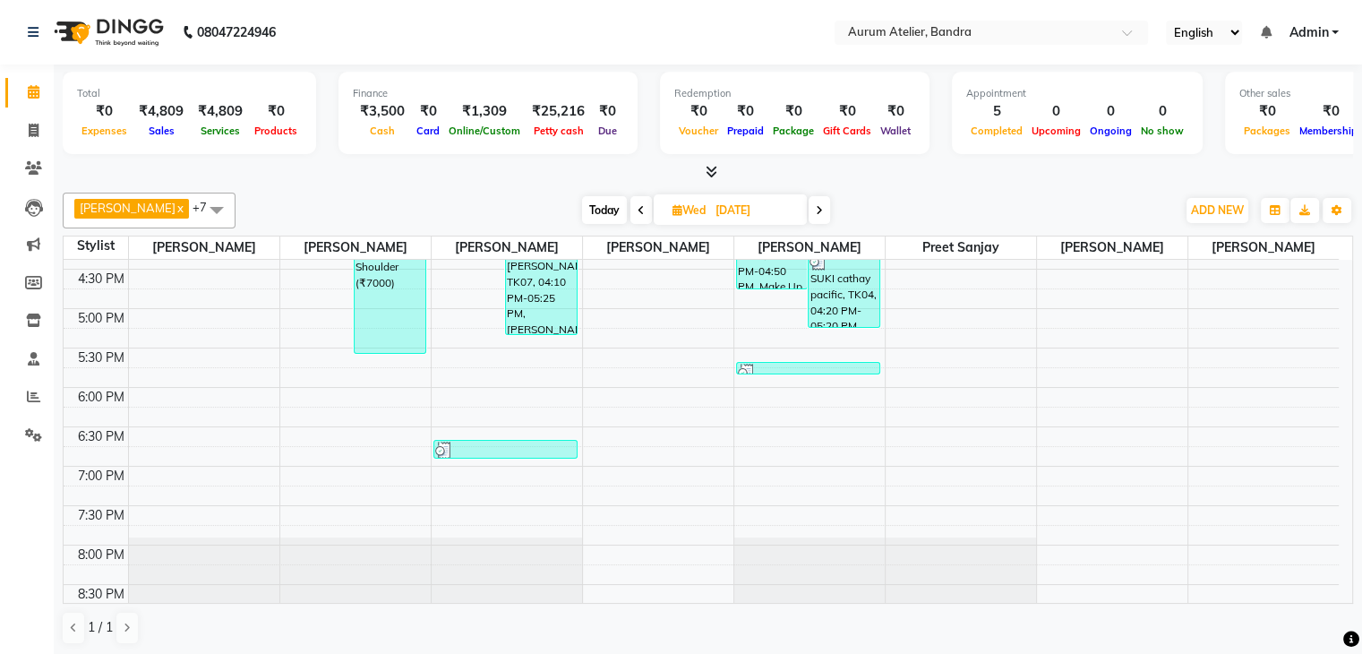
click at [808, 214] on span at bounding box center [818, 210] width 21 height 28
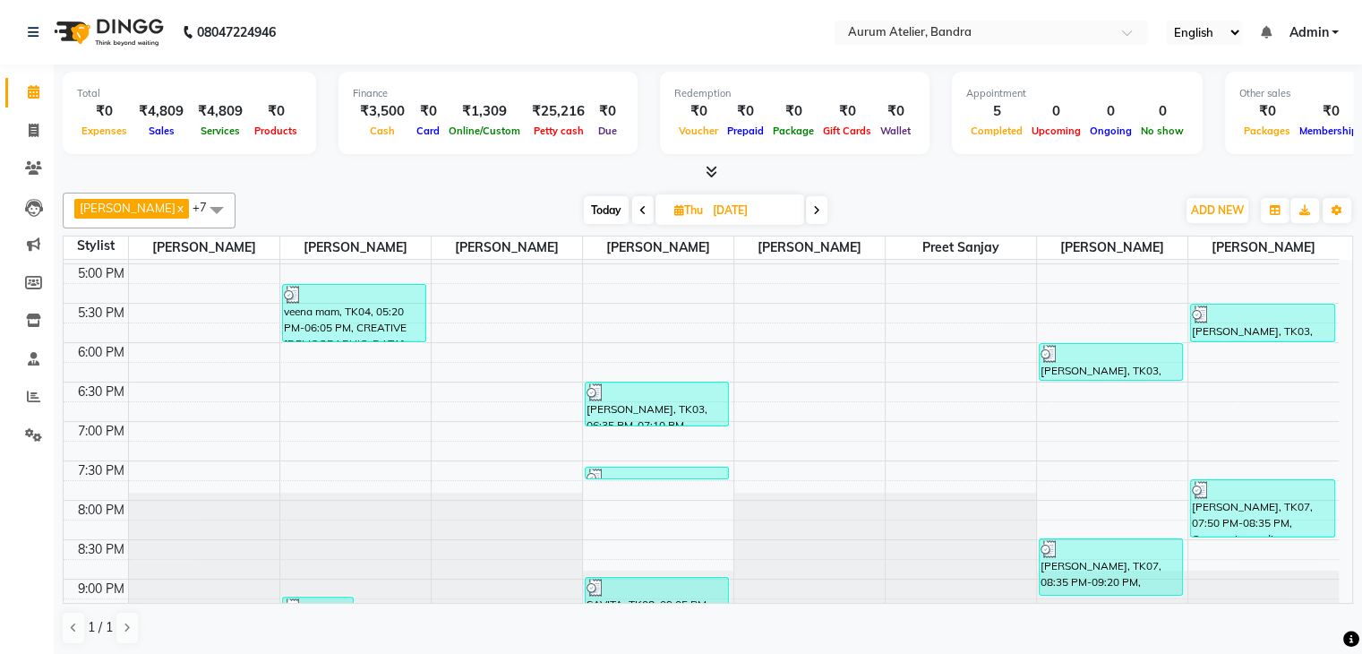
click at [806, 214] on span at bounding box center [816, 210] width 21 height 28
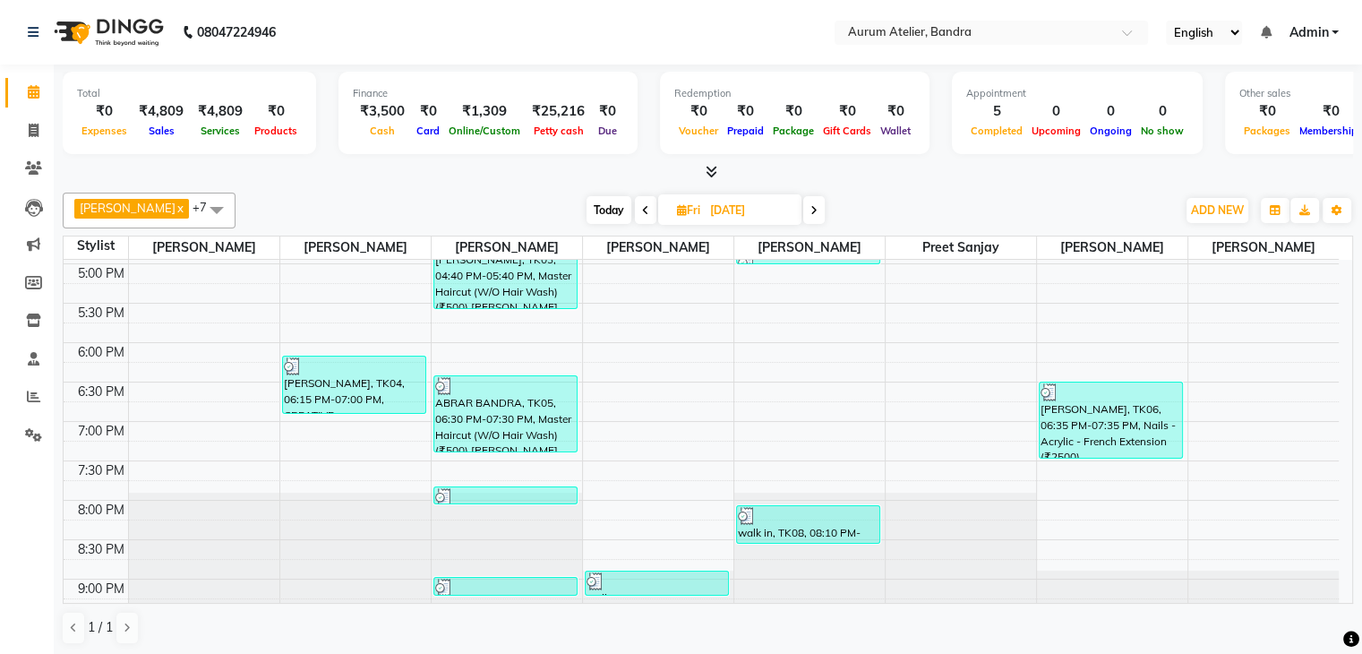
click at [803, 214] on span at bounding box center [813, 210] width 21 height 28
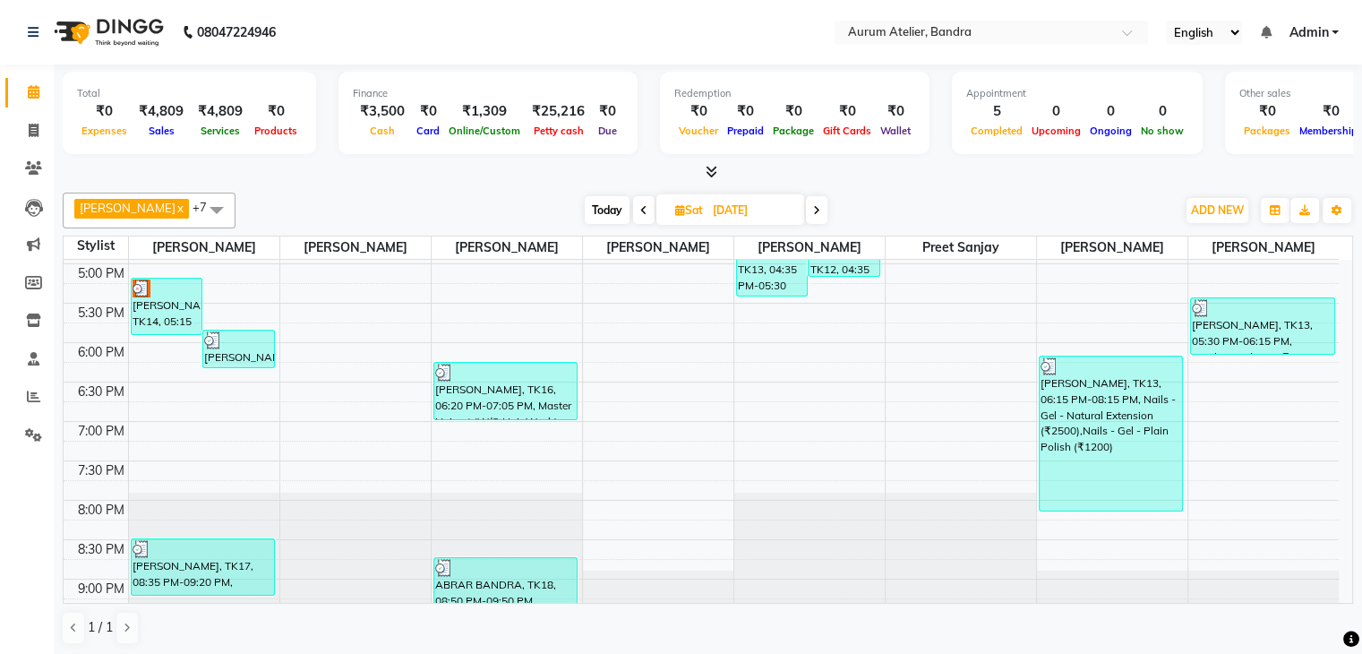
click at [806, 214] on span at bounding box center [816, 210] width 21 height 28
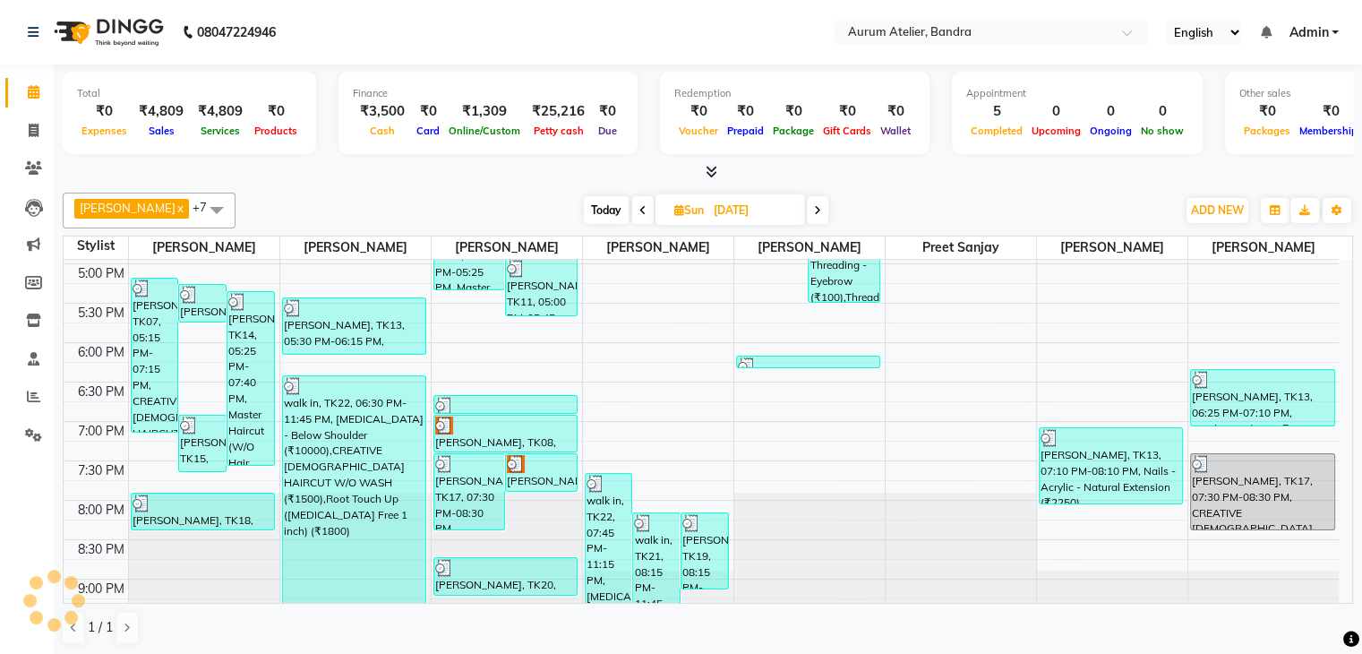
click at [807, 214] on span at bounding box center [817, 210] width 21 height 28
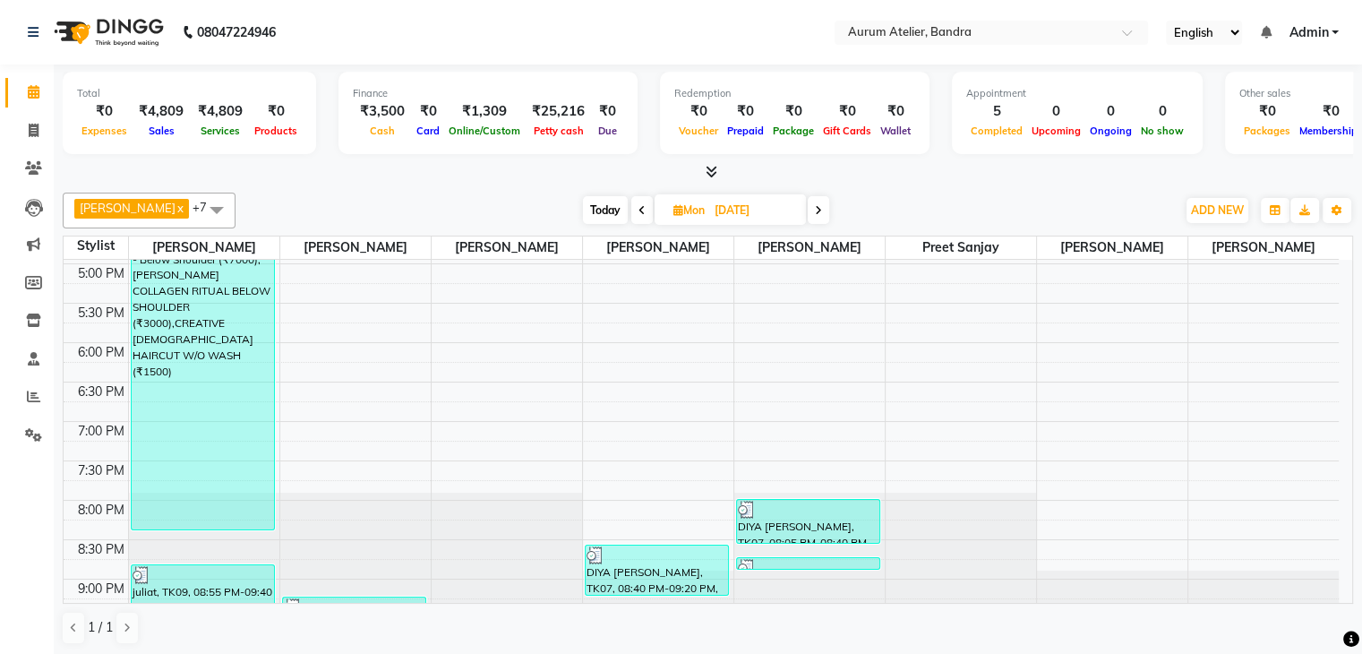
click at [808, 214] on span at bounding box center [818, 210] width 21 height 28
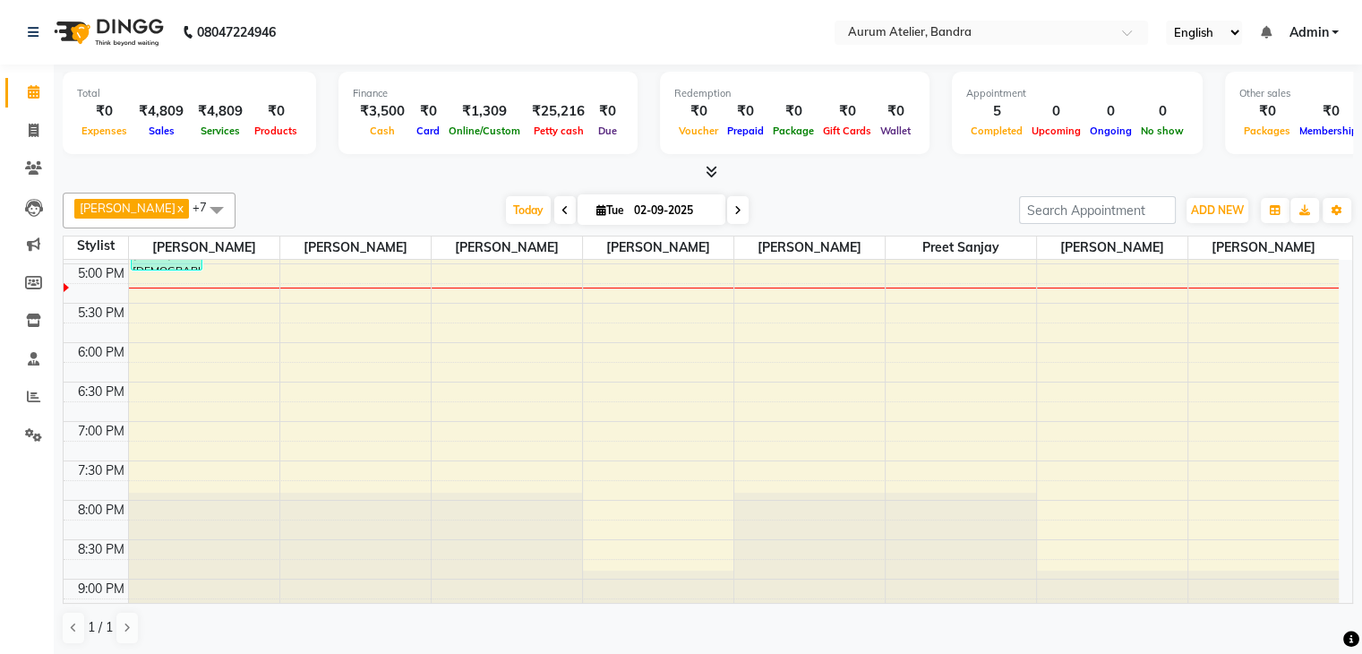
click at [561, 206] on icon at bounding box center [564, 210] width 7 height 11
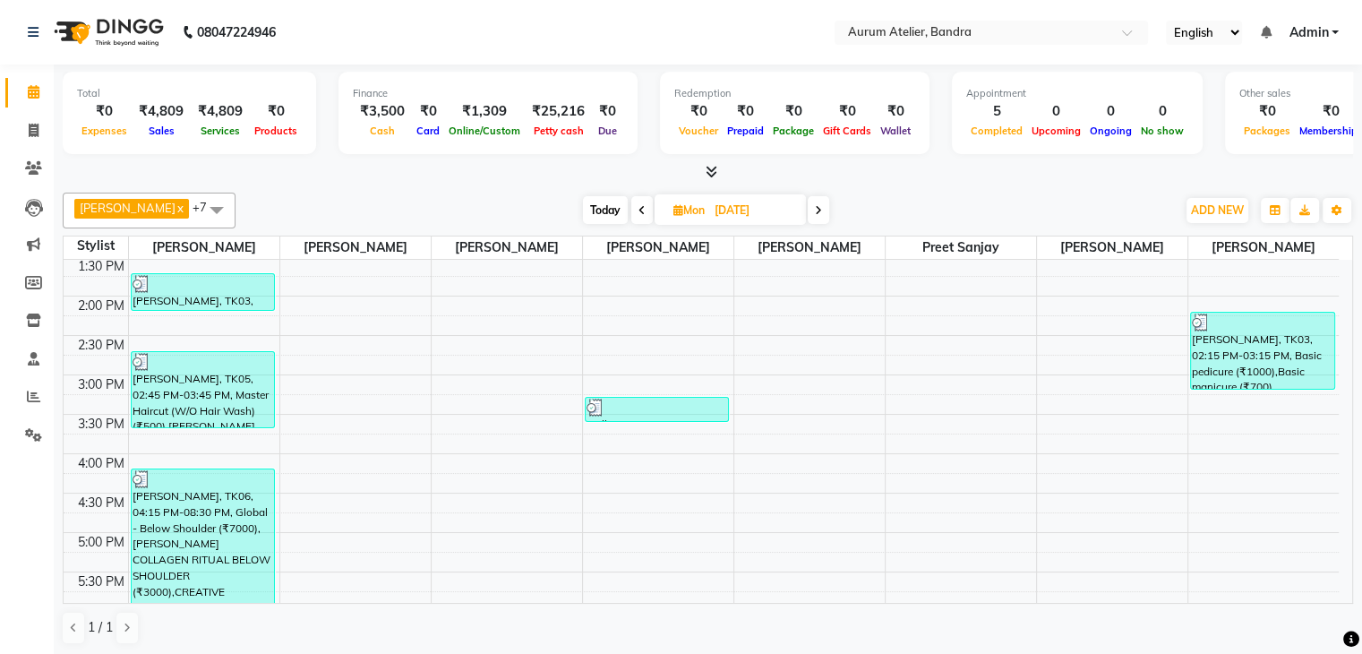
scroll to position [0, 0]
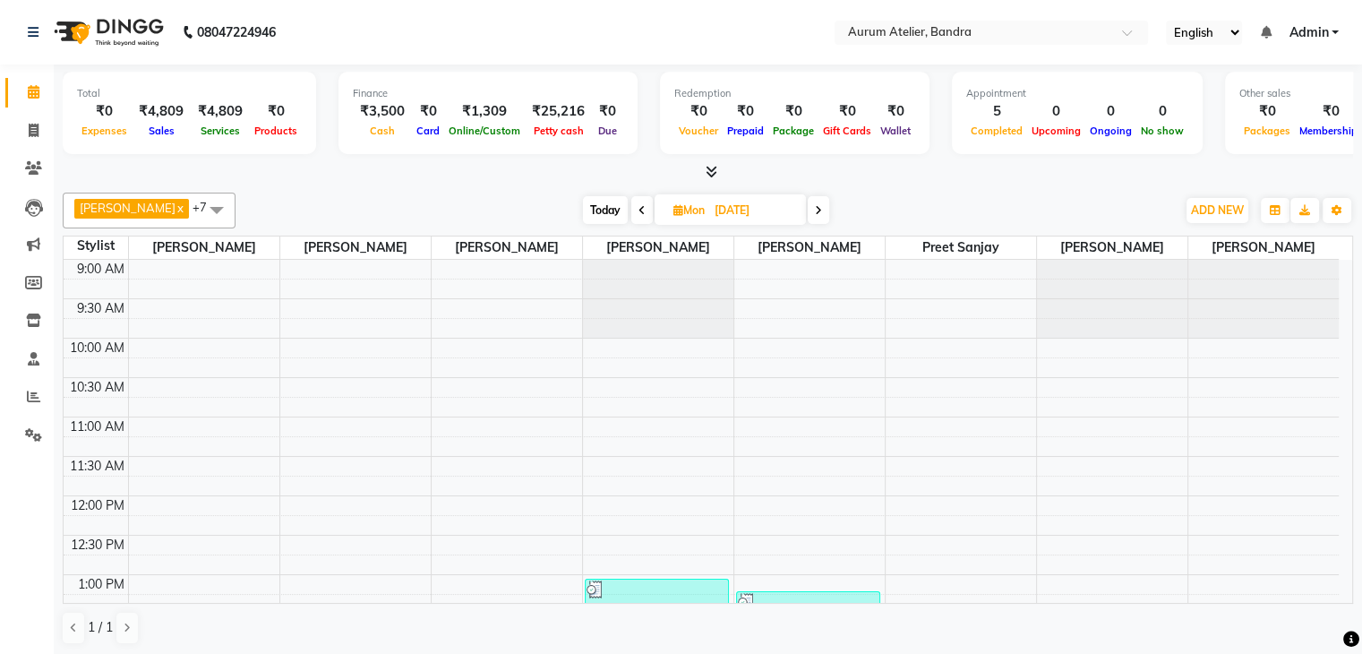
click at [808, 215] on span at bounding box center [818, 210] width 21 height 28
type input "02-09-2025"
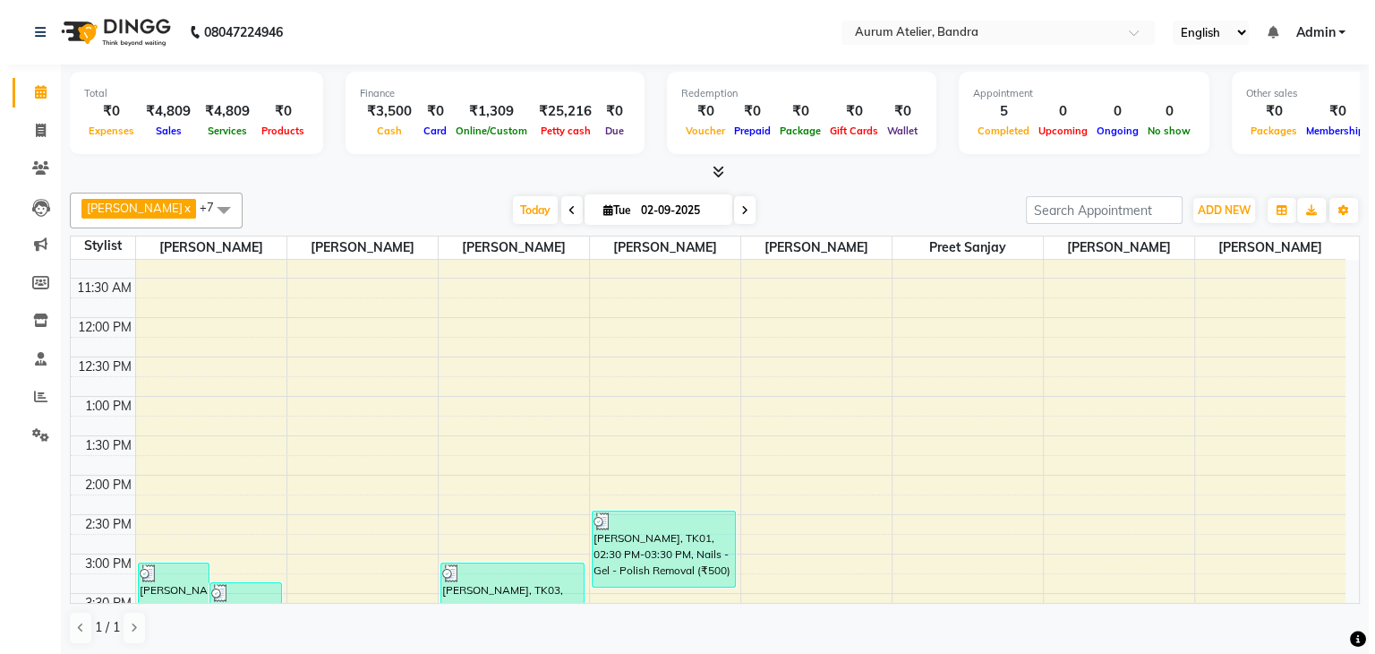
scroll to position [536, 0]
